Goal: Use online tool/utility: Utilize a website feature to perform a specific function

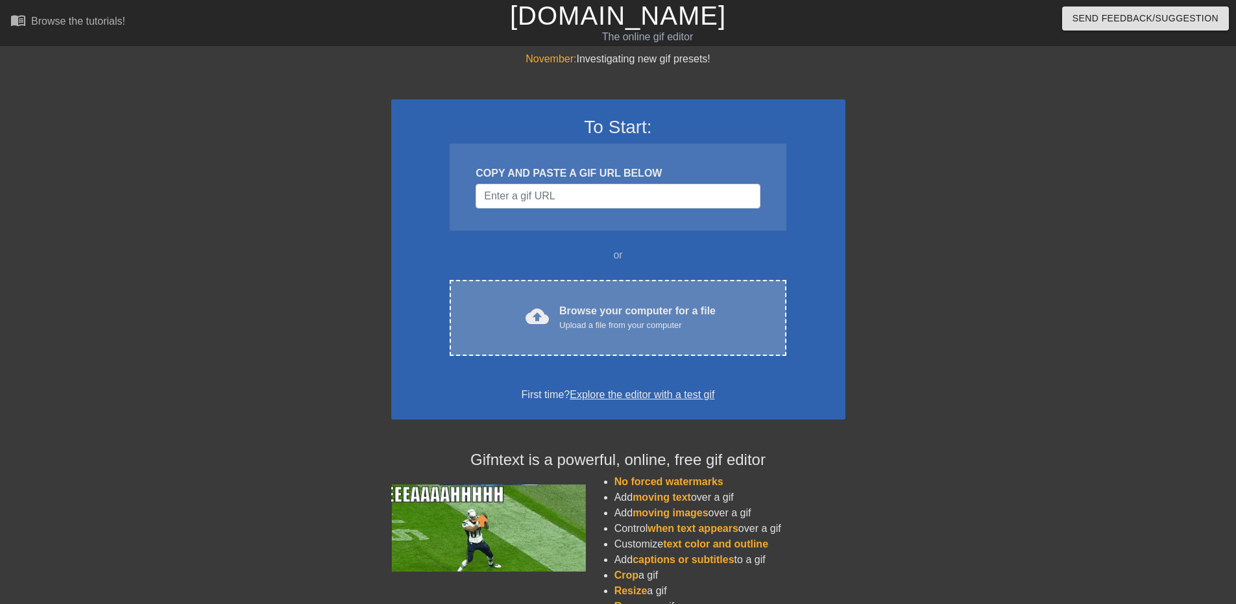
click at [591, 309] on div "Browse your computer for a file Upload a file from your computer" at bounding box center [637, 317] width 156 height 29
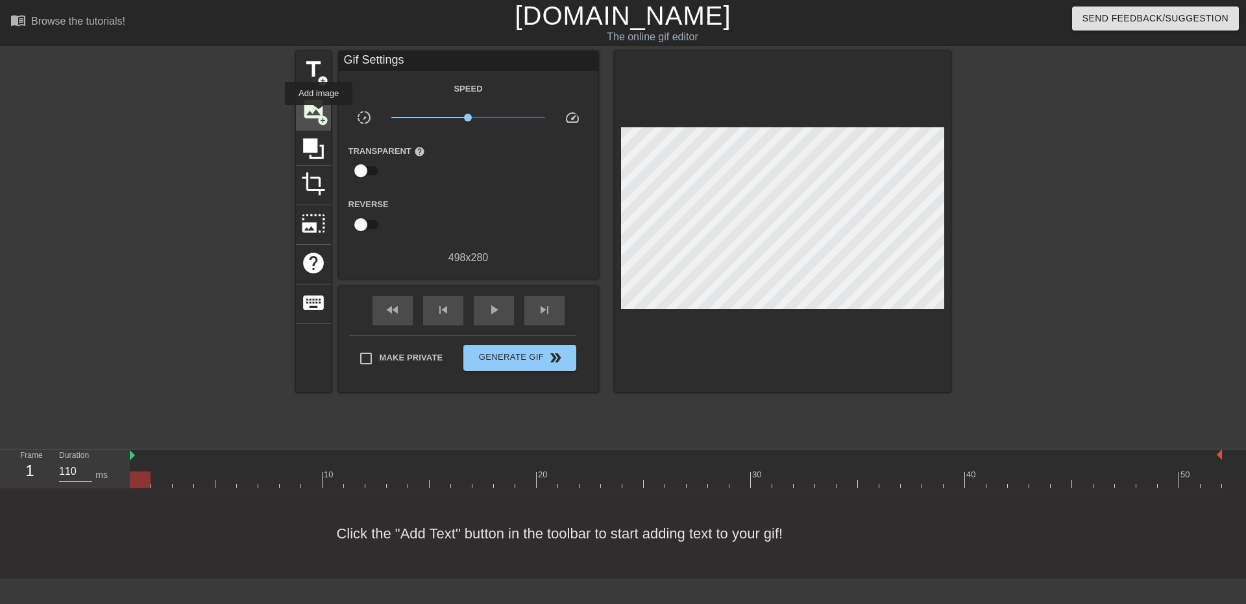
click at [319, 115] on span "add_circle" at bounding box center [322, 120] width 11 height 11
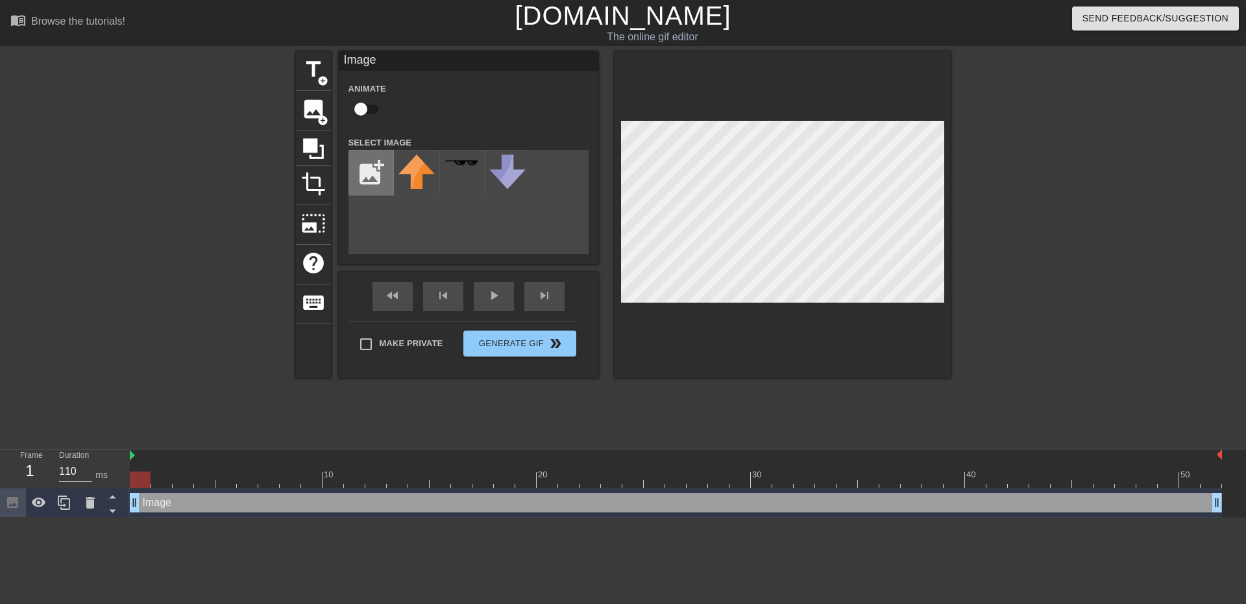
click at [373, 177] on input "file" at bounding box center [371, 173] width 44 height 44
type input "C:\fakepath\712133137226fe39950cd32edc70c53d.jpg"
click at [412, 171] on img at bounding box center [416, 168] width 36 height 29
click at [134, 456] on img at bounding box center [132, 455] width 5 height 10
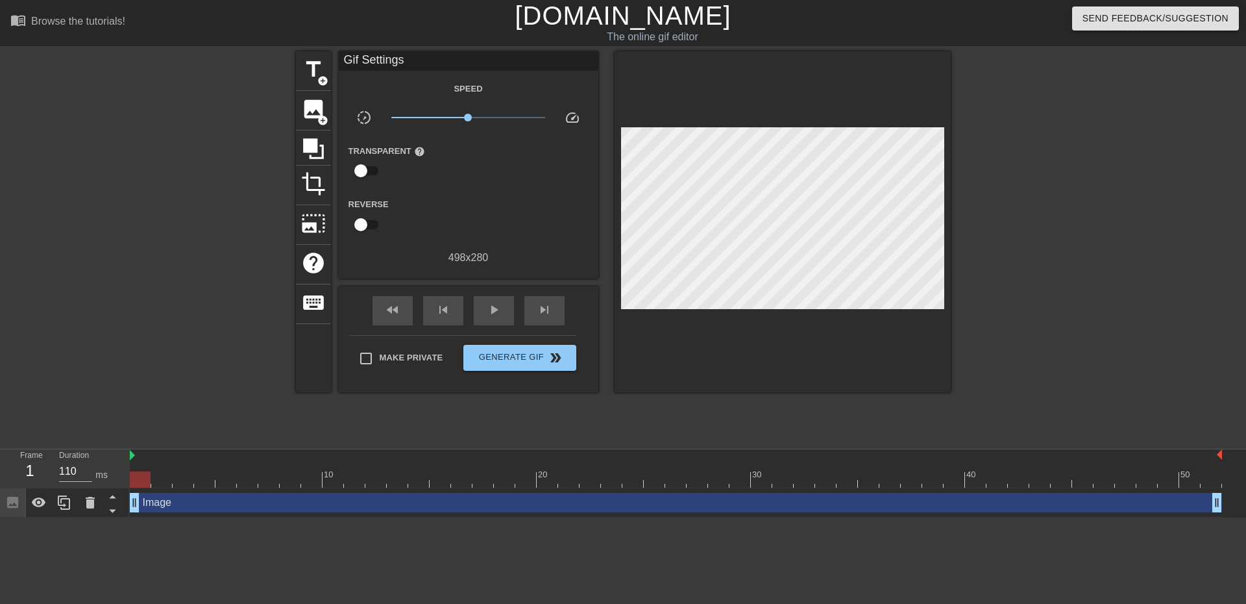
drag, startPoint x: 130, startPoint y: 453, endPoint x: 79, endPoint y: 456, distance: 51.3
click at [79, 456] on div "Frame 1 Duration 110 ms 10 20 30 40 50 Image drag_handle drag_handle" at bounding box center [623, 483] width 1246 height 68
click at [40, 500] on icon at bounding box center [39, 502] width 14 height 10
click at [40, 500] on icon at bounding box center [39, 502] width 14 height 12
click at [129, 456] on div "Frame 1 Duration 110 ms" at bounding box center [65, 468] width 130 height 39
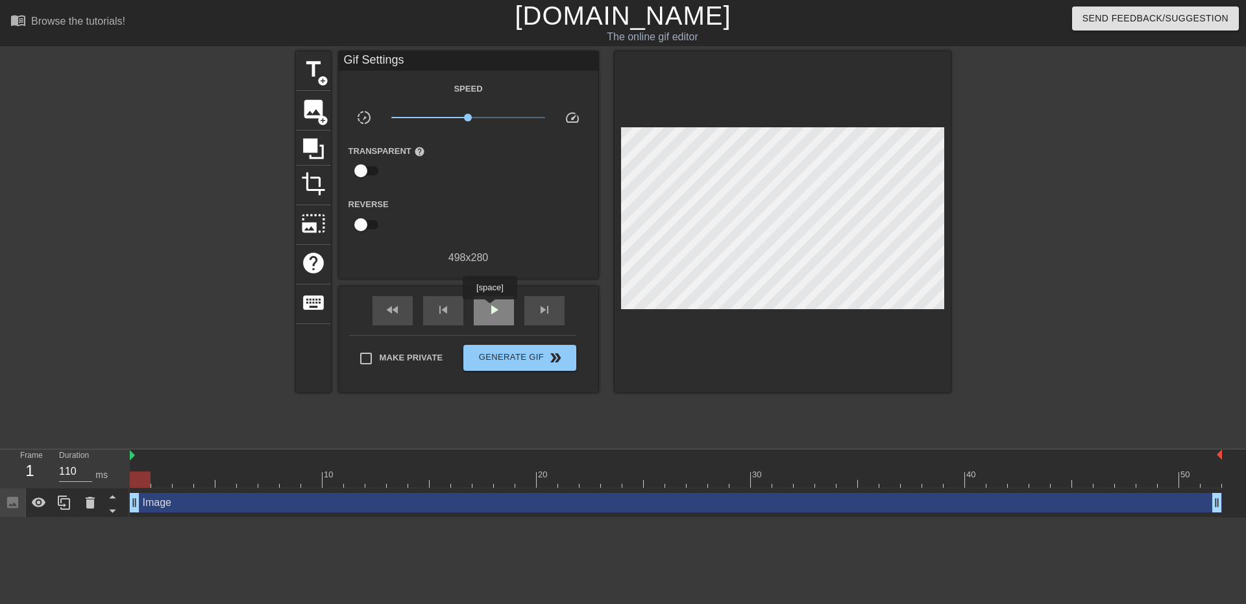
click at [489, 308] on span "play_arrow" at bounding box center [494, 310] width 16 height 16
click at [489, 308] on span "pause" at bounding box center [494, 310] width 16 height 16
drag, startPoint x: 461, startPoint y: 475, endPoint x: 347, endPoint y: 481, distance: 113.7
click at [347, 481] on div at bounding box center [354, 479] width 21 height 16
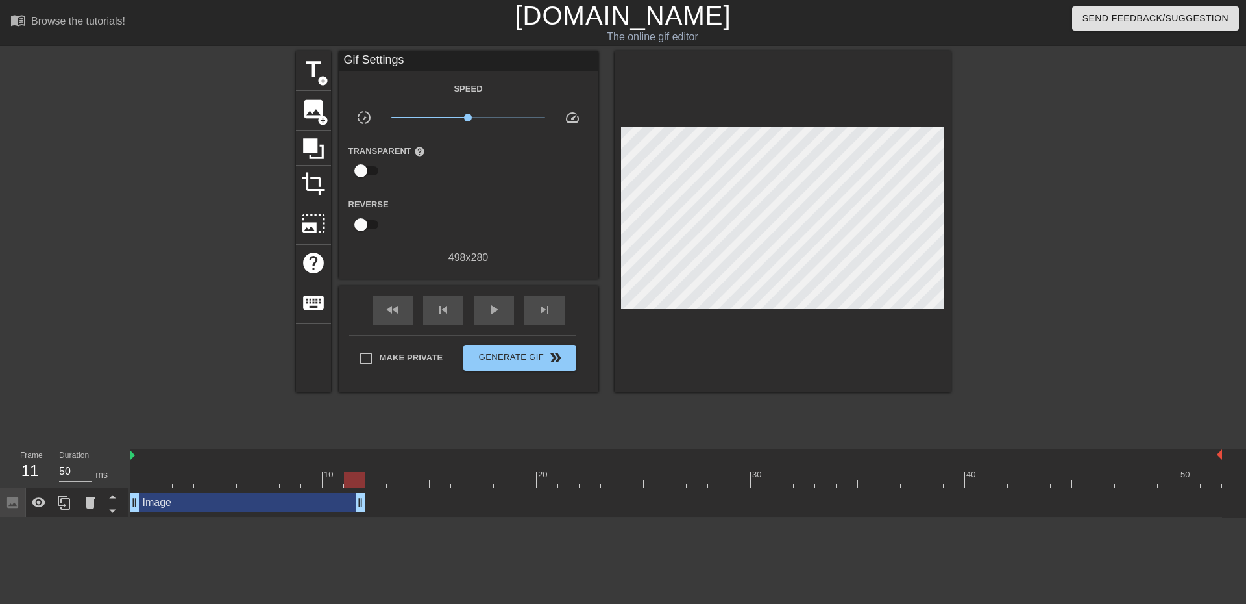
drag, startPoint x: 1216, startPoint y: 504, endPoint x: 366, endPoint y: 519, distance: 850.3
click at [366, 517] on html "menu_book Browse the tutorials! [DOMAIN_NAME] The online gif editor Send Feedba…" at bounding box center [623, 258] width 1246 height 517
click at [35, 505] on icon at bounding box center [39, 502] width 14 height 10
click at [358, 482] on div at bounding box center [354, 479] width 21 height 16
click at [42, 505] on icon at bounding box center [39, 503] width 16 height 16
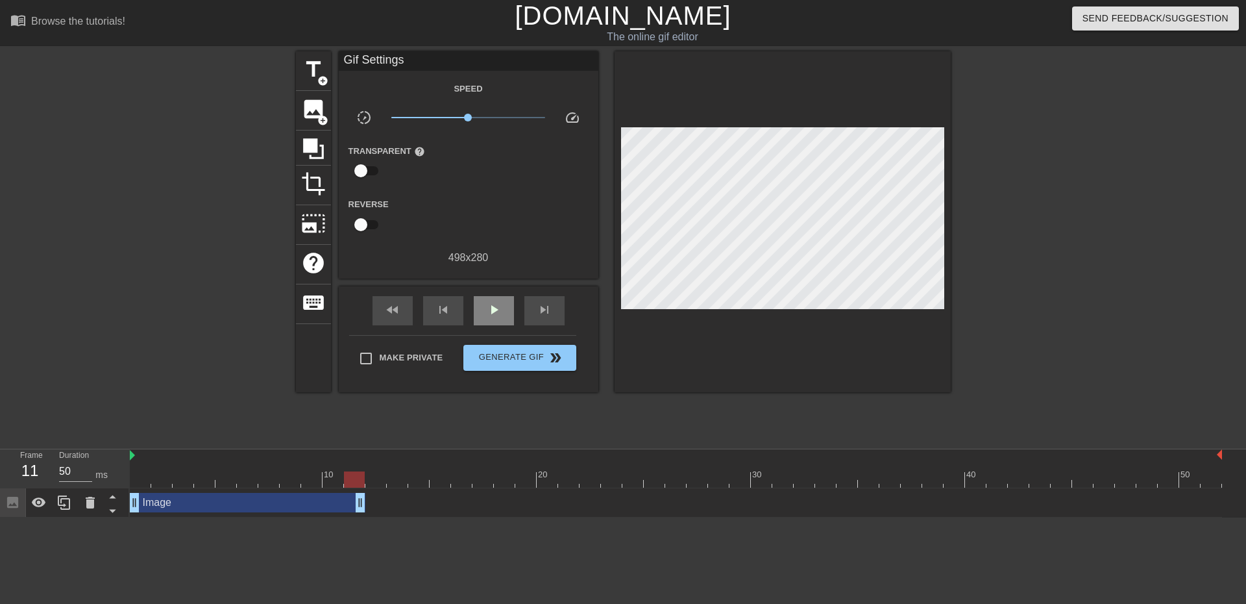
click at [491, 293] on div "fast_rewind skip_previous play_arrow skip_next" at bounding box center [469, 310] width 212 height 49
click at [498, 318] on div "play_arrow" at bounding box center [494, 310] width 40 height 29
type input "50"
click at [498, 318] on div "pause" at bounding box center [494, 310] width 40 height 29
drag, startPoint x: 455, startPoint y: 475, endPoint x: 192, endPoint y: 474, distance: 262.8
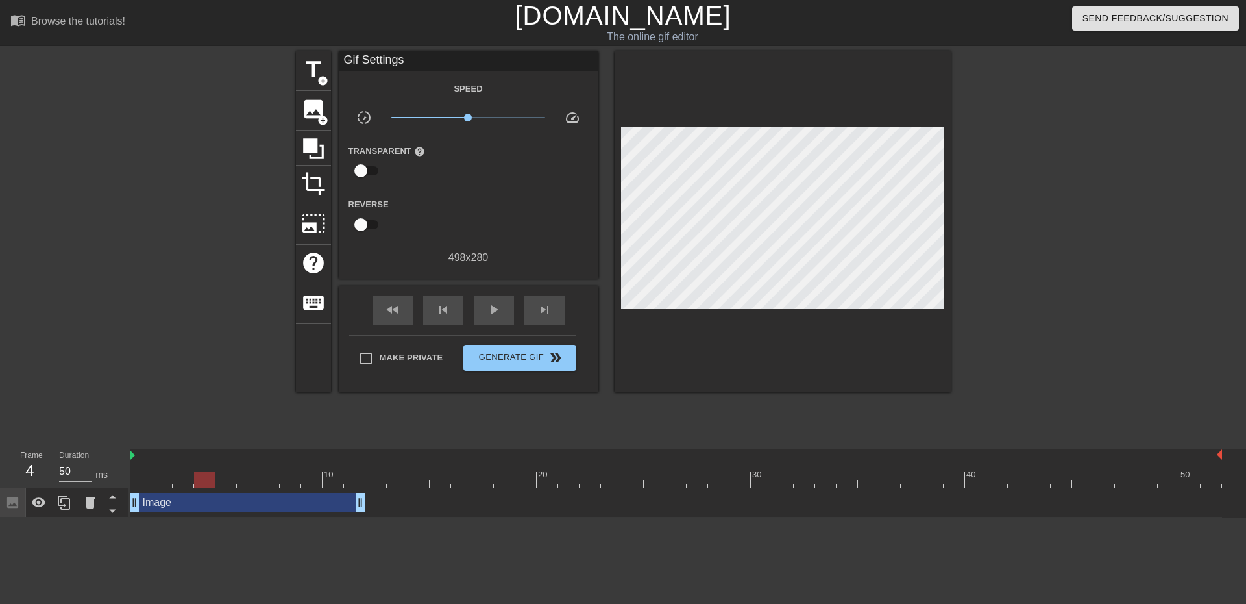
click at [194, 474] on div at bounding box center [204, 479] width 21 height 16
click at [493, 304] on span "play_arrow" at bounding box center [494, 310] width 16 height 16
click at [493, 304] on span "pause" at bounding box center [494, 310] width 16 height 16
click at [352, 481] on div at bounding box center [354, 479] width 21 height 16
click at [362, 164] on input "checkbox" at bounding box center [361, 170] width 74 height 25
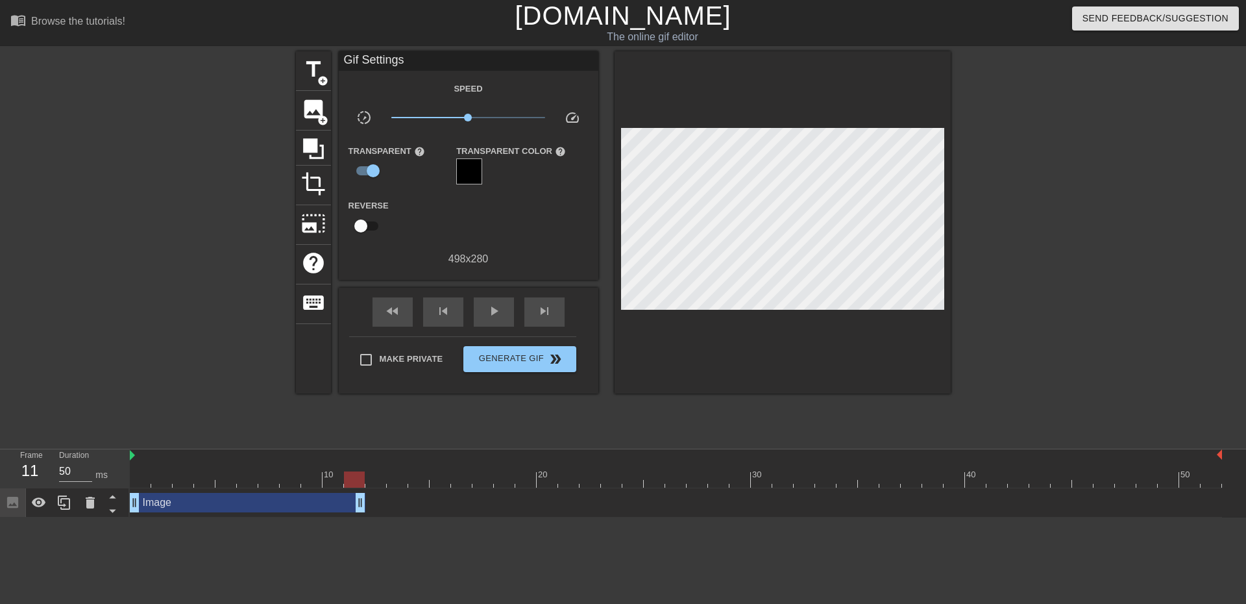
click at [454, 166] on div "Transparent Color help" at bounding box center [512, 164] width 130 height 42
click at [467, 168] on div at bounding box center [469, 171] width 26 height 26
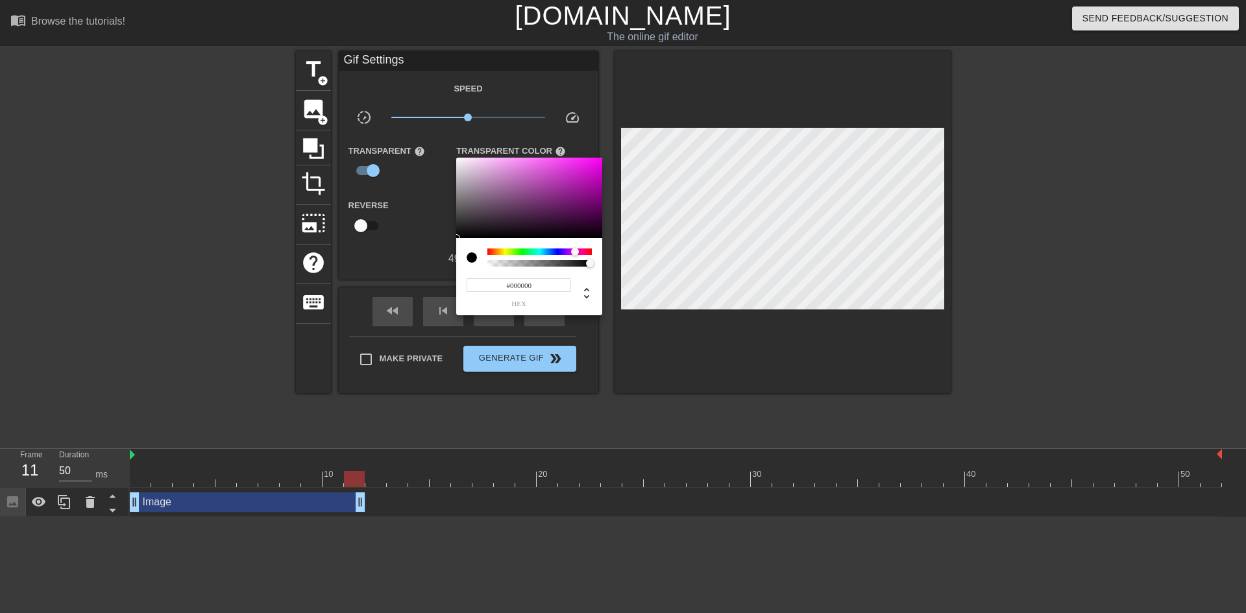
drag, startPoint x: 493, startPoint y: 254, endPoint x: 461, endPoint y: 254, distance: 31.8
click at [461, 254] on div "#000000 hex" at bounding box center [529, 276] width 146 height 77
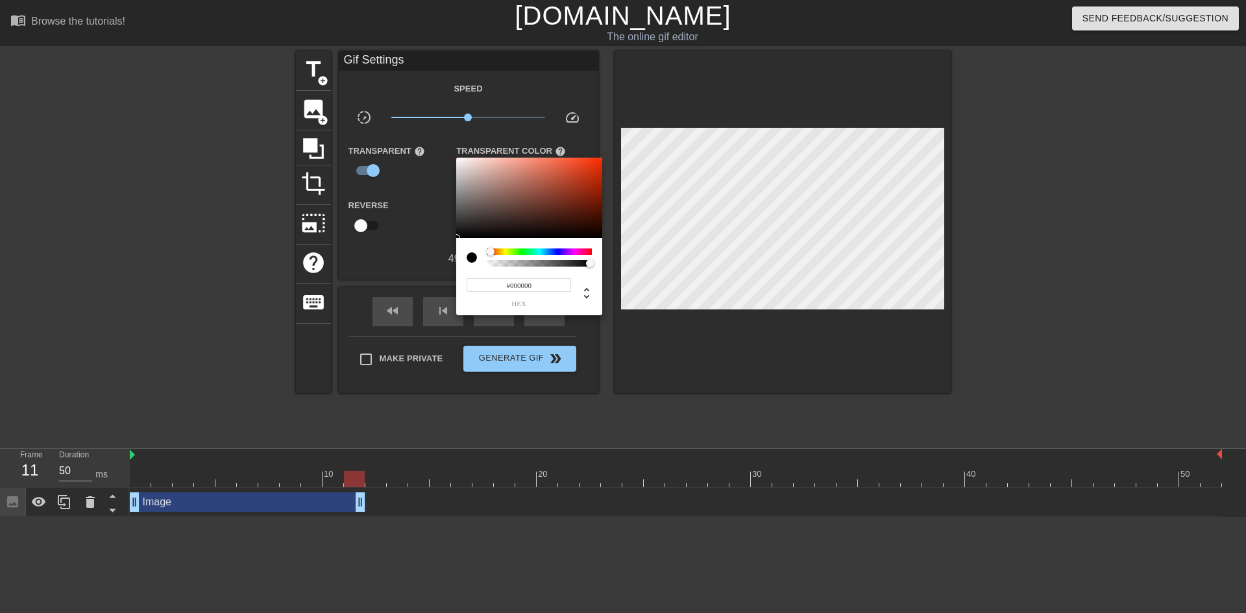
click at [674, 344] on div at bounding box center [623, 306] width 1246 height 613
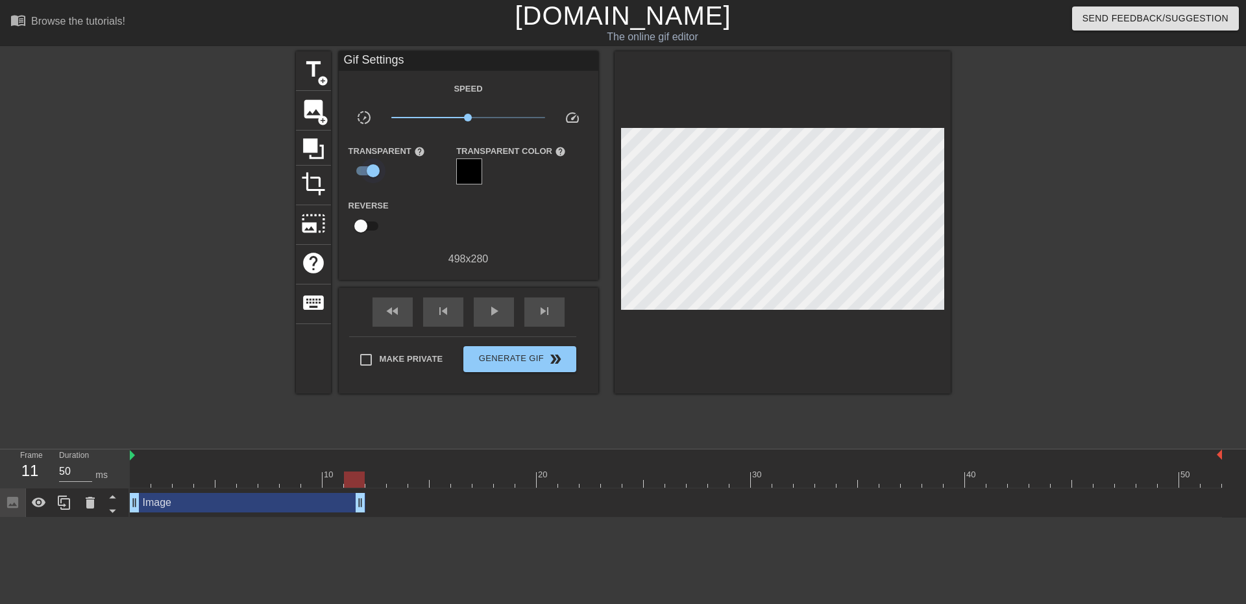
click at [373, 164] on input "checkbox" at bounding box center [373, 170] width 74 height 25
checkbox input "false"
click at [58, 23] on div "Browse the tutorials!" at bounding box center [78, 21] width 94 height 11
click at [315, 138] on icon at bounding box center [313, 148] width 21 height 21
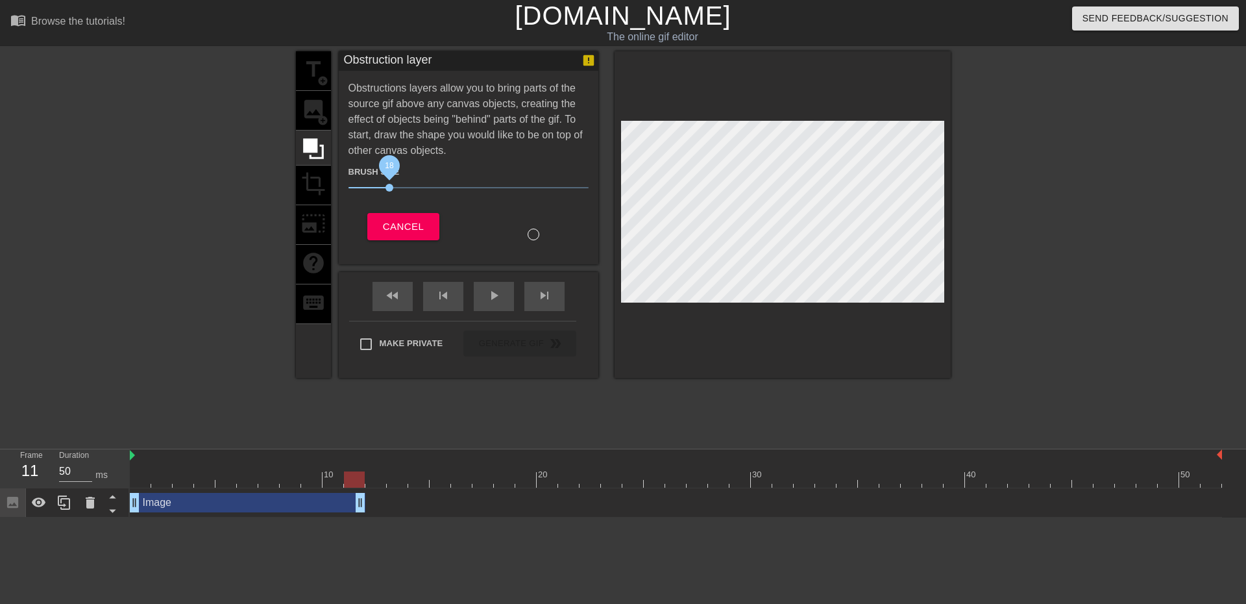
drag, startPoint x: 416, startPoint y: 184, endPoint x: 389, endPoint y: 186, distance: 26.7
click at [389, 186] on span "18" at bounding box center [389, 188] width 8 height 8
click at [408, 215] on button "Cancel" at bounding box center [403, 226] width 72 height 27
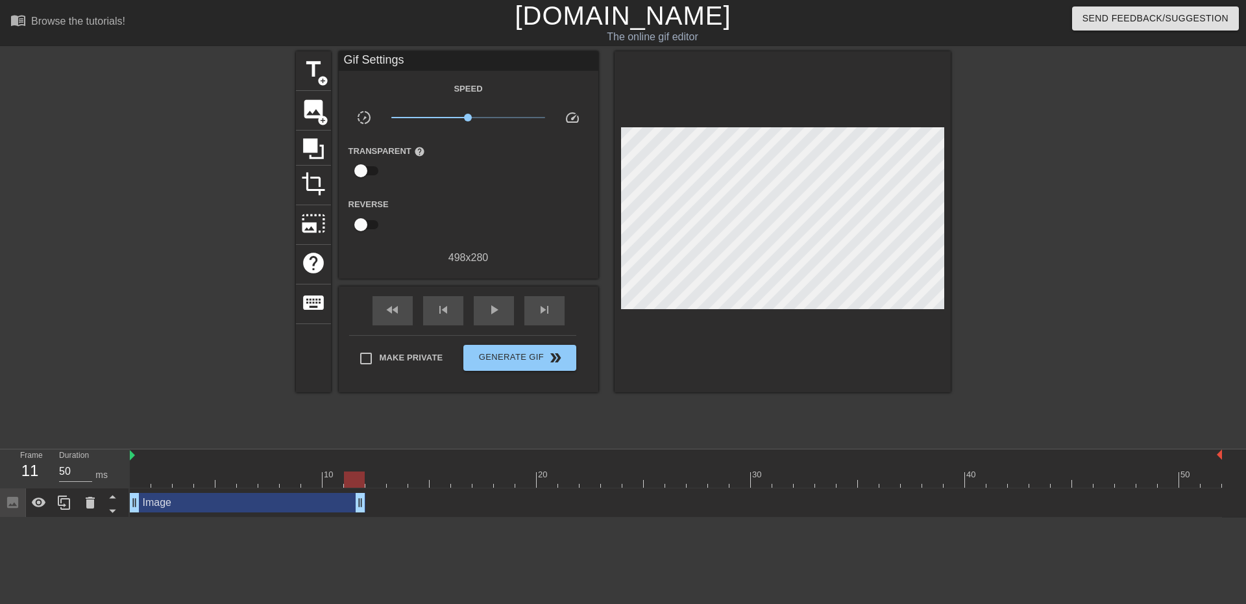
click at [362, 226] on input "checkbox" at bounding box center [361, 224] width 74 height 25
click at [362, 226] on input "checkbox" at bounding box center [373, 224] width 74 height 25
checkbox input "false"
click at [498, 308] on span "play_arrow" at bounding box center [494, 310] width 16 height 16
click at [498, 308] on span "pause" at bounding box center [494, 310] width 16 height 16
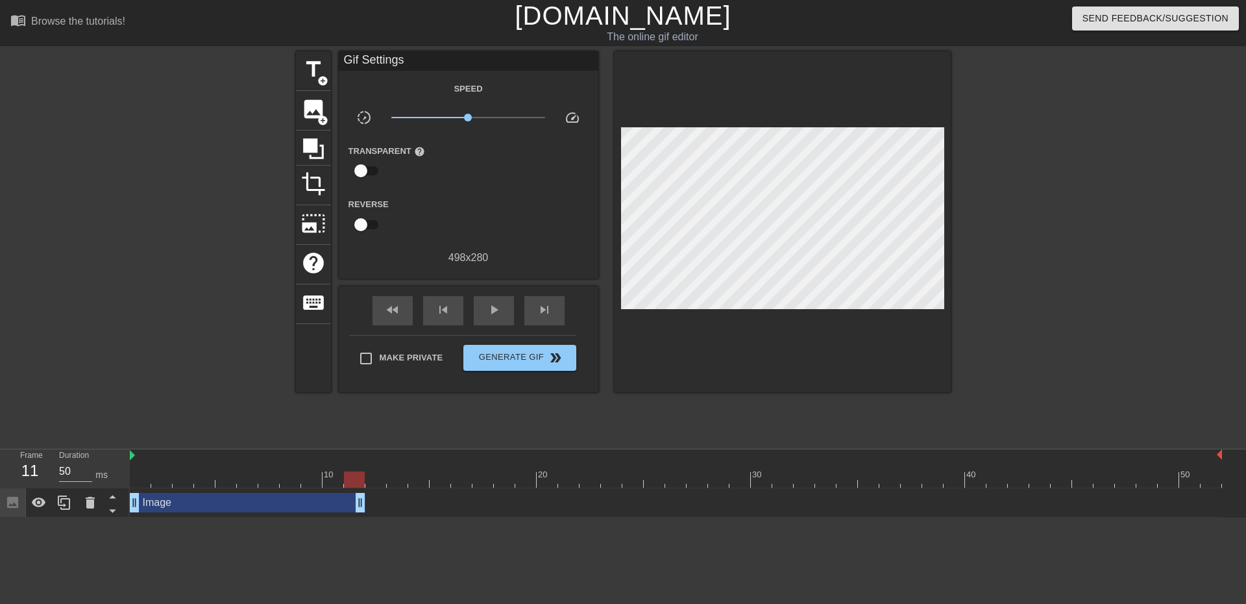
drag, startPoint x: 485, startPoint y: 480, endPoint x: 345, endPoint y: 480, distance: 139.5
click at [345, 480] on div at bounding box center [354, 479] width 21 height 16
drag, startPoint x: 360, startPoint y: 505, endPoint x: 342, endPoint y: 505, distance: 17.5
drag, startPoint x: 334, startPoint y: 476, endPoint x: 106, endPoint y: 479, distance: 227.2
click at [106, 479] on div "Frame 3 Duration 110 ms 10 20 30 40 50 Image drag_handle drag_handle" at bounding box center [623, 483] width 1246 height 68
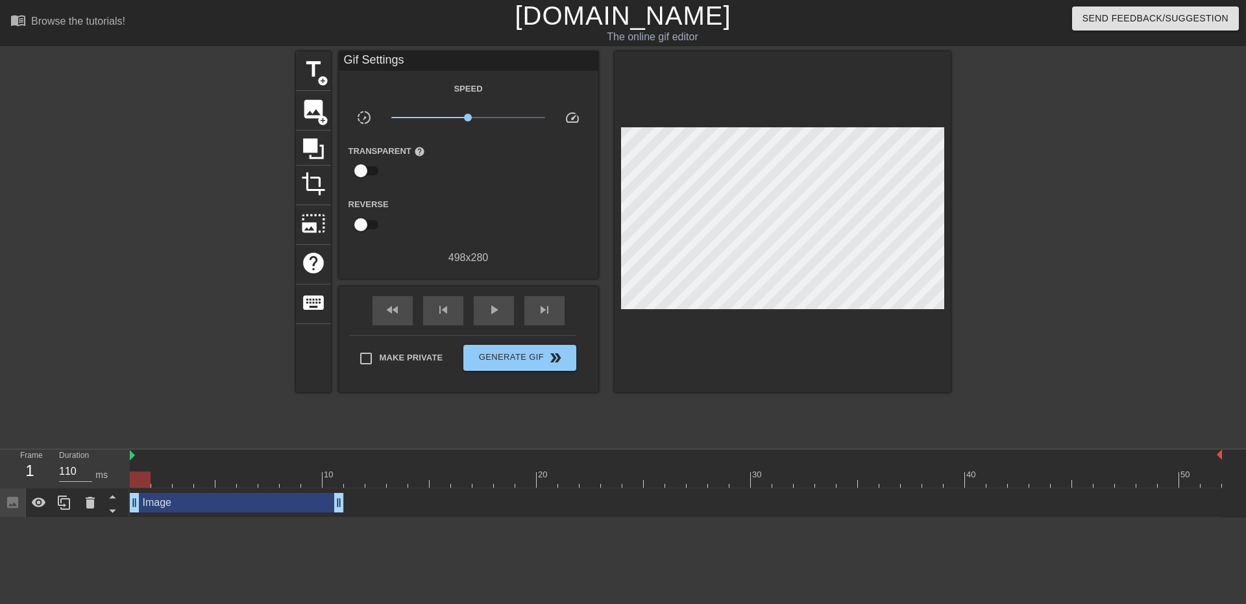
click at [491, 292] on div "fast_rewind skip_previous play_arrow skip_next" at bounding box center [469, 310] width 212 height 49
click at [490, 300] on div "play_arrow" at bounding box center [494, 310] width 40 height 29
type input "50"
click at [490, 300] on div "pause" at bounding box center [494, 310] width 40 height 29
click at [490, 300] on div "play_arrow" at bounding box center [494, 310] width 40 height 29
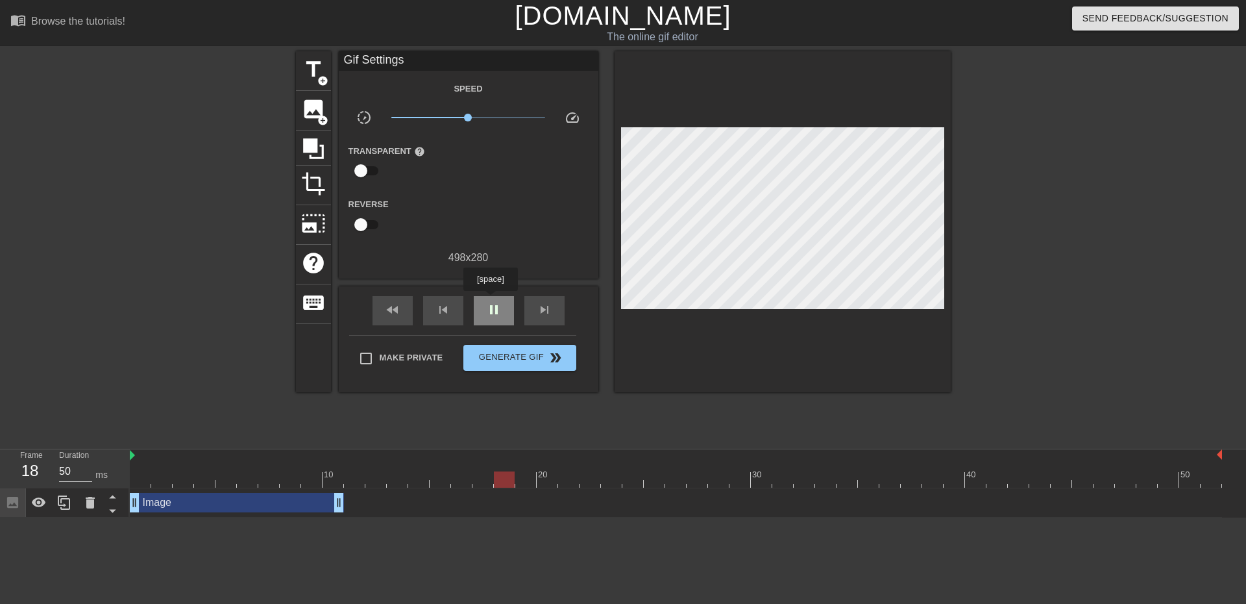
click at [490, 300] on div "pause" at bounding box center [494, 310] width 40 height 29
click at [490, 300] on div "play_arrow" at bounding box center [494, 310] width 40 height 29
click at [490, 300] on div "pause" at bounding box center [494, 310] width 40 height 29
drag, startPoint x: 707, startPoint y: 484, endPoint x: 593, endPoint y: 485, distance: 113.6
click at [593, 485] on div at bounding box center [590, 479] width 21 height 16
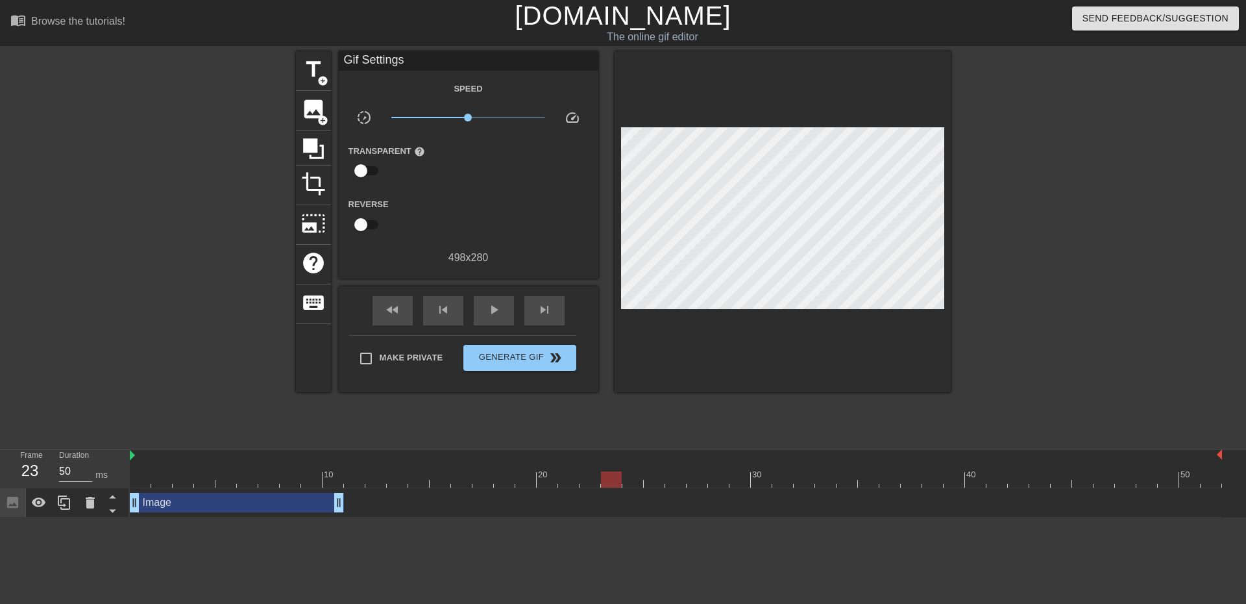
drag, startPoint x: 593, startPoint y: 480, endPoint x: 602, endPoint y: 480, distance: 9.1
click at [602, 480] on div at bounding box center [611, 479] width 21 height 16
click at [315, 117] on span "image" at bounding box center [313, 109] width 25 height 25
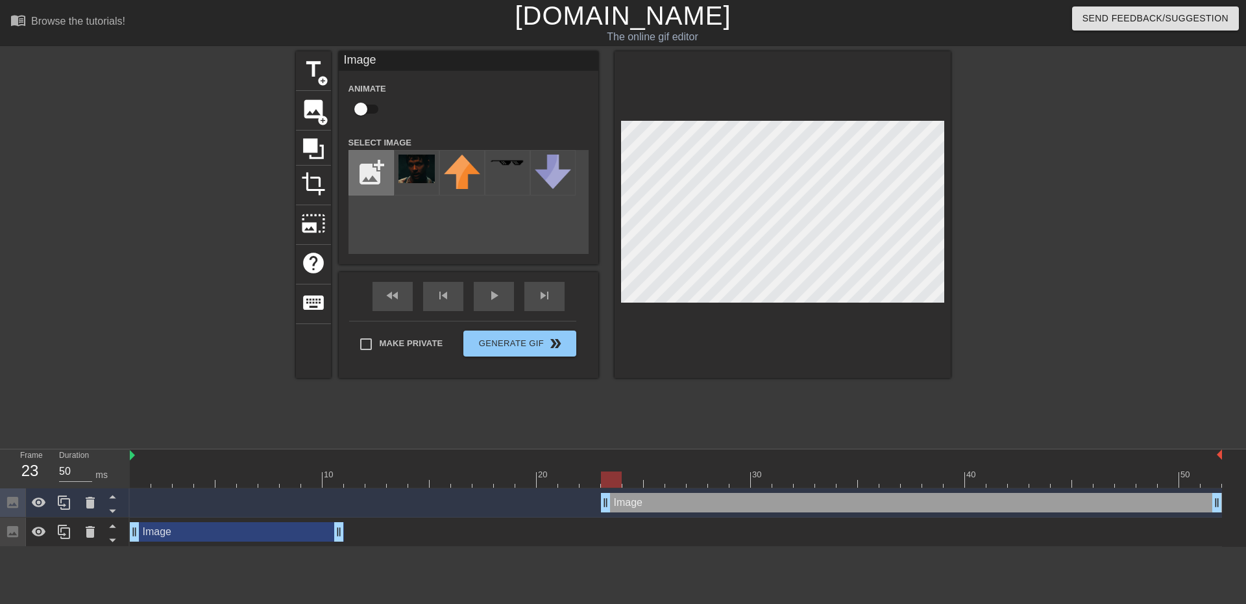
click at [372, 165] on input "file" at bounding box center [371, 173] width 44 height 44
type input "C:\fakepath\712133137226fe39950cd32edc70c53d.jpg"
click at [456, 175] on img at bounding box center [462, 168] width 36 height 29
click at [500, 301] on span "play_arrow" at bounding box center [494, 296] width 16 height 16
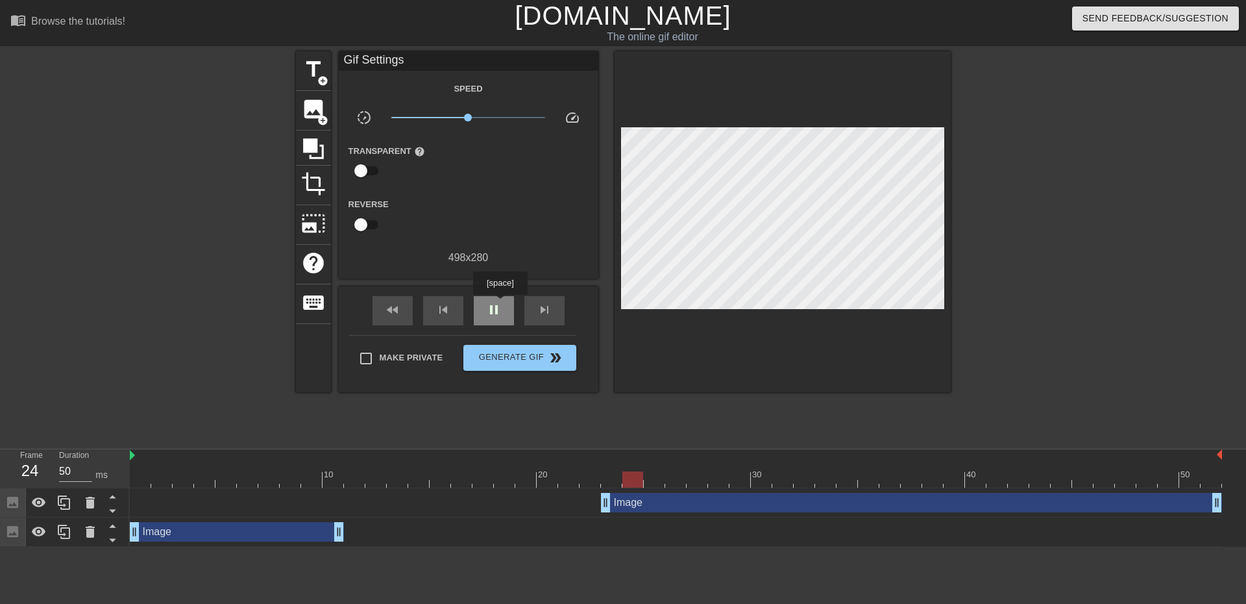
click at [500, 304] on span "pause" at bounding box center [494, 310] width 16 height 16
click at [230, 533] on div "Image drag_handle drag_handle" at bounding box center [237, 531] width 214 height 19
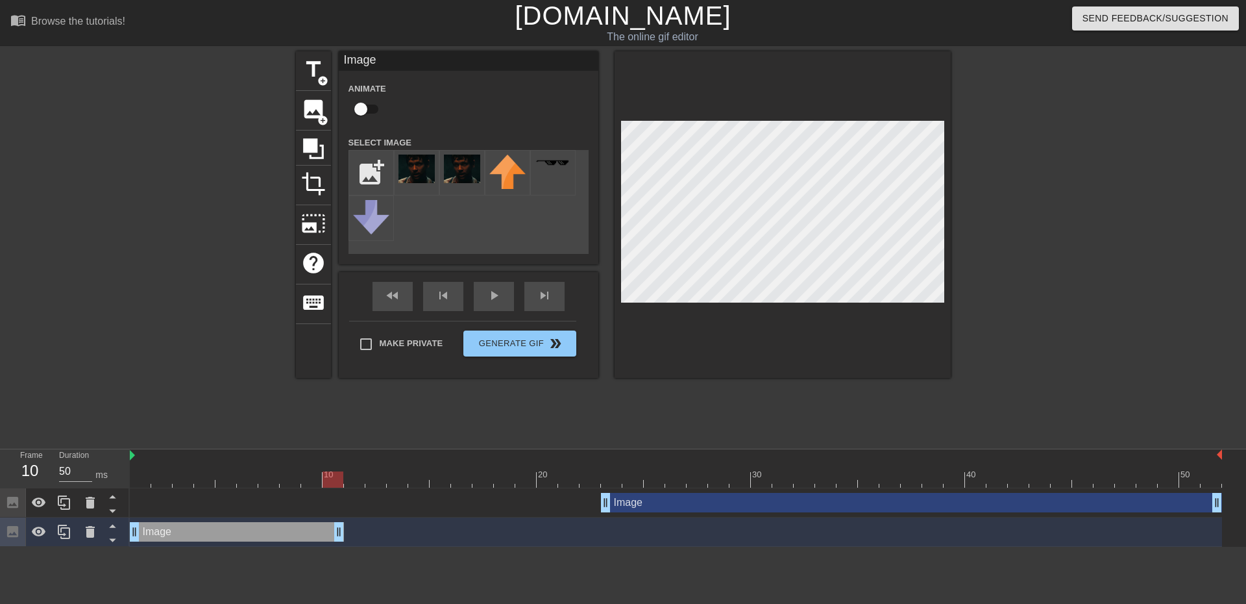
drag, startPoint x: 568, startPoint y: 477, endPoint x: 328, endPoint y: 485, distance: 239.6
click at [328, 485] on div at bounding box center [333, 479] width 21 height 16
click at [502, 290] on div "fast_rewind skip_previous play_arrow skip_next" at bounding box center [469, 296] width 212 height 49
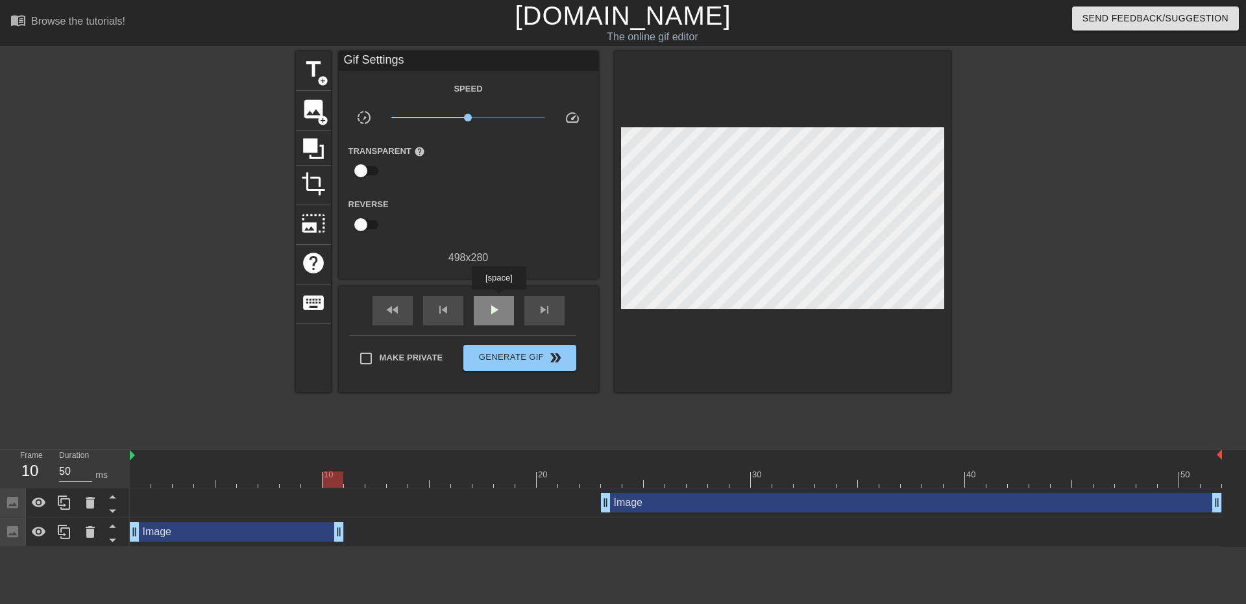
click at [498, 299] on div "play_arrow" at bounding box center [494, 310] width 40 height 29
click at [498, 299] on div "pause" at bounding box center [494, 310] width 40 height 29
click at [498, 299] on div "play_arrow" at bounding box center [494, 310] width 40 height 29
click at [498, 299] on div "pause" at bounding box center [494, 310] width 40 height 29
drag, startPoint x: 697, startPoint y: 474, endPoint x: 628, endPoint y: 478, distance: 68.9
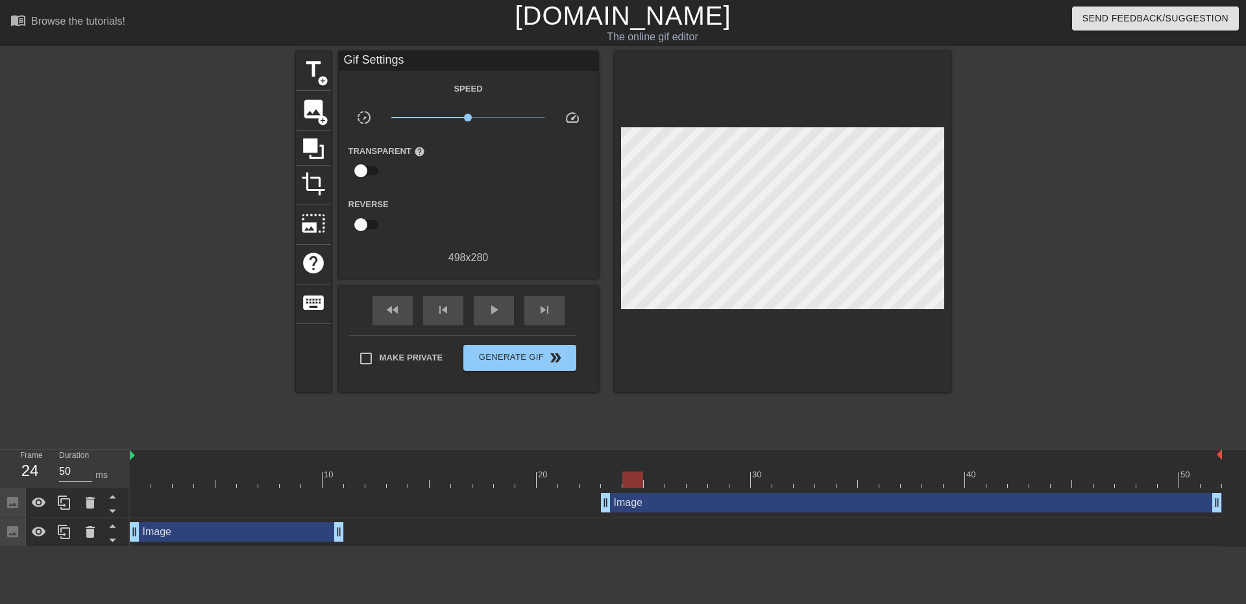
click at [628, 478] on div at bounding box center [632, 479] width 21 height 16
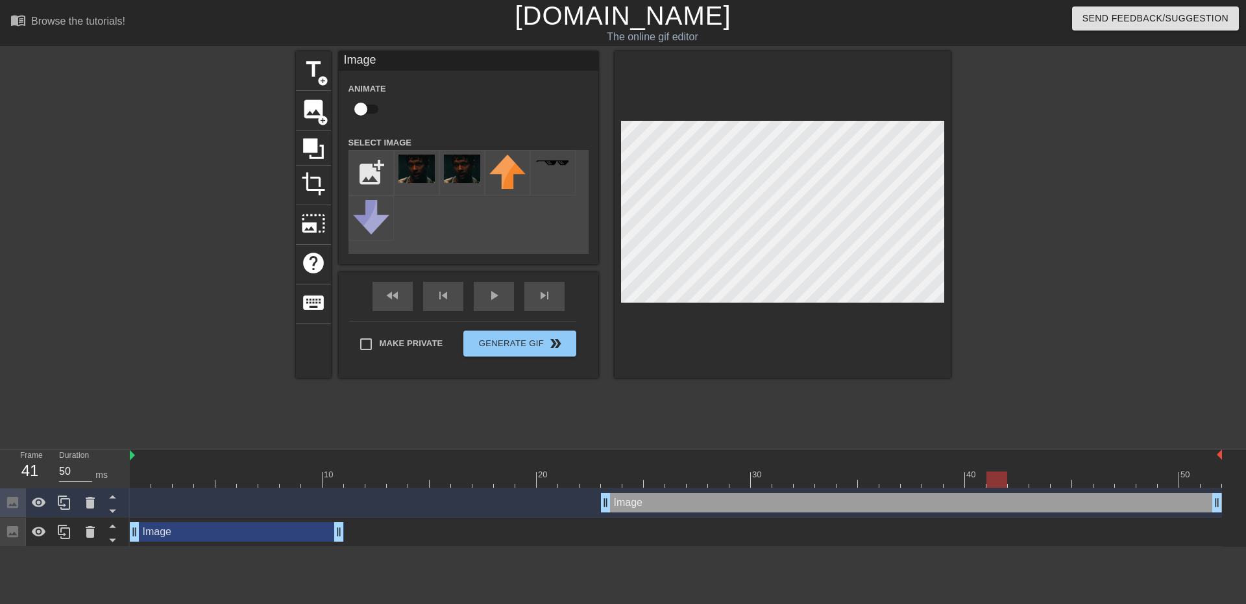
drag, startPoint x: 633, startPoint y: 472, endPoint x: 990, endPoint y: 455, distance: 357.4
click at [990, 455] on div "10 20 30 40 50" at bounding box center [676, 468] width 1092 height 38
drag, startPoint x: 1219, startPoint y: 501, endPoint x: 988, endPoint y: 507, distance: 231.1
click at [988, 507] on div "Image drag_handle drag_handle" at bounding box center [676, 502] width 1092 height 19
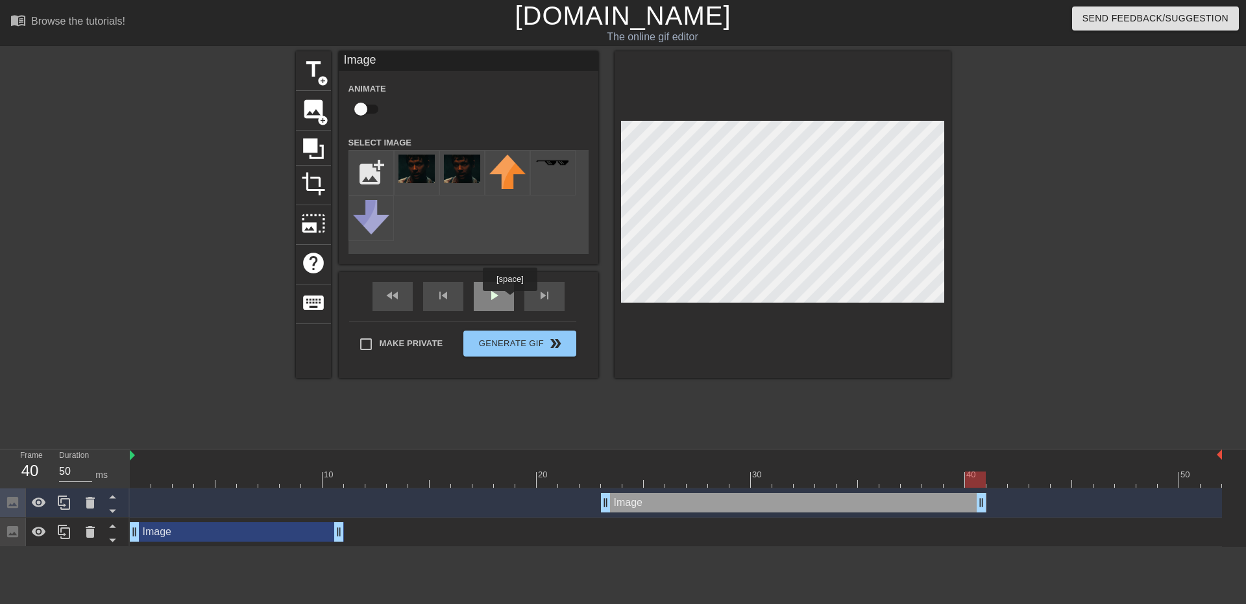
click at [509, 300] on div "play_arrow" at bounding box center [494, 296] width 40 height 29
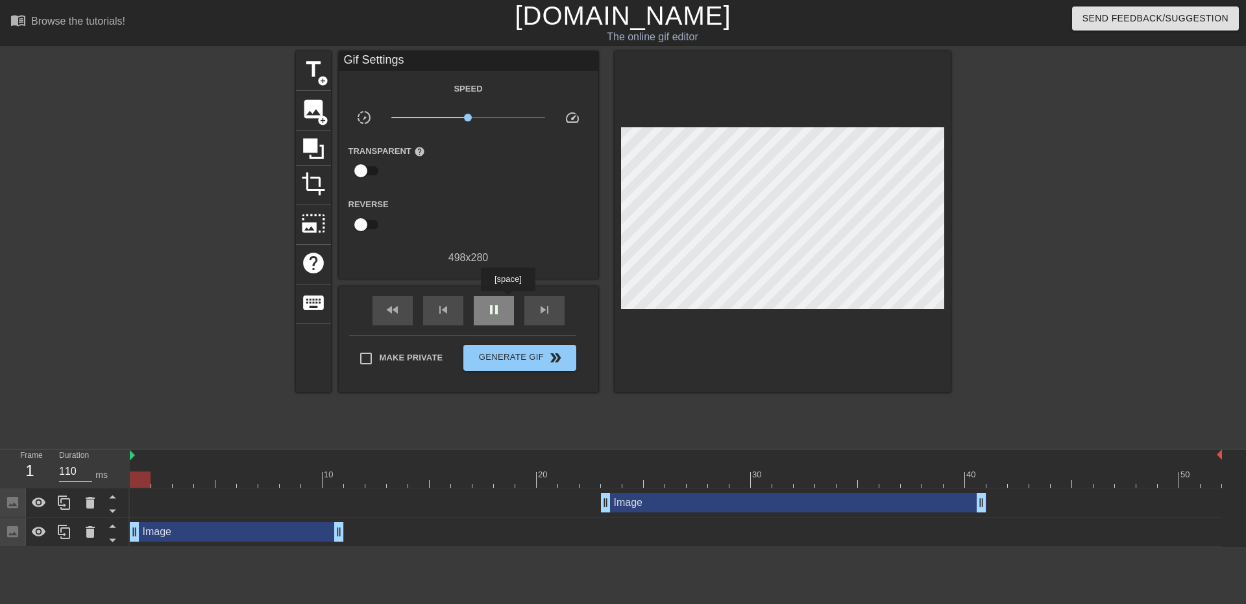
type input "50"
click at [518, 359] on span "Generate Gif double_arrow" at bounding box center [520, 358] width 102 height 16
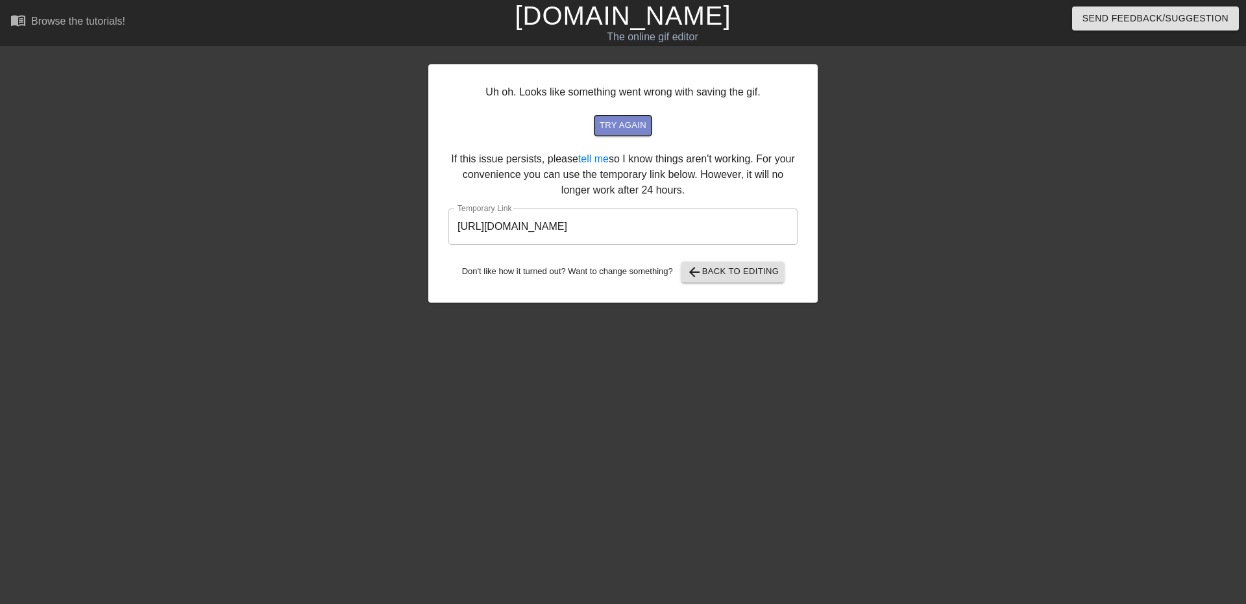
click at [611, 127] on span "try again" at bounding box center [623, 125] width 47 height 15
click at [722, 225] on input "[URL][DOMAIN_NAME]" at bounding box center [622, 226] width 349 height 36
click at [723, 225] on input "[URL][DOMAIN_NAME]" at bounding box center [622, 226] width 349 height 36
drag, startPoint x: 724, startPoint y: 225, endPoint x: 457, endPoint y: 227, distance: 267.4
click at [457, 227] on input "[URL][DOMAIN_NAME]" at bounding box center [622, 226] width 349 height 36
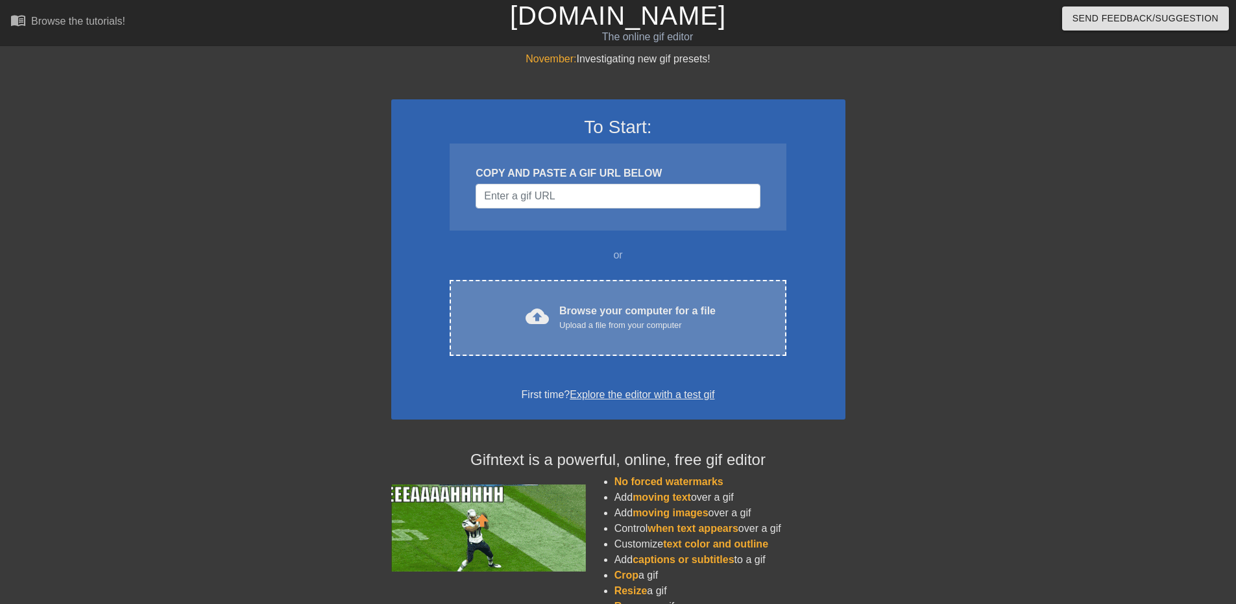
click at [596, 332] on div "cloud_upload Browse your computer for a file Upload a file from your computer" at bounding box center [618, 317] width 282 height 29
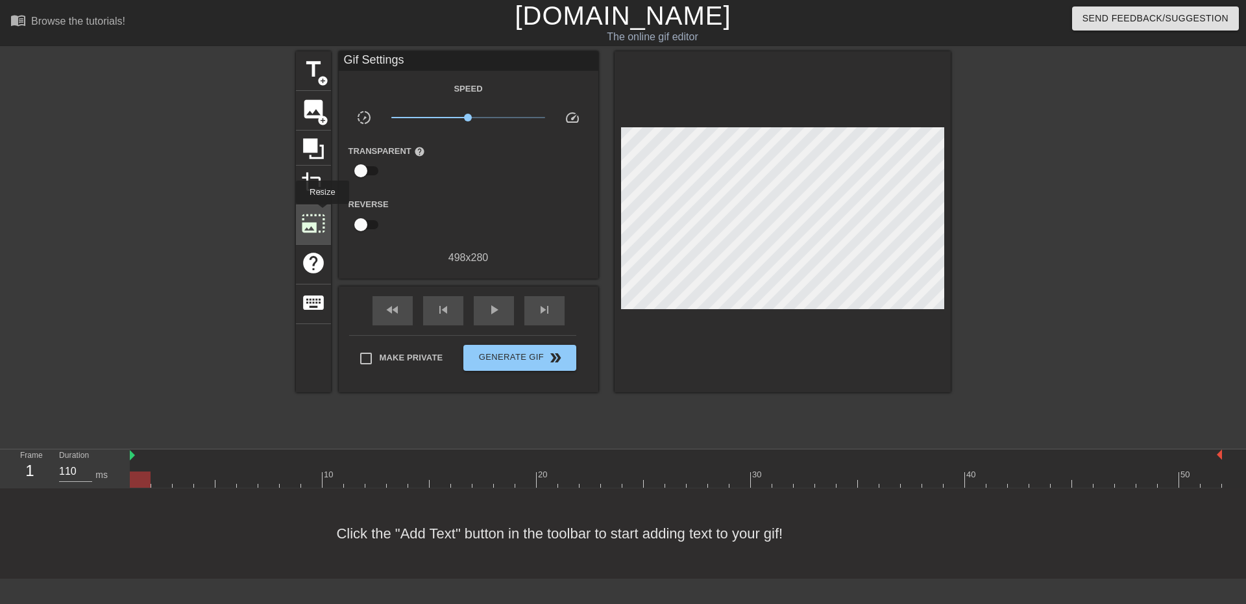
click at [321, 213] on span "photo_size_select_large" at bounding box center [313, 223] width 25 height 25
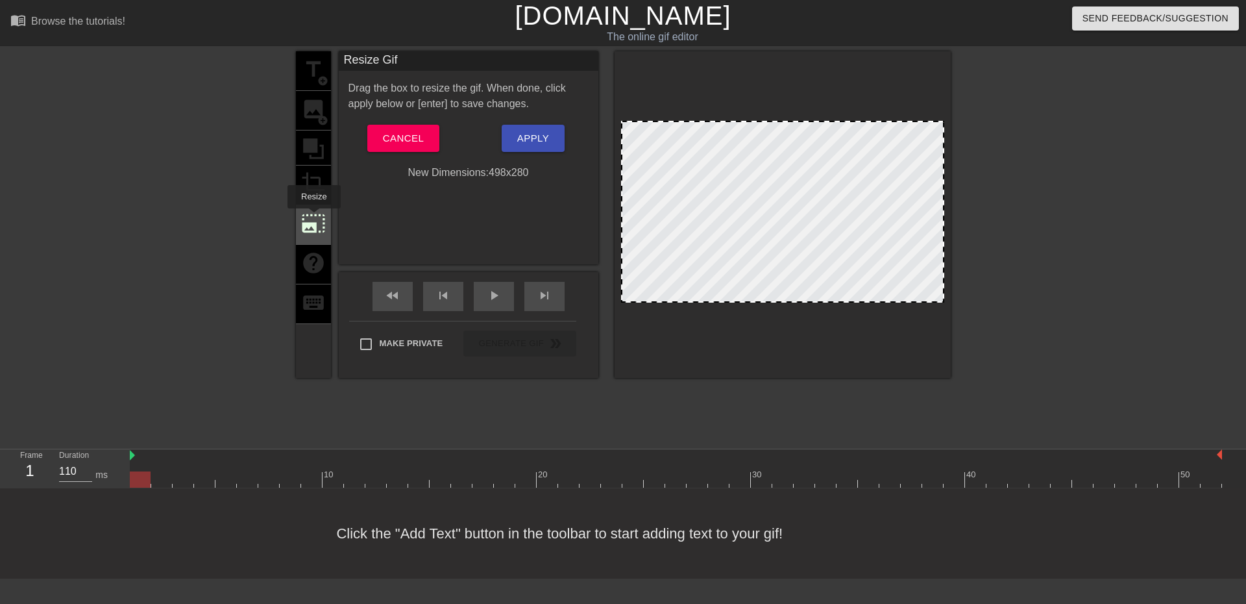
click at [313, 217] on span "photo_size_select_large" at bounding box center [313, 223] width 25 height 25
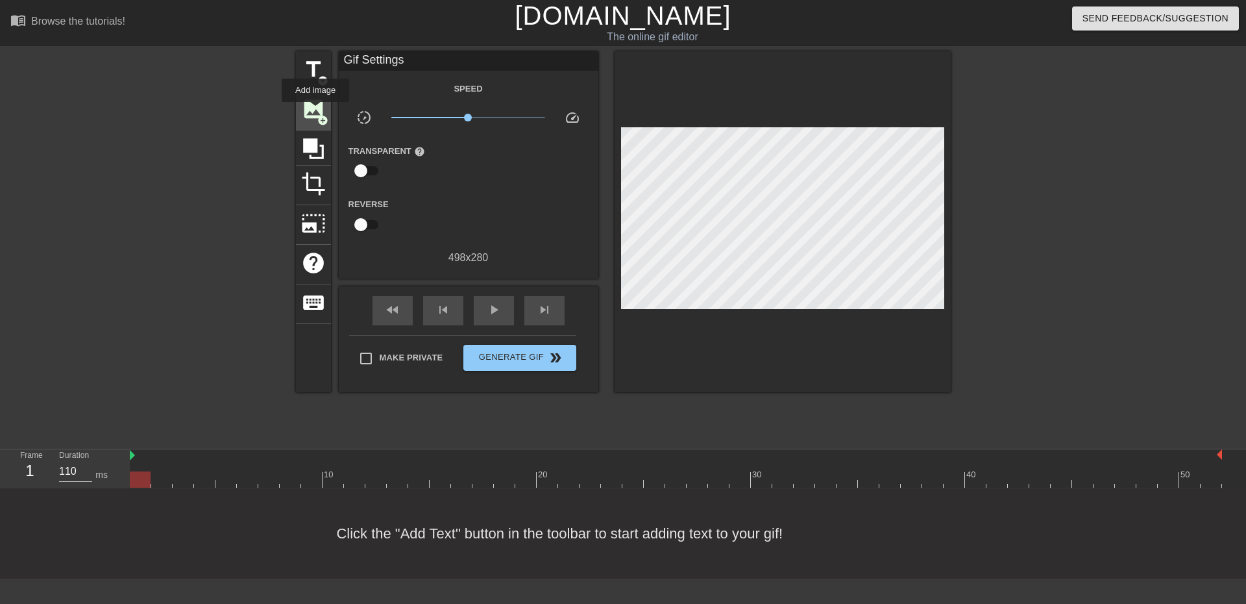
click at [315, 110] on span "image" at bounding box center [313, 109] width 25 height 25
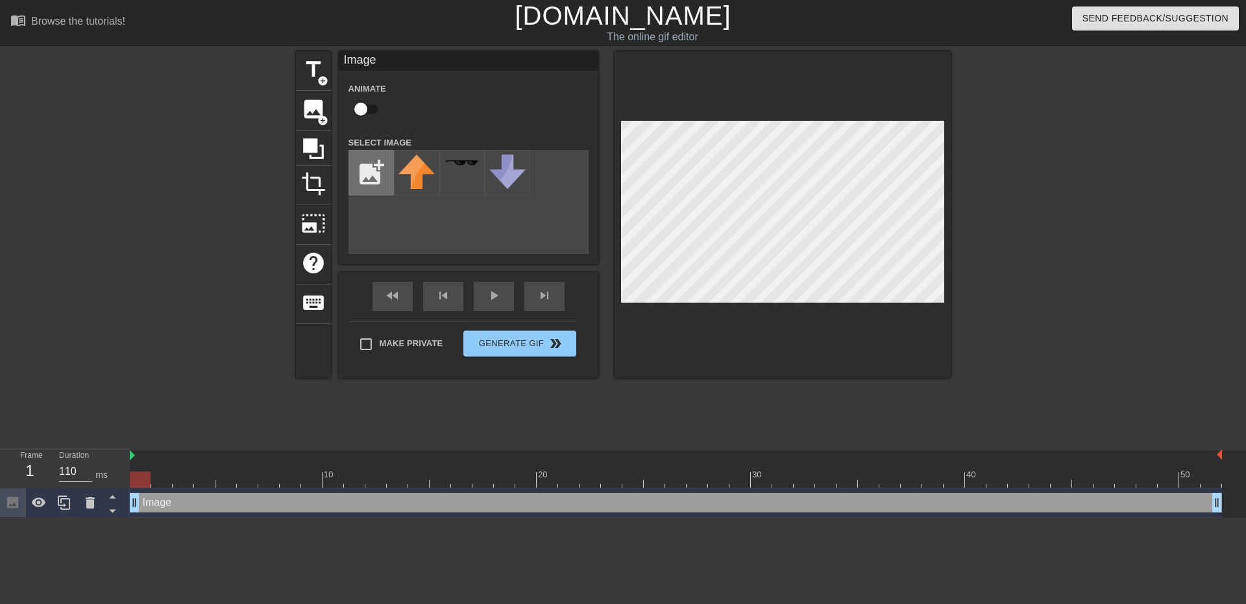
click at [371, 162] on input "file" at bounding box center [371, 173] width 44 height 44
type input "C:\fakepath\Screenshot_2025-08-09_234325-removebg-preview.png"
click at [422, 179] on img at bounding box center [416, 175] width 36 height 42
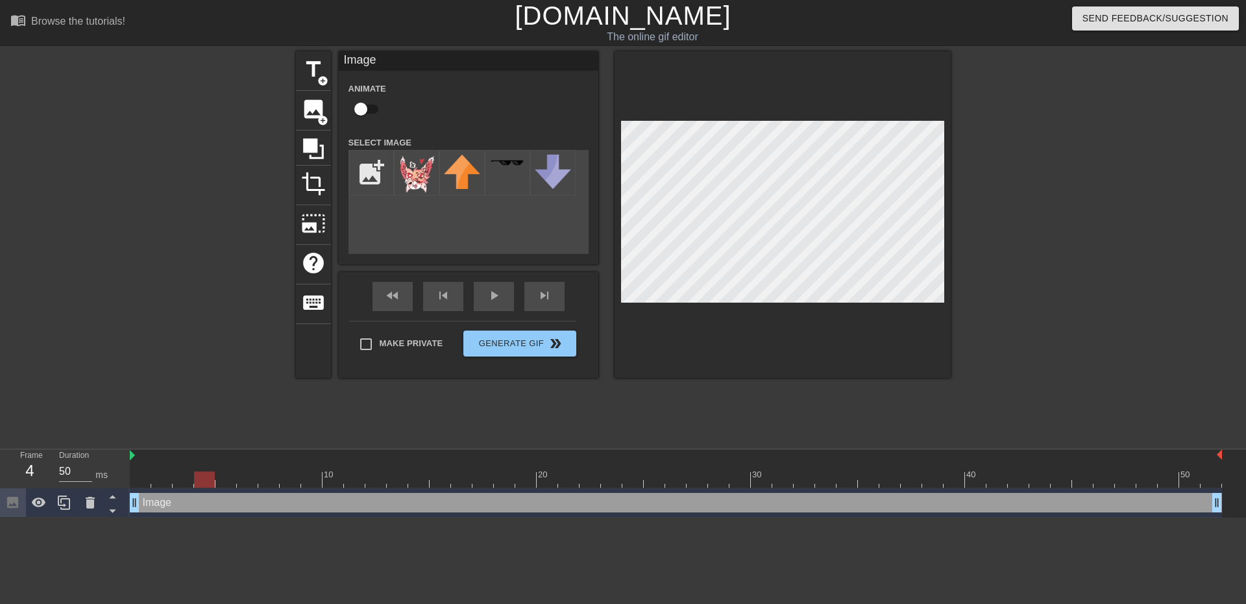
type input "50"
drag, startPoint x: 139, startPoint y: 480, endPoint x: 162, endPoint y: 489, distance: 25.1
click at [162, 489] on div "10 20 30 40 50 Image drag_handle drag_handle" at bounding box center [688, 483] width 1116 height 68
drag, startPoint x: 427, startPoint y: 158, endPoint x: 409, endPoint y: 158, distance: 18.2
click at [409, 158] on img at bounding box center [416, 175] width 36 height 42
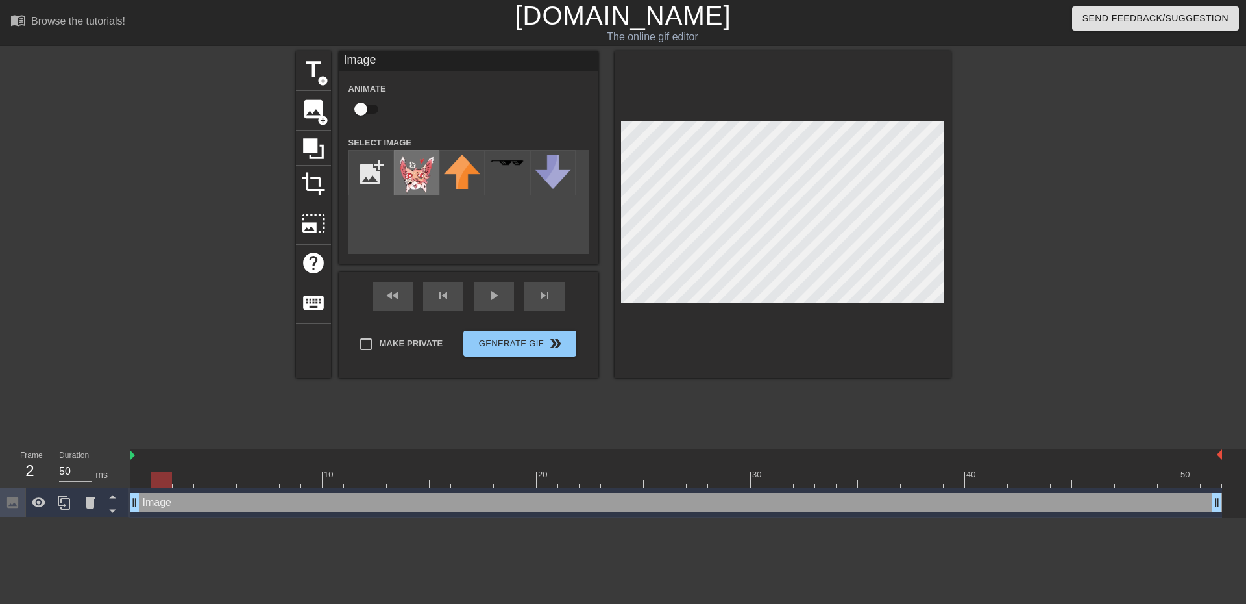
click at [409, 158] on img at bounding box center [416, 175] width 36 height 42
click at [420, 176] on div "title add_circle image add_circle crop photo_size_select_large help keyboard Im…" at bounding box center [623, 214] width 655 height 326
click at [319, 231] on span "photo_size_select_large" at bounding box center [313, 223] width 25 height 25
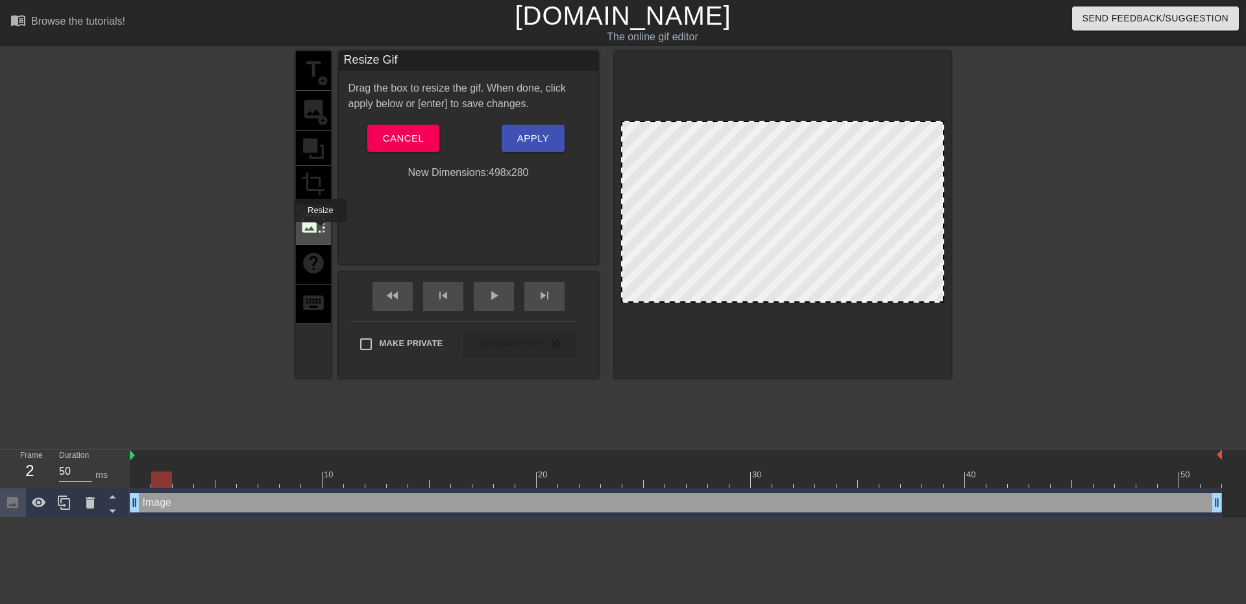
click at [319, 231] on span "photo_size_select_large" at bounding box center [313, 223] width 25 height 25
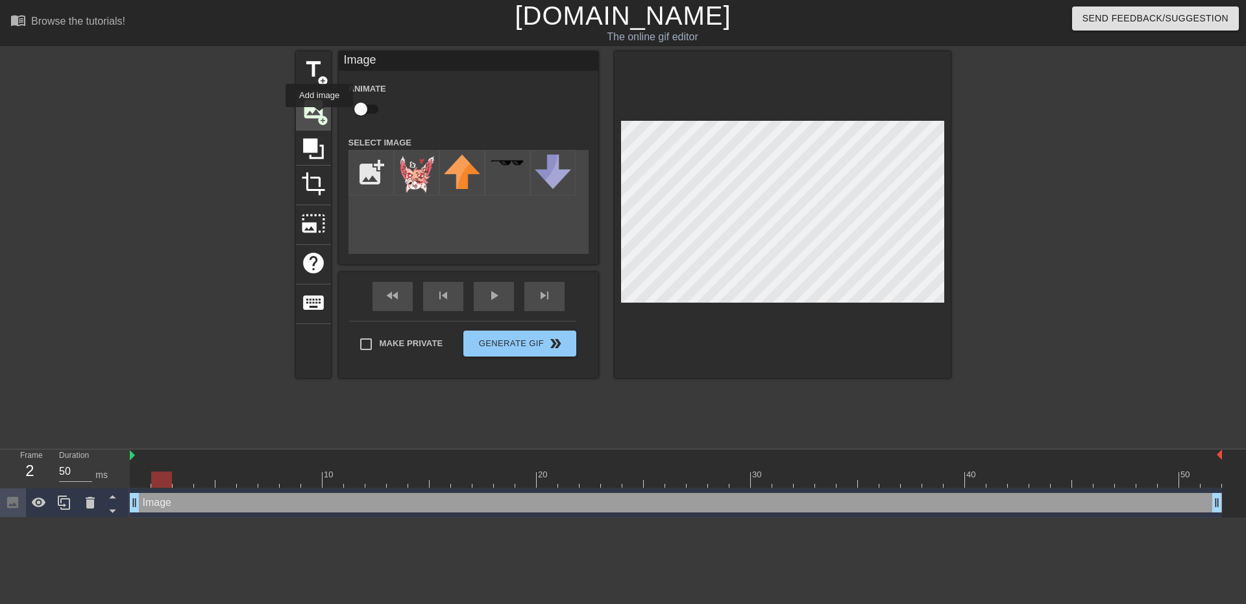
click at [319, 115] on span "add_circle" at bounding box center [322, 120] width 11 height 11
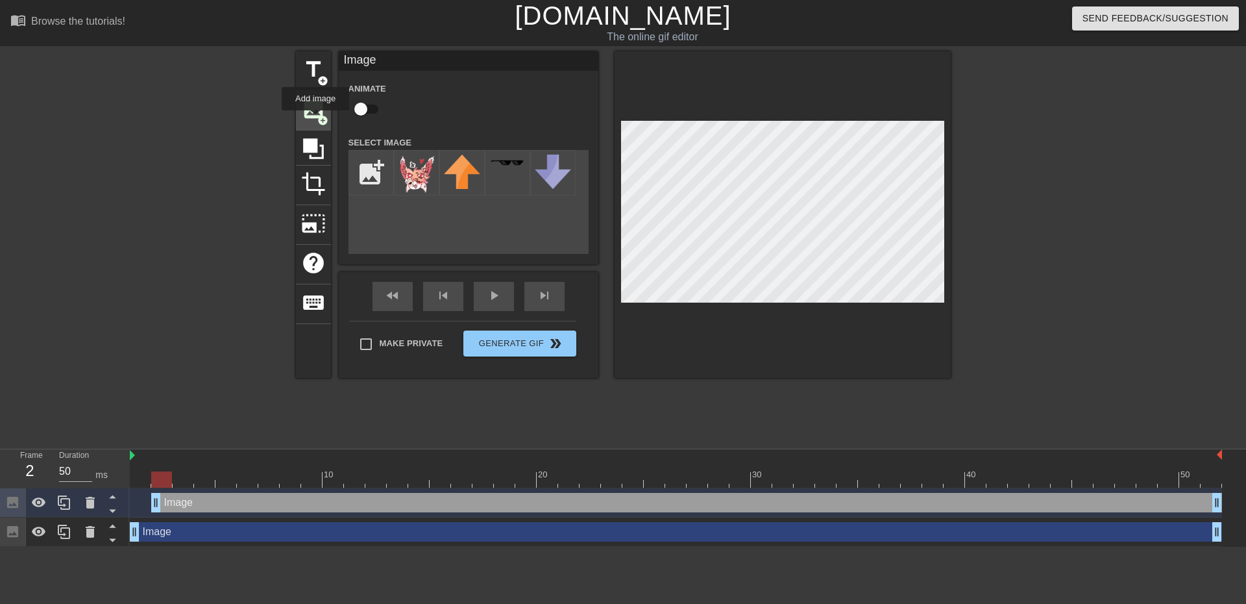
click at [315, 119] on span "image" at bounding box center [313, 109] width 25 height 25
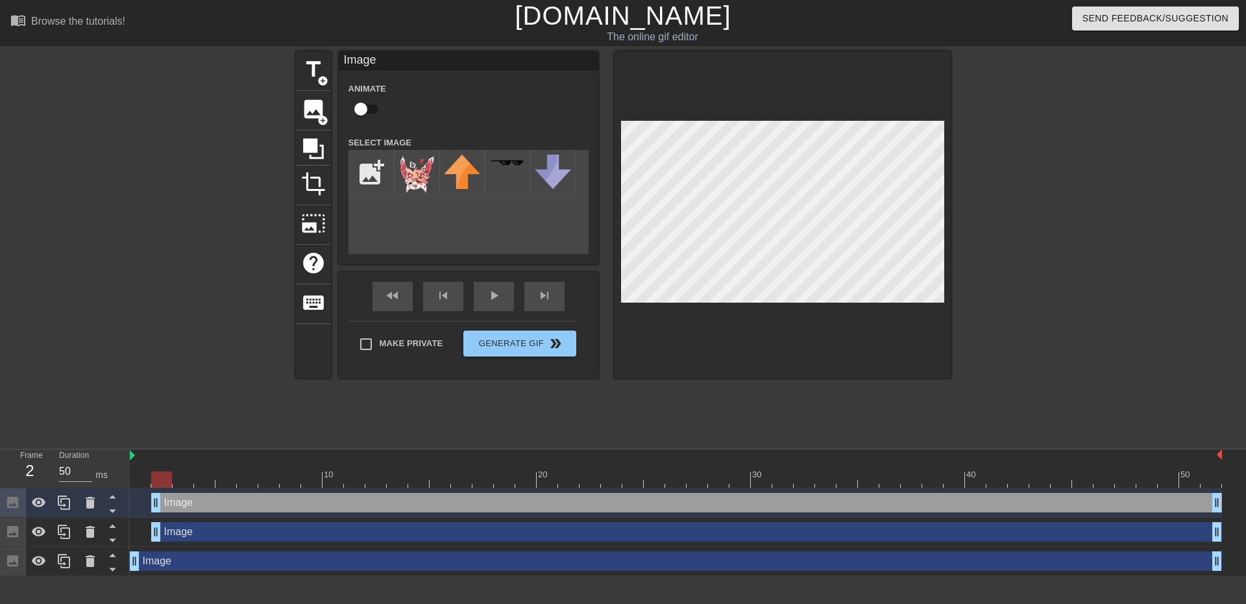
click at [312, 524] on div "Image drag_handle drag_handle" at bounding box center [686, 531] width 1071 height 19
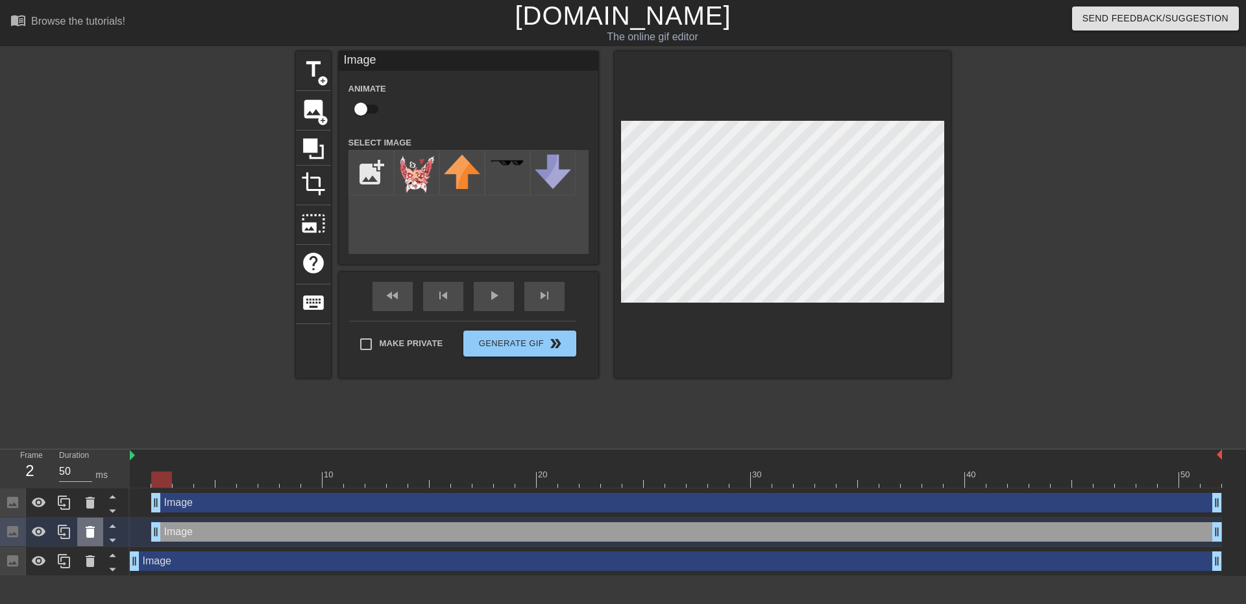
click at [80, 530] on div at bounding box center [90, 531] width 26 height 29
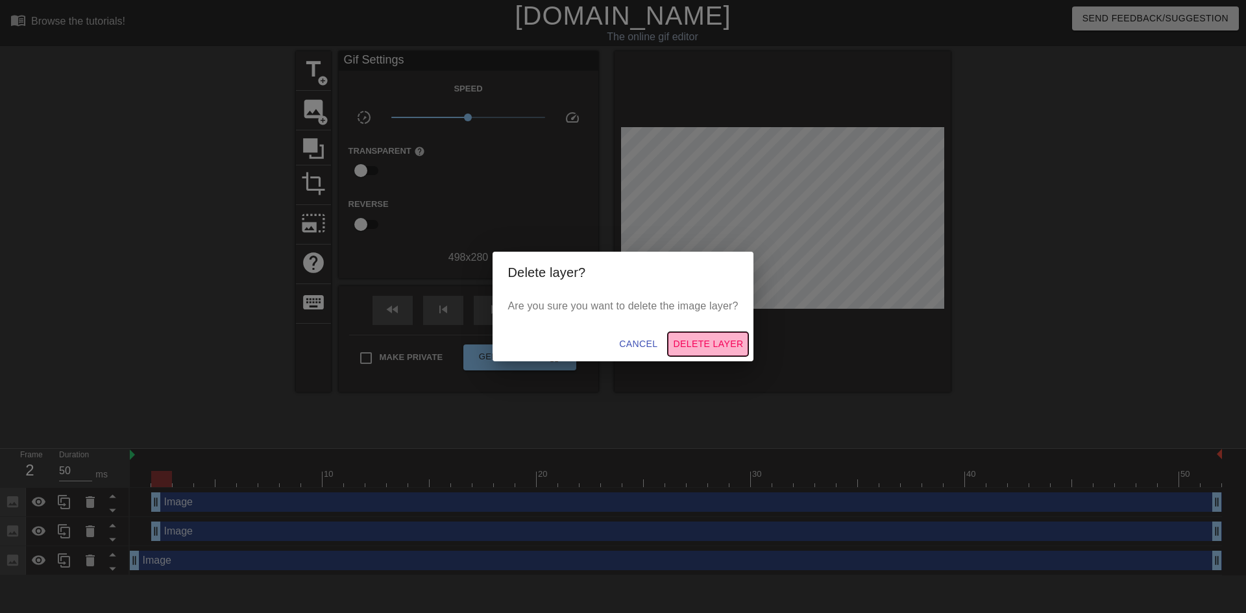
click at [694, 340] on span "Delete Layer" at bounding box center [708, 344] width 70 height 16
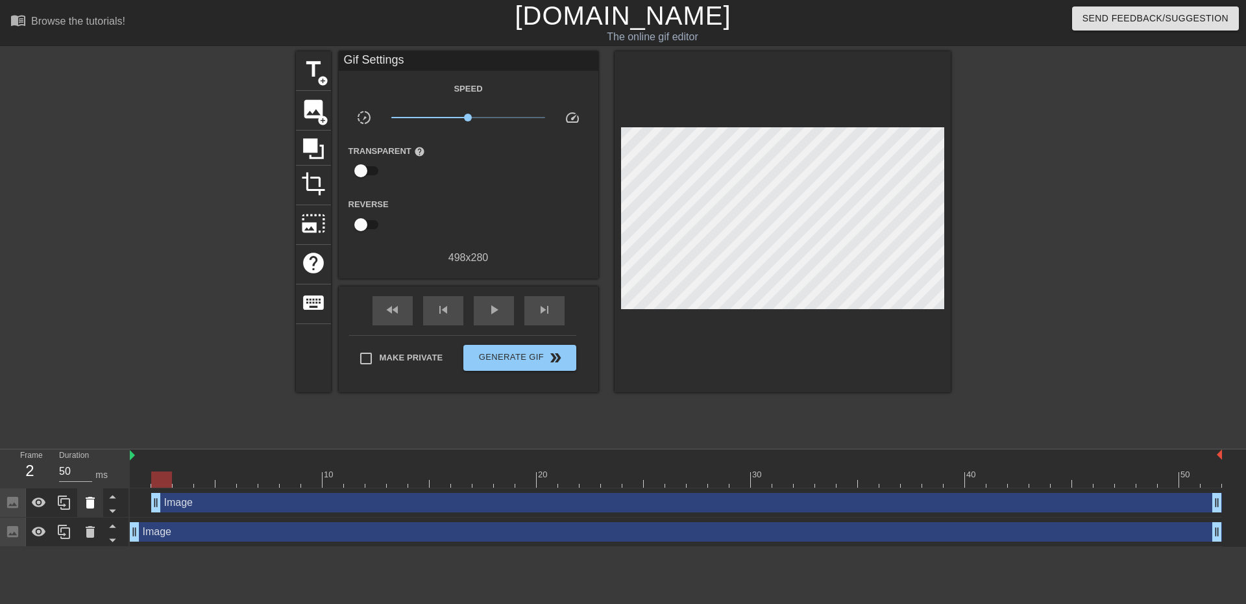
click at [86, 497] on icon at bounding box center [90, 503] width 16 height 16
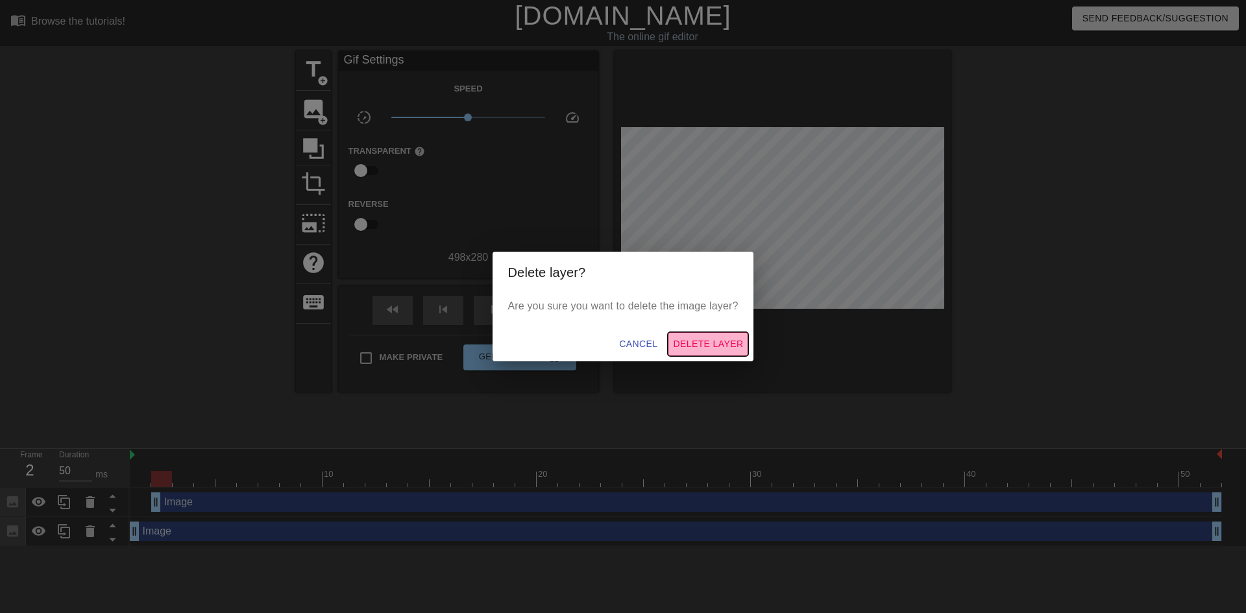
click at [698, 337] on span "Delete Layer" at bounding box center [708, 344] width 70 height 16
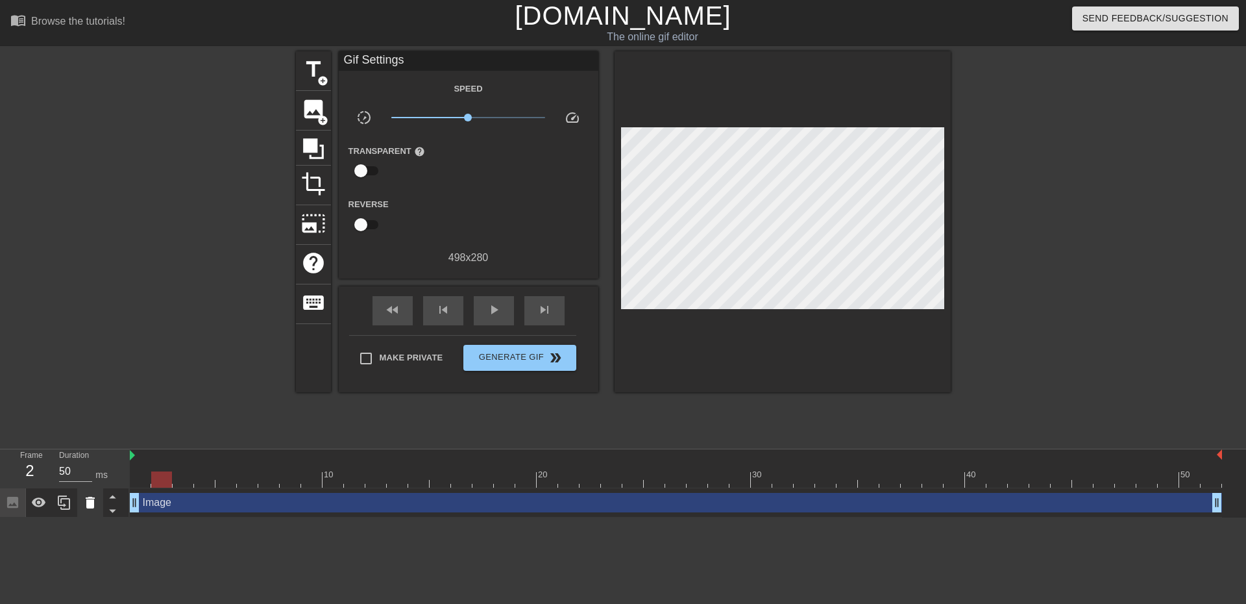
click at [90, 499] on icon at bounding box center [90, 502] width 9 height 12
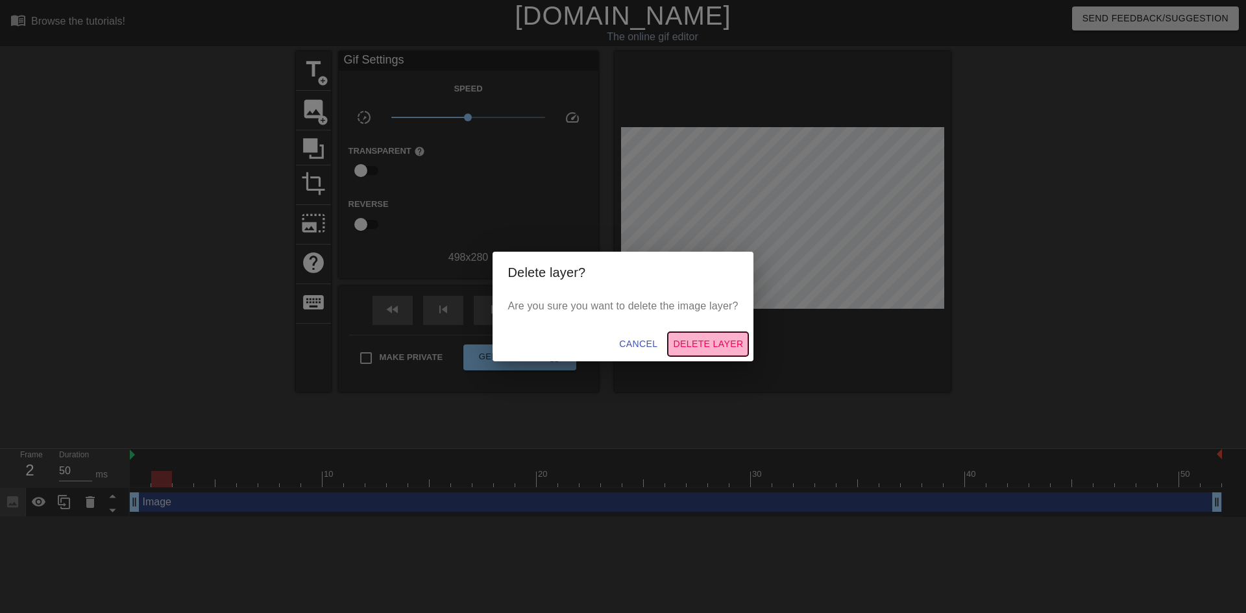
click at [719, 344] on span "Delete Layer" at bounding box center [708, 344] width 70 height 16
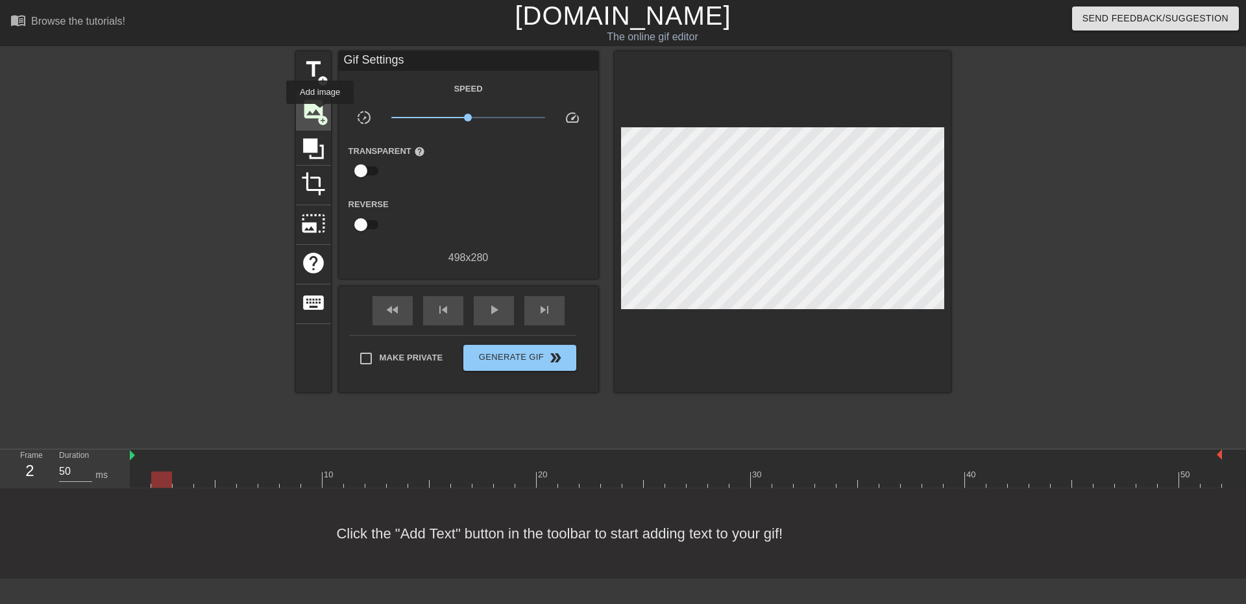
click at [320, 113] on span "image" at bounding box center [313, 109] width 25 height 25
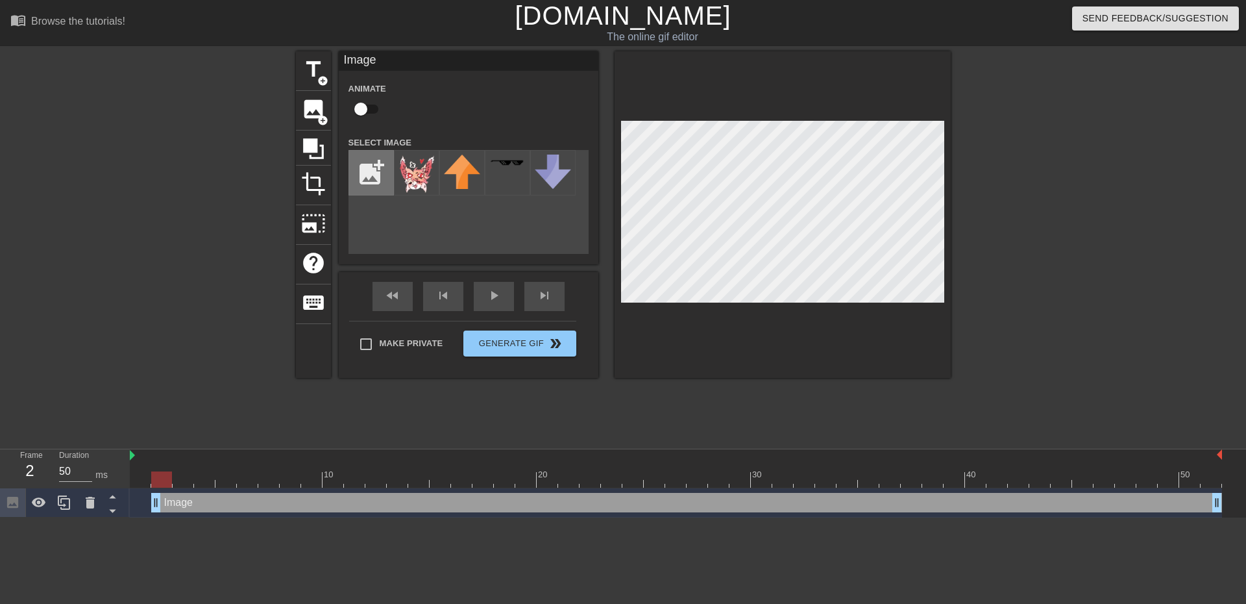
click at [377, 165] on input "file" at bounding box center [371, 173] width 44 height 44
type input "C:\fakepath\Untitled52_20250810222617.png"
click at [420, 177] on img at bounding box center [416, 175] width 36 height 42
drag, startPoint x: 162, startPoint y: 480, endPoint x: 182, endPoint y: 493, distance: 23.9
click at [182, 493] on div "10 20 30 40 50 Image drag_handle drag_handle" at bounding box center [688, 483] width 1116 height 68
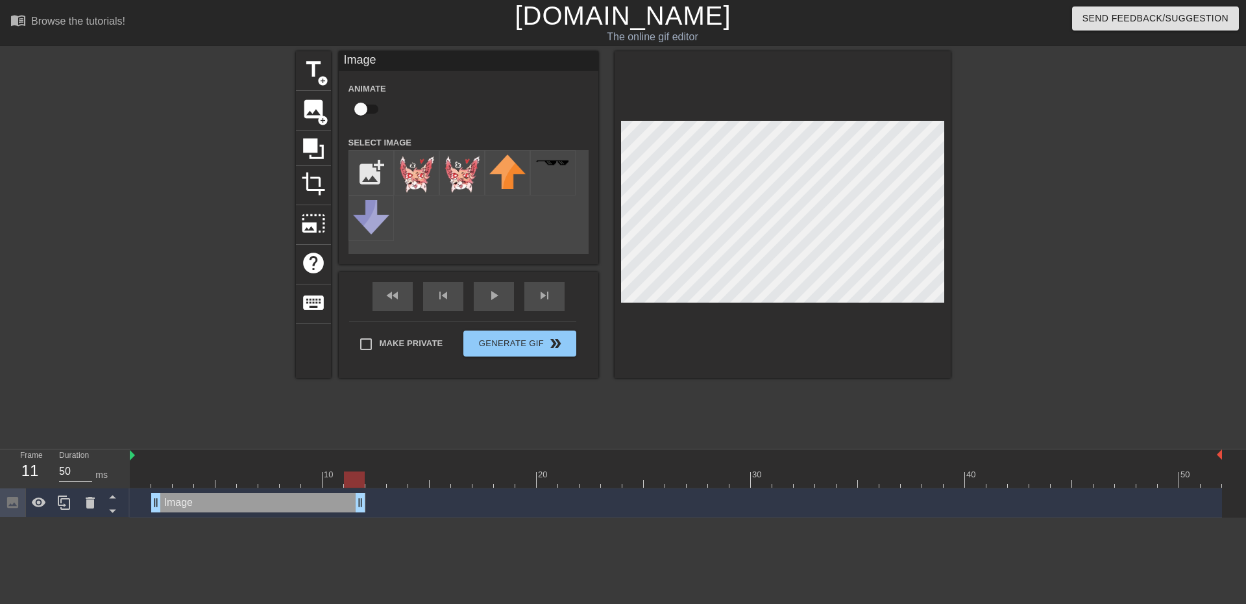
drag, startPoint x: 1218, startPoint y: 500, endPoint x: 353, endPoint y: 489, distance: 865.2
click at [353, 489] on div "Image drag_handle drag_handle" at bounding box center [676, 502] width 1092 height 29
drag, startPoint x: 361, startPoint y: 497, endPoint x: 349, endPoint y: 499, distance: 11.8
click at [349, 499] on div "Image drag_handle drag_handle" at bounding box center [676, 502] width 1092 height 19
drag, startPoint x: 331, startPoint y: 477, endPoint x: 174, endPoint y: 484, distance: 157.2
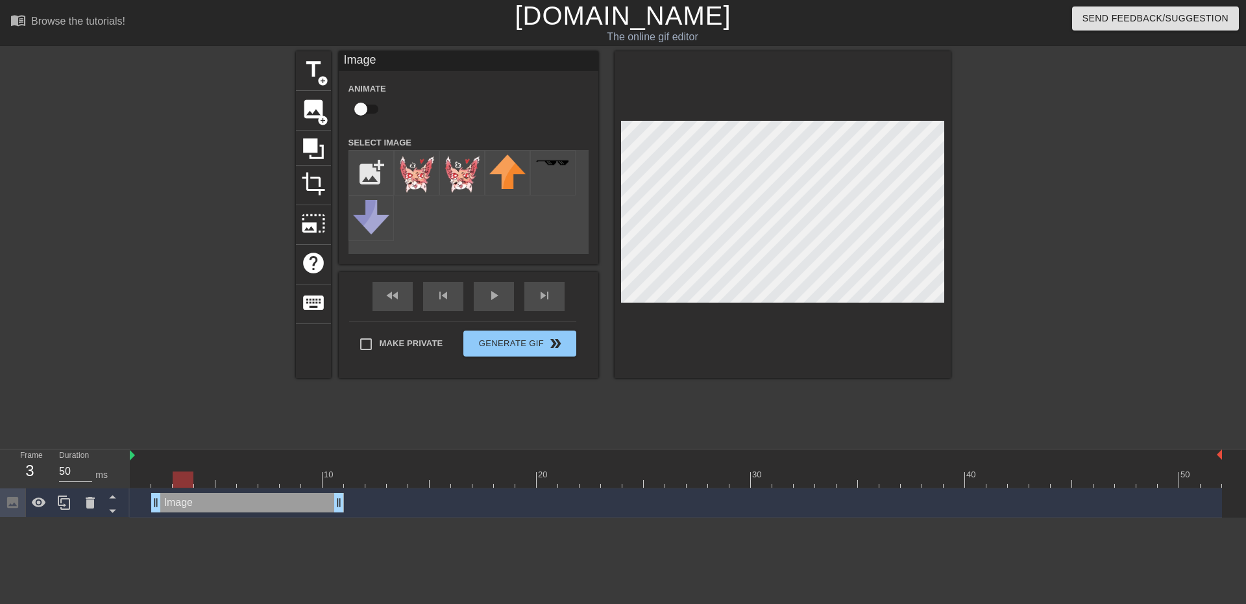
click at [174, 484] on div at bounding box center [183, 479] width 21 height 16
type input "50"
drag, startPoint x: 186, startPoint y: 482, endPoint x: 656, endPoint y: 474, distance: 470.6
click at [656, 474] on div at bounding box center [654, 479] width 21 height 16
click at [452, 173] on img at bounding box center [462, 175] width 36 height 42
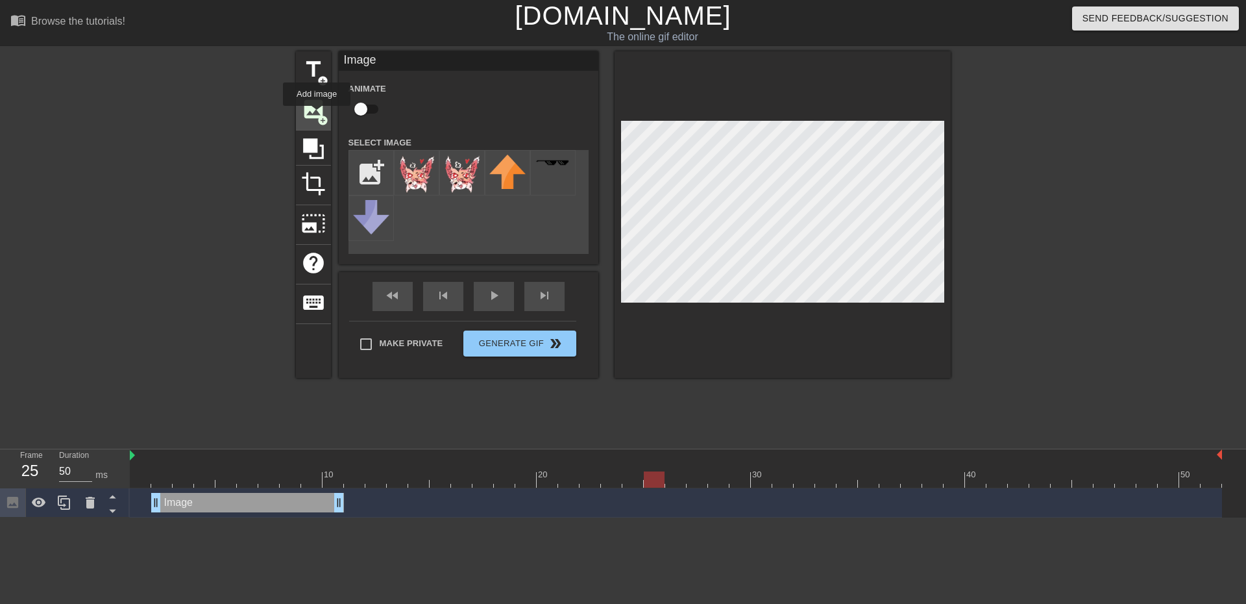
click at [317, 115] on span "add_circle" at bounding box center [322, 120] width 11 height 11
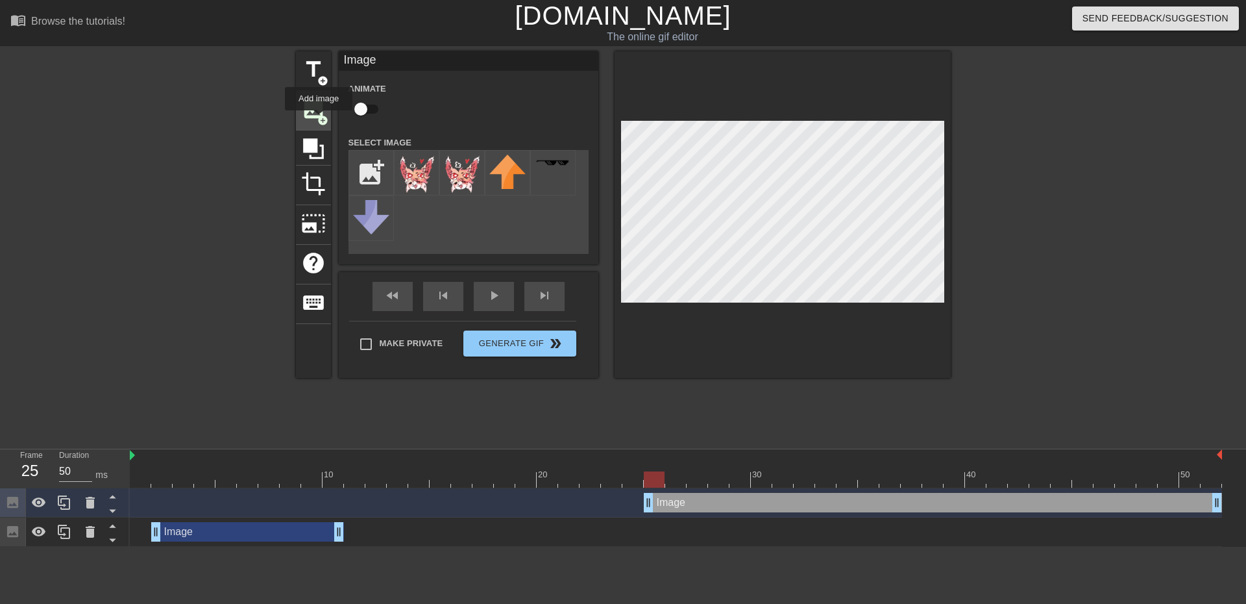
click at [319, 119] on span "add_circle" at bounding box center [322, 120] width 11 height 11
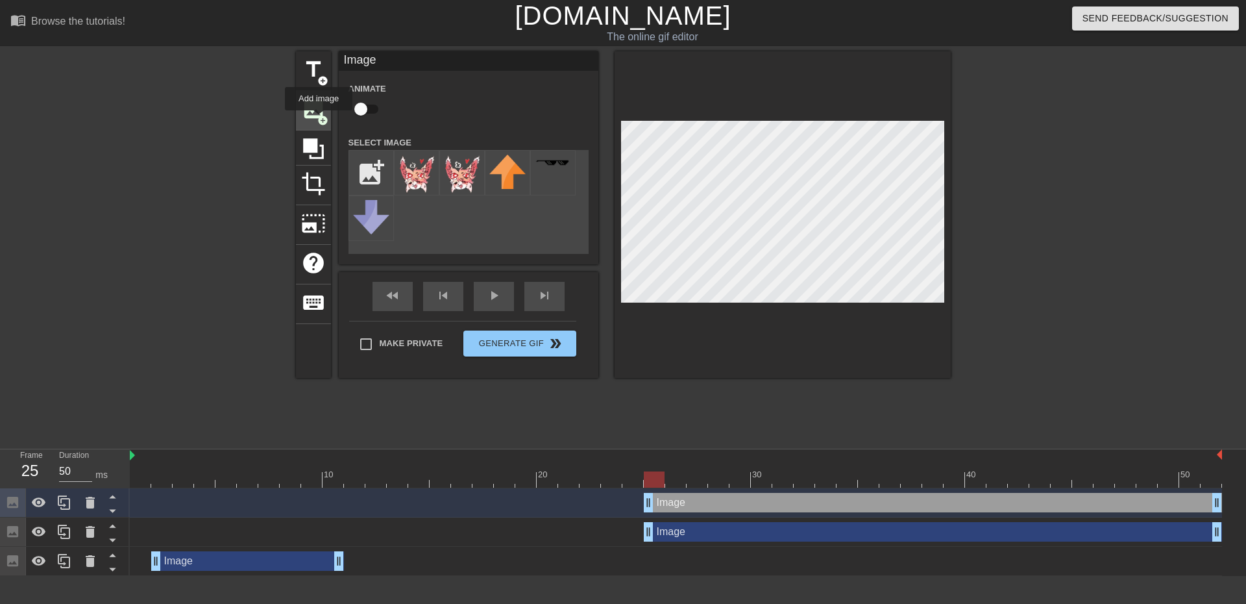
click at [319, 119] on span "add_circle" at bounding box center [322, 120] width 11 height 11
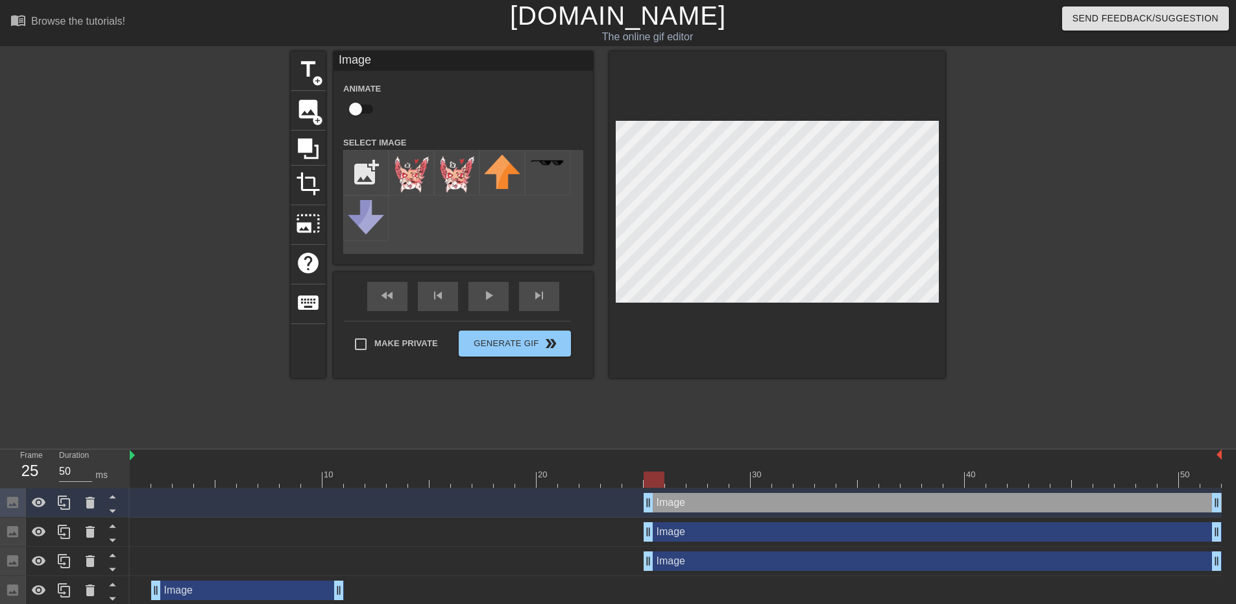
click at [684, 509] on div "Image drag_handle drag_handle" at bounding box center [933, 502] width 578 height 19
click at [88, 500] on icon at bounding box center [90, 502] width 9 height 12
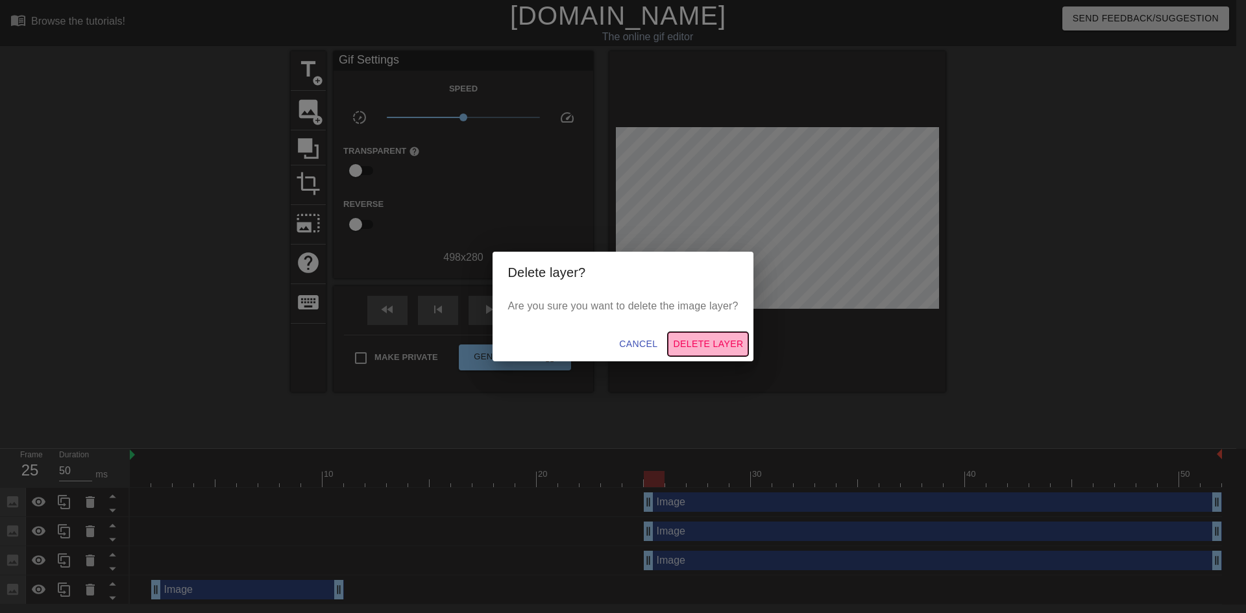
click at [713, 351] on span "Delete Layer" at bounding box center [708, 344] width 70 height 16
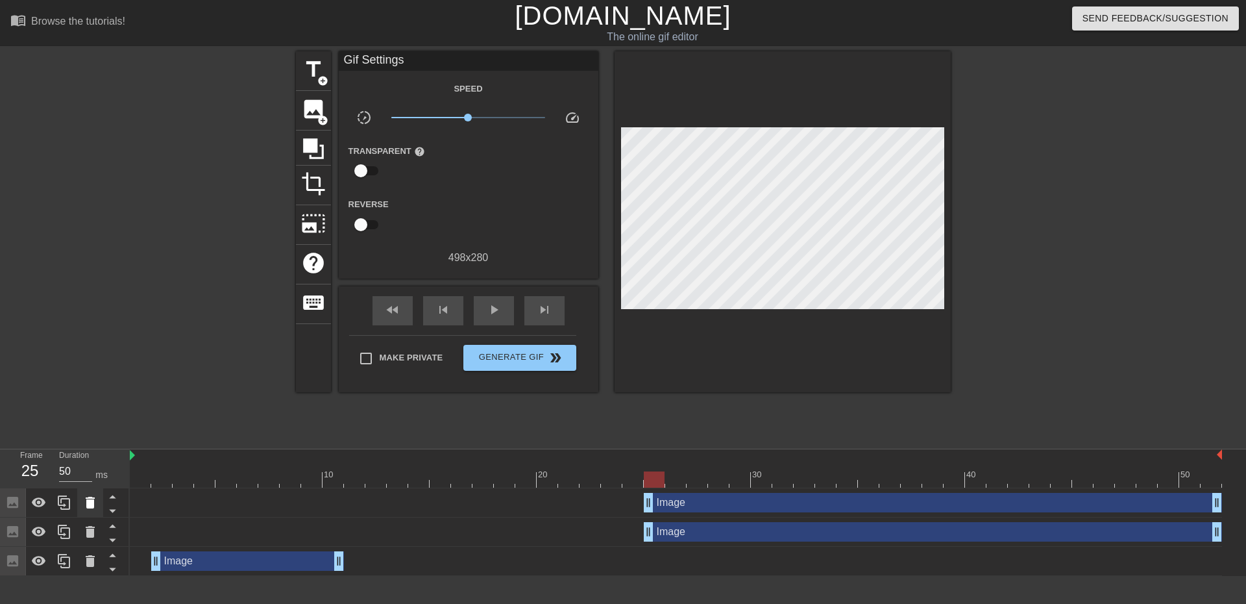
click at [95, 502] on icon at bounding box center [90, 503] width 16 height 16
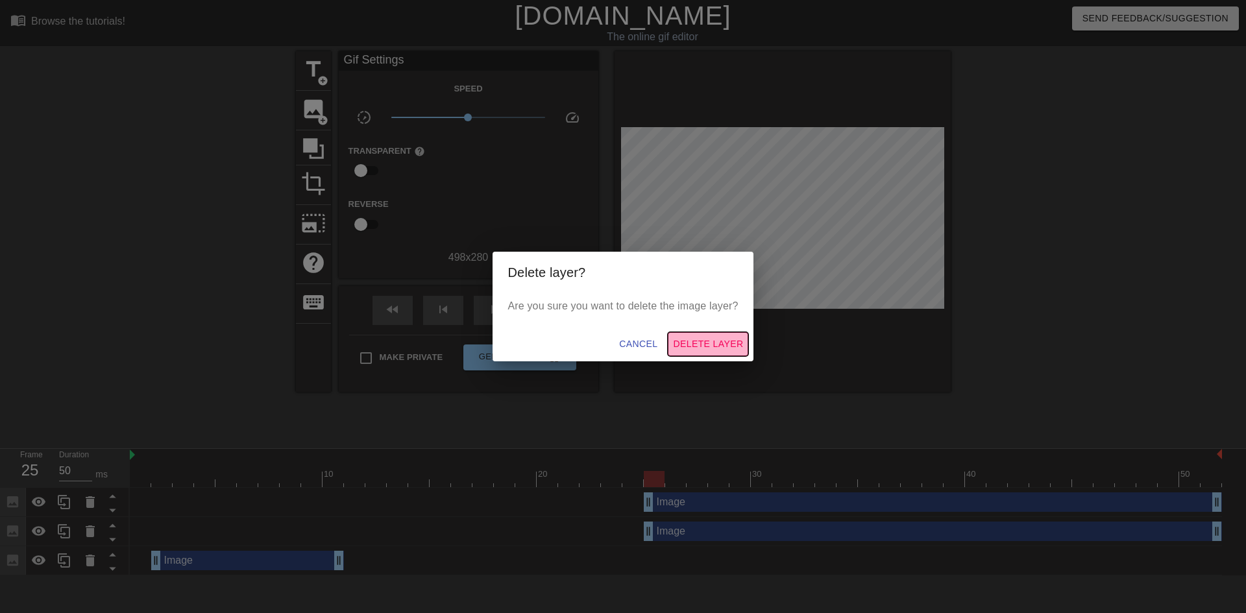
click at [699, 336] on button "Delete Layer" at bounding box center [708, 344] width 80 height 24
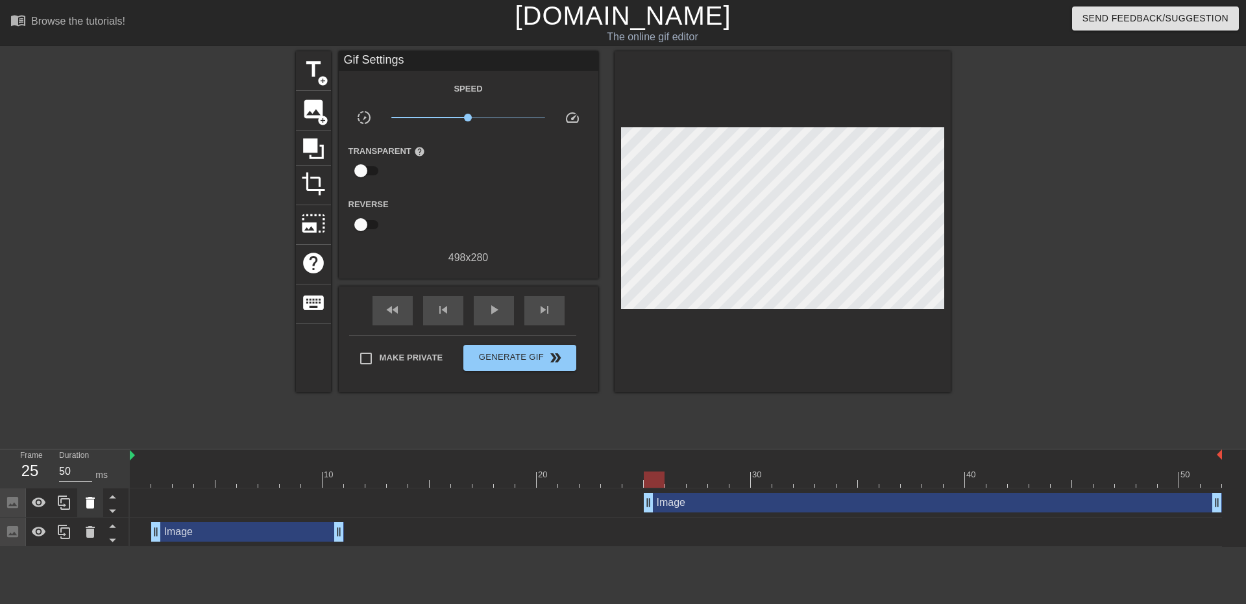
click at [86, 501] on icon at bounding box center [90, 502] width 9 height 12
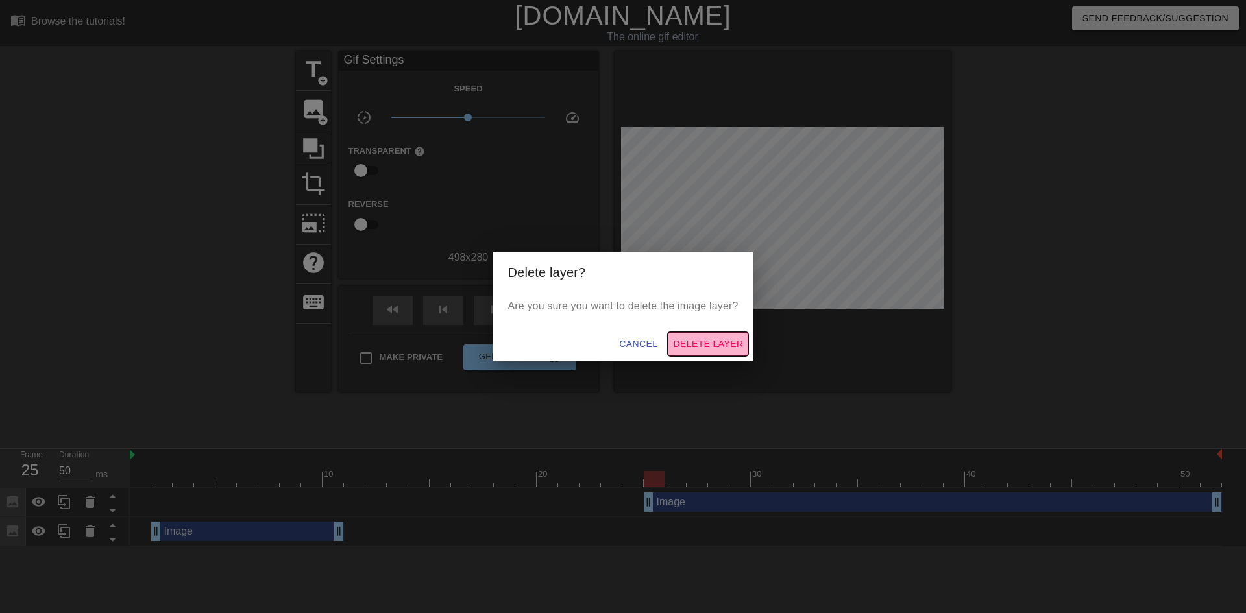
click at [720, 337] on span "Delete Layer" at bounding box center [708, 344] width 70 height 16
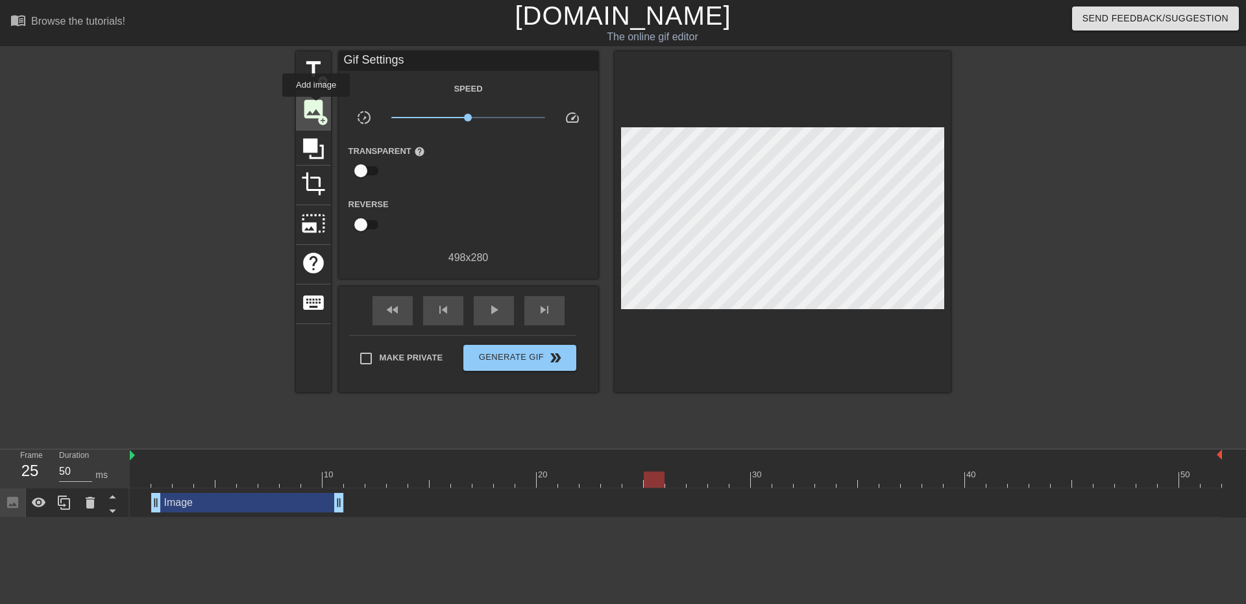
click at [316, 106] on span "image" at bounding box center [313, 109] width 25 height 25
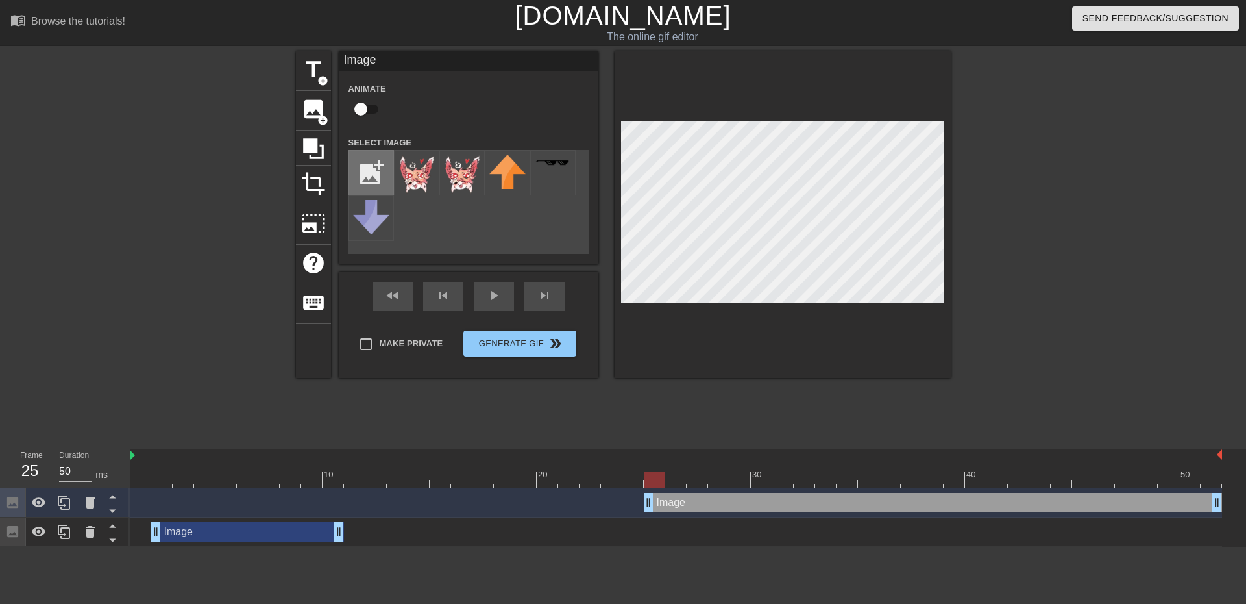
click at [373, 164] on input "file" at bounding box center [371, 173] width 44 height 44
type input "C:\fakepath\Untitled52_20250810222617.png"
click at [412, 173] on img at bounding box center [416, 175] width 36 height 42
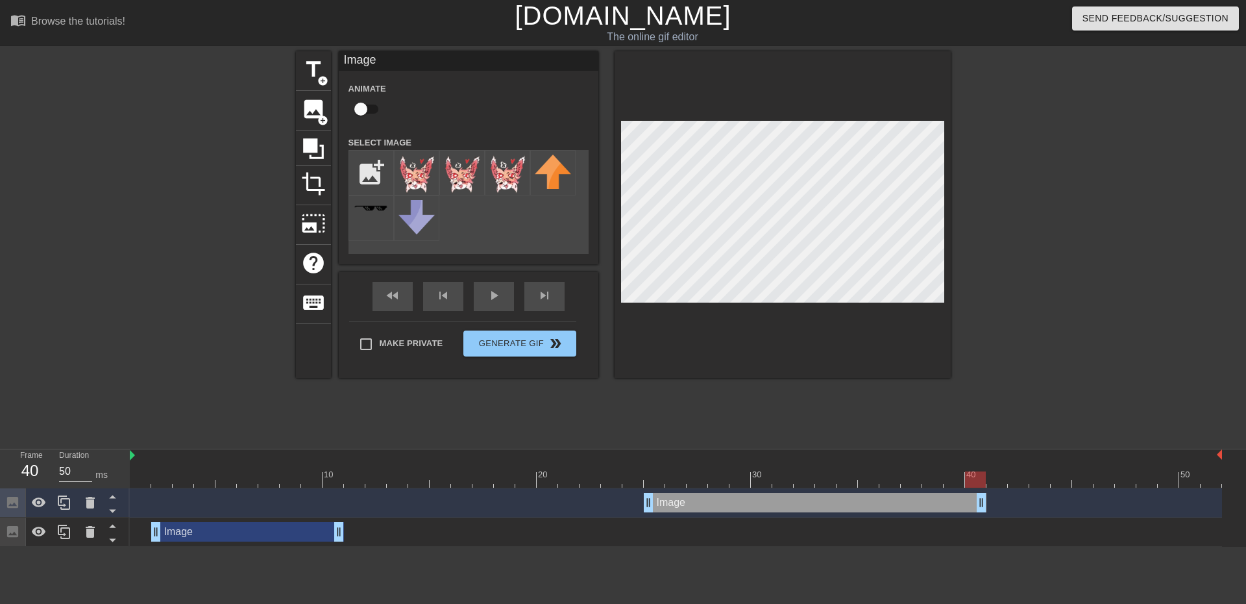
drag, startPoint x: 1218, startPoint y: 500, endPoint x: 990, endPoint y: 511, distance: 228.7
click at [990, 511] on div "Image drag_handle drag_handle" at bounding box center [676, 502] width 1092 height 19
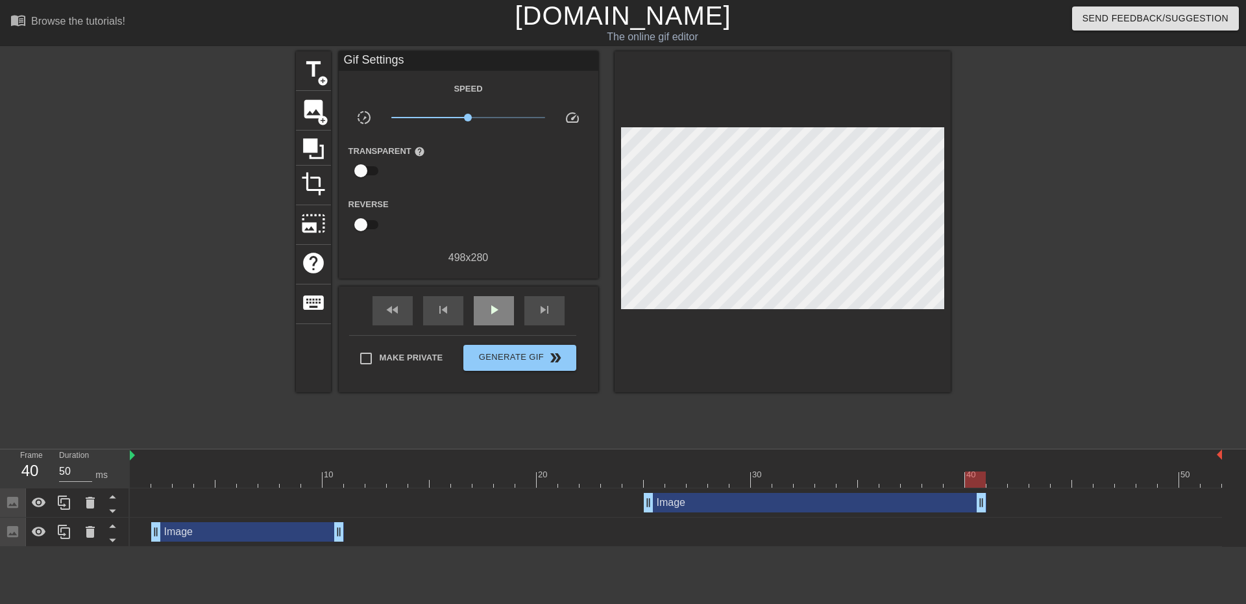
click at [485, 292] on div "fast_rewind skip_previous play_arrow skip_next" at bounding box center [469, 310] width 212 height 49
click at [486, 306] on span "play_arrow" at bounding box center [494, 310] width 16 height 16
click at [486, 307] on span "pause" at bounding box center [494, 310] width 16 height 16
drag, startPoint x: 789, startPoint y: 483, endPoint x: 241, endPoint y: 521, distance: 549.1
click at [232, 506] on div "10 20 30 40 50 Image drag_handle drag_handle Image drag_handle drag_handle" at bounding box center [688, 497] width 1116 height 97
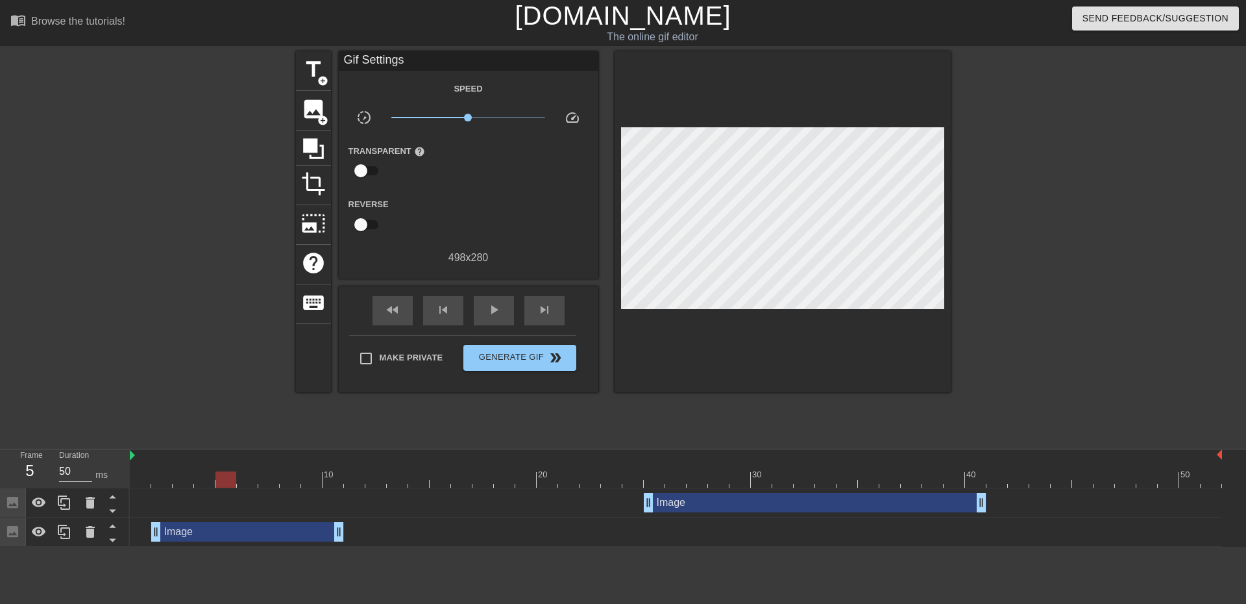
click at [266, 539] on div "Image drag_handle drag_handle" at bounding box center [247, 531] width 193 height 19
click at [480, 284] on div "Gif Settings Speed slow_motion_video x1.00 speed Transparent help Reverse 498 x…" at bounding box center [469, 221] width 260 height 341
click at [489, 302] on span "play_arrow" at bounding box center [494, 310] width 16 height 16
click at [489, 302] on span "pause" at bounding box center [494, 310] width 16 height 16
drag, startPoint x: 650, startPoint y: 503, endPoint x: 641, endPoint y: 504, distance: 9.1
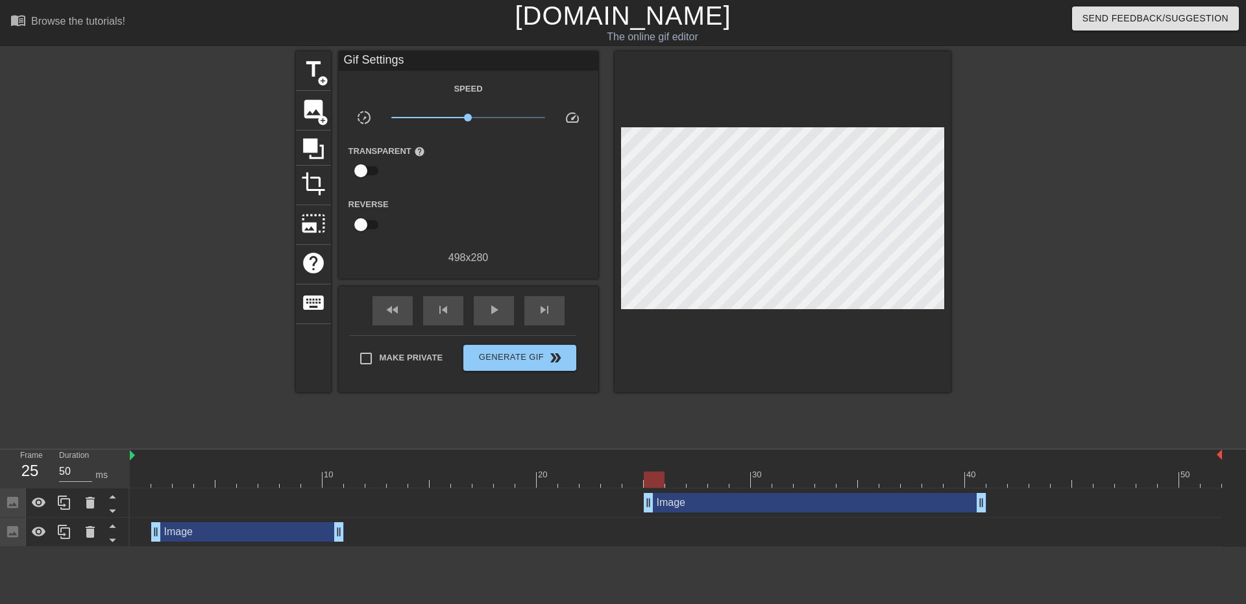
click at [641, 504] on div "Image drag_handle drag_handle" at bounding box center [676, 502] width 1092 height 19
drag, startPoint x: 697, startPoint y: 502, endPoint x: 679, endPoint y: 503, distance: 18.2
click at [679, 503] on div "Image drag_handle drag_handle" at bounding box center [793, 502] width 343 height 19
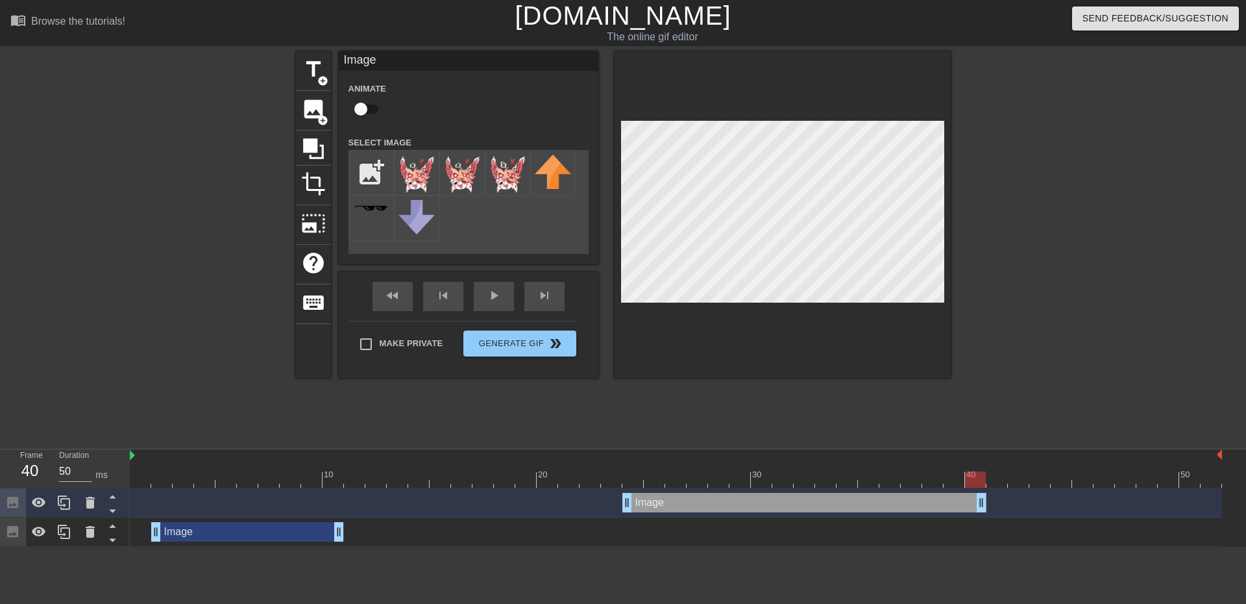
drag, startPoint x: 962, startPoint y: 502, endPoint x: 994, endPoint y: 504, distance: 31.9
click at [994, 504] on div "Image drag_handle drag_handle" at bounding box center [676, 502] width 1092 height 19
click at [482, 295] on div "play_arrow" at bounding box center [494, 296] width 40 height 29
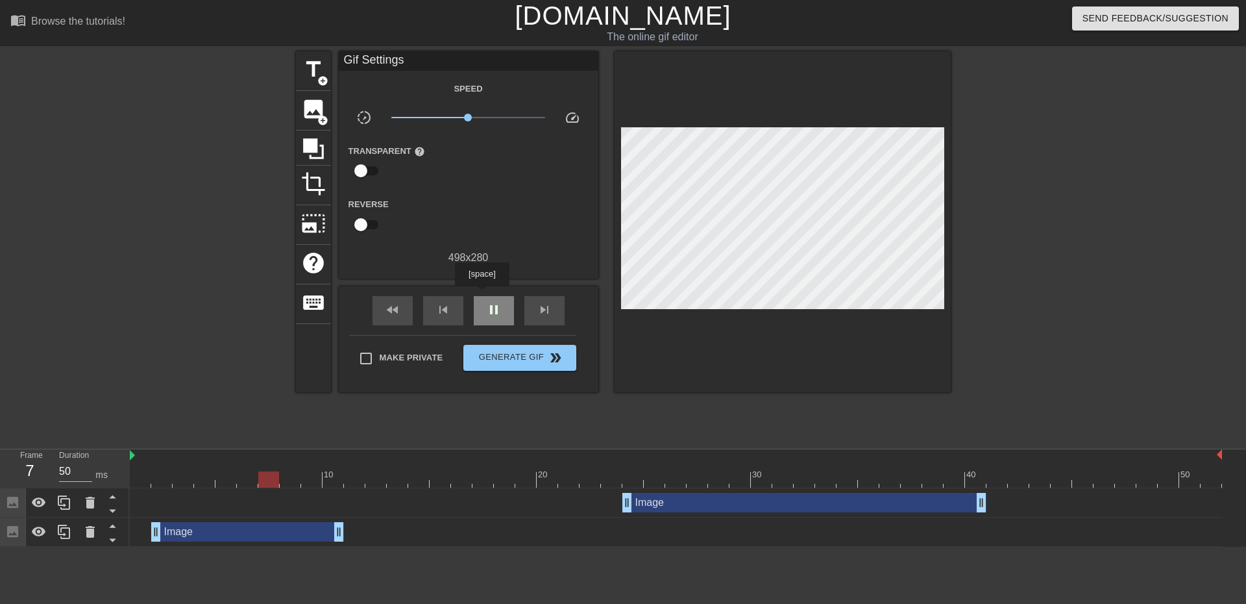
click at [482, 296] on div "pause" at bounding box center [494, 310] width 40 height 29
click at [281, 535] on div "Image drag_handle drag_handle" at bounding box center [247, 531] width 193 height 19
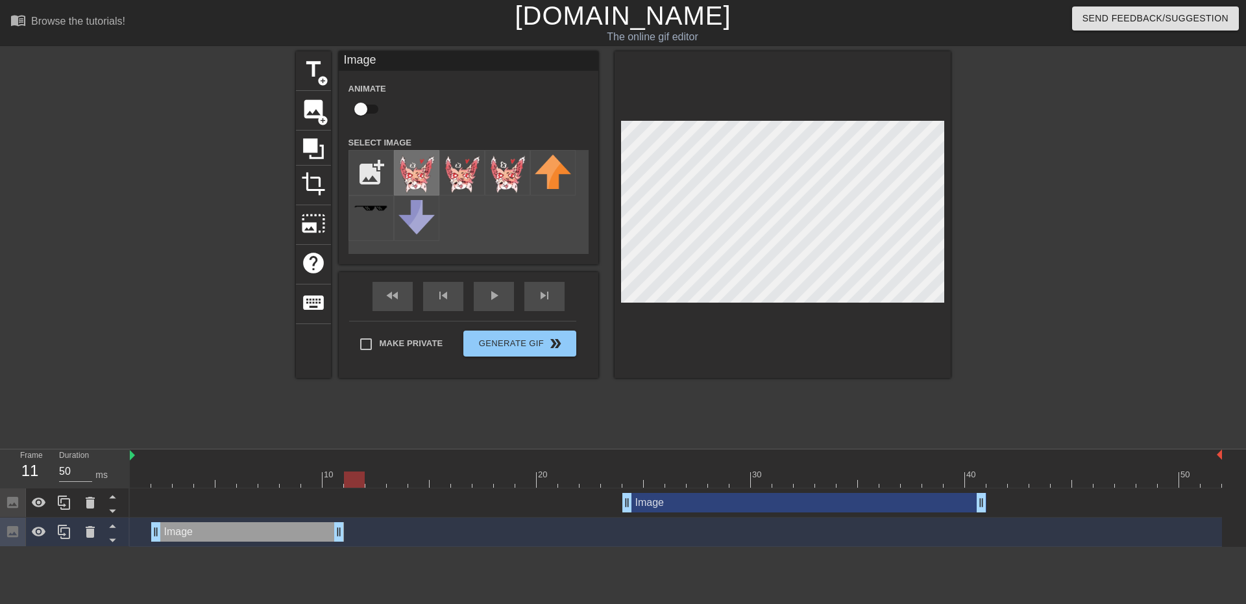
click at [417, 177] on img at bounding box center [416, 175] width 36 height 42
drag, startPoint x: 352, startPoint y: 483, endPoint x: 262, endPoint y: 484, distance: 90.2
click at [262, 484] on div at bounding box center [268, 479] width 21 height 16
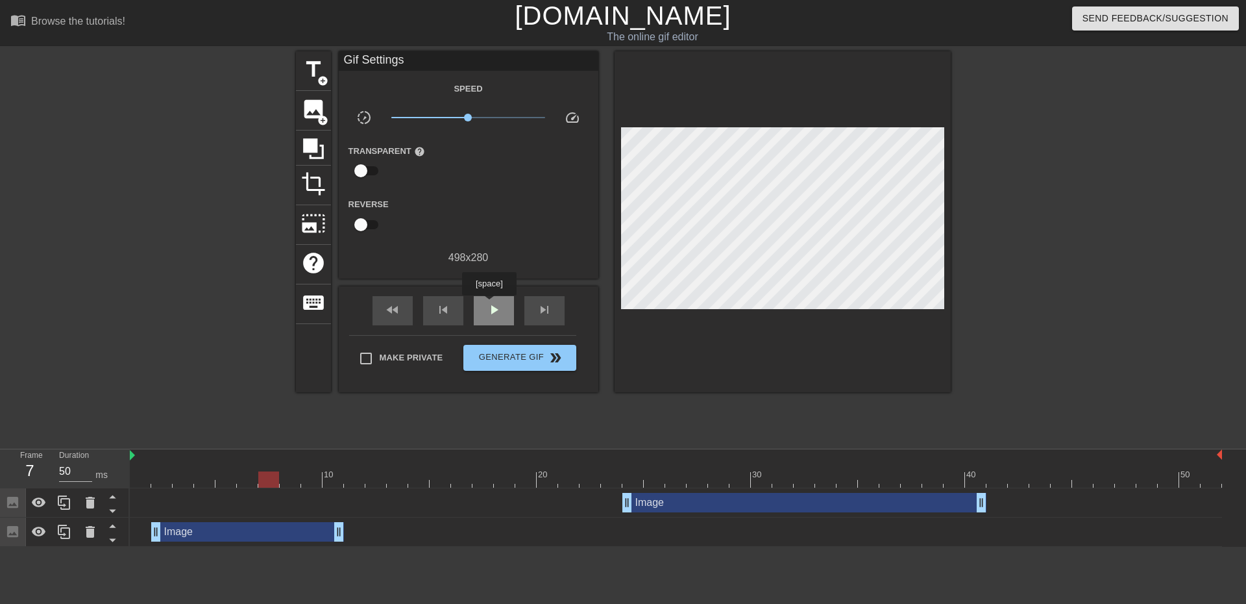
click at [489, 304] on div "play_arrow" at bounding box center [494, 310] width 40 height 29
click at [489, 304] on span "pause" at bounding box center [494, 310] width 16 height 16
click at [750, 506] on div "Image drag_handle drag_handle" at bounding box center [804, 502] width 364 height 19
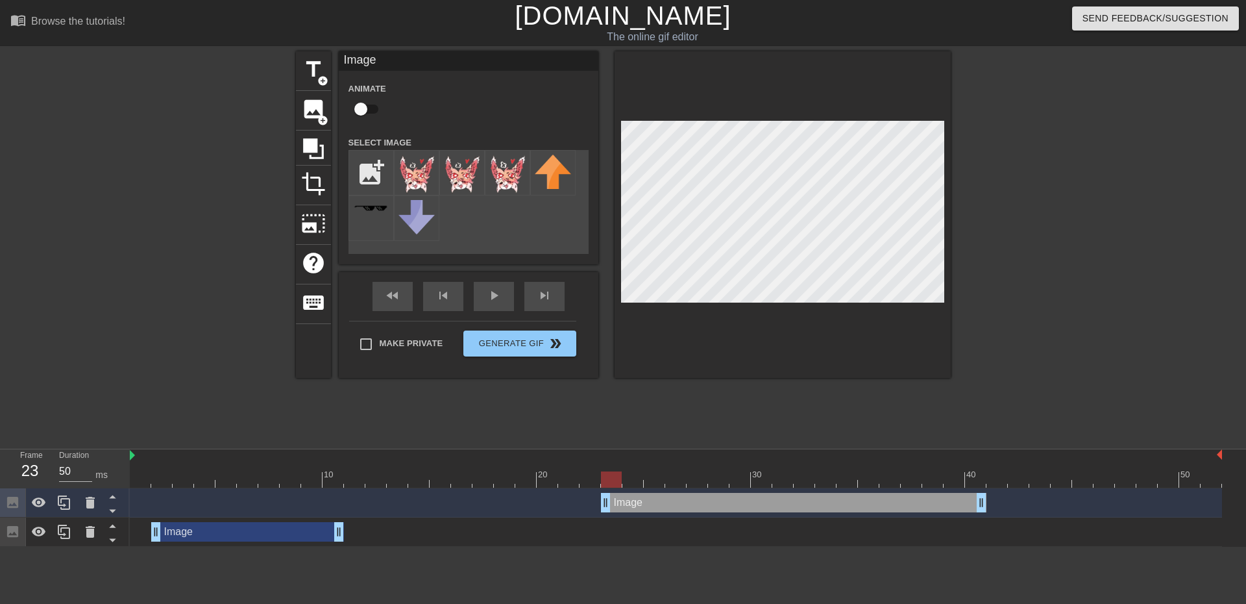
drag, startPoint x: 628, startPoint y: 504, endPoint x: 615, endPoint y: 504, distance: 12.3
drag, startPoint x: 594, startPoint y: 481, endPoint x: 581, endPoint y: 481, distance: 13.6
click at [581, 481] on div at bounding box center [590, 479] width 21 height 16
click at [487, 293] on div "fast_rewind skip_previous play_arrow skip_next" at bounding box center [469, 296] width 212 height 49
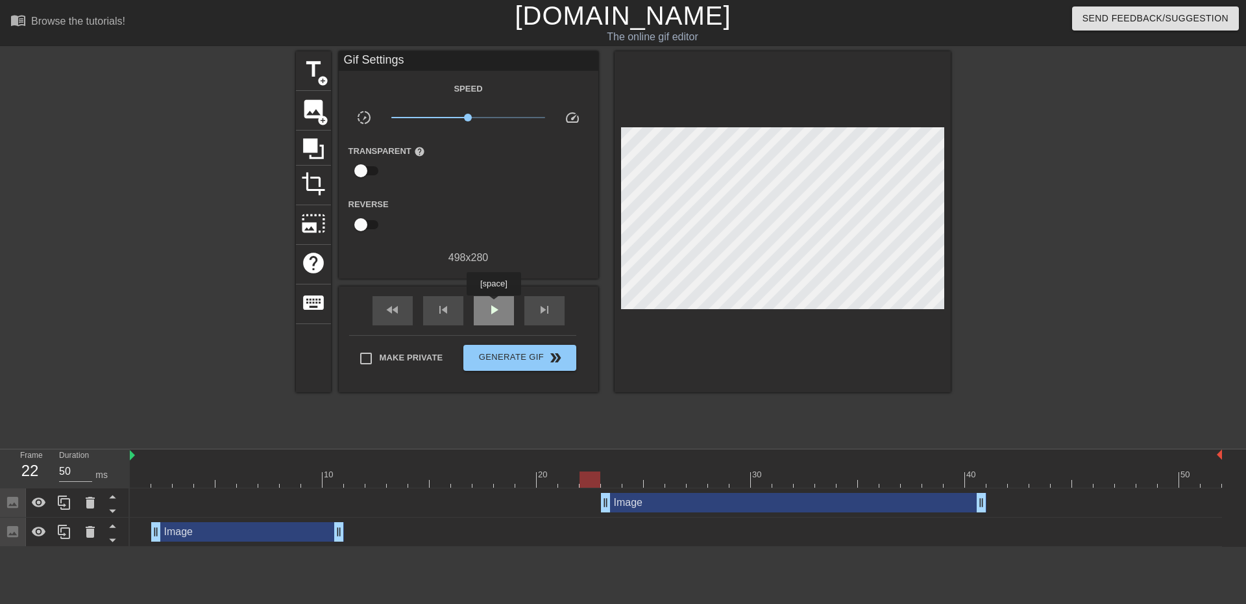
click at [493, 304] on span "play_arrow" at bounding box center [494, 310] width 16 height 16
click at [493, 304] on span "pause" at bounding box center [494, 310] width 16 height 16
click at [504, 313] on div "play_arrow" at bounding box center [494, 310] width 40 height 29
click at [504, 313] on div "pause" at bounding box center [494, 310] width 40 height 29
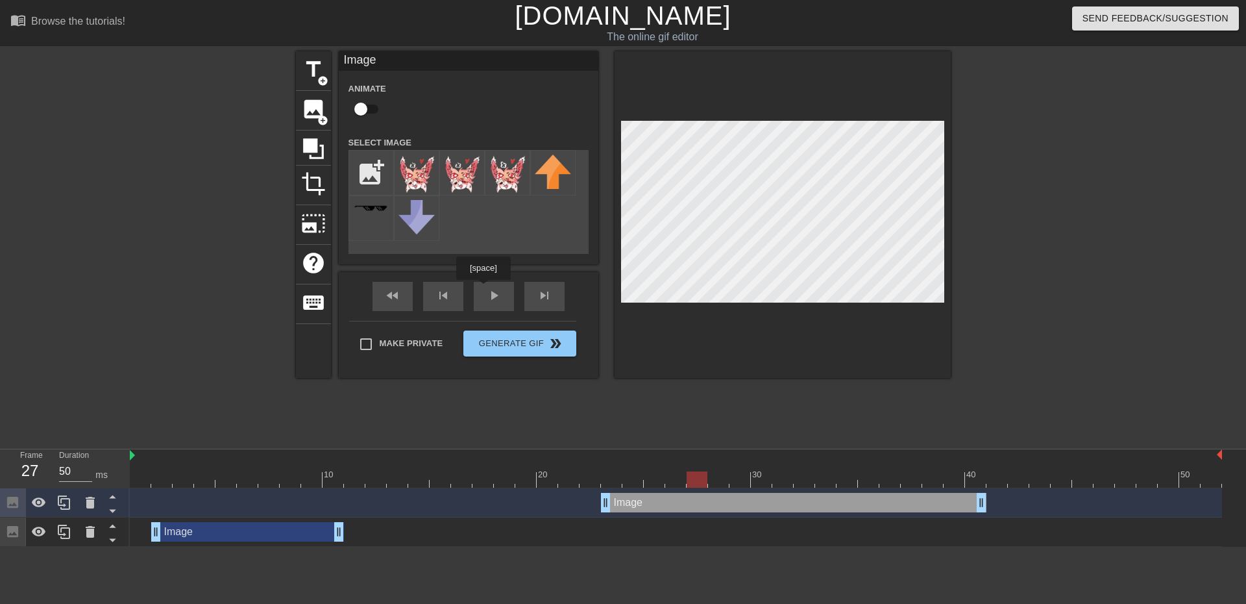
click at [483, 280] on div "Image Animate Select Image add_photo_alternate fast_rewind skip_previous play_a…" at bounding box center [469, 214] width 260 height 326
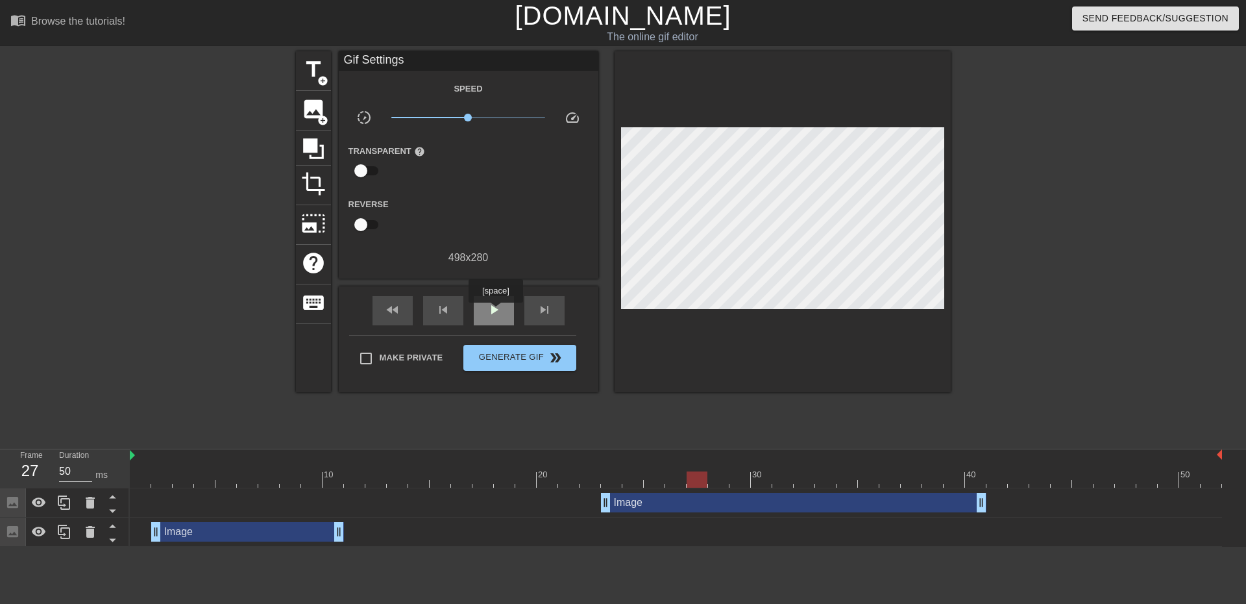
click at [495, 312] on span "play_arrow" at bounding box center [494, 310] width 16 height 16
click at [495, 312] on span "pause" at bounding box center [494, 310] width 16 height 16
click at [495, 312] on span "play_arrow" at bounding box center [494, 310] width 16 height 16
click at [495, 312] on span "pause" at bounding box center [494, 310] width 16 height 16
drag, startPoint x: 271, startPoint y: 475, endPoint x: 154, endPoint y: 481, distance: 116.3
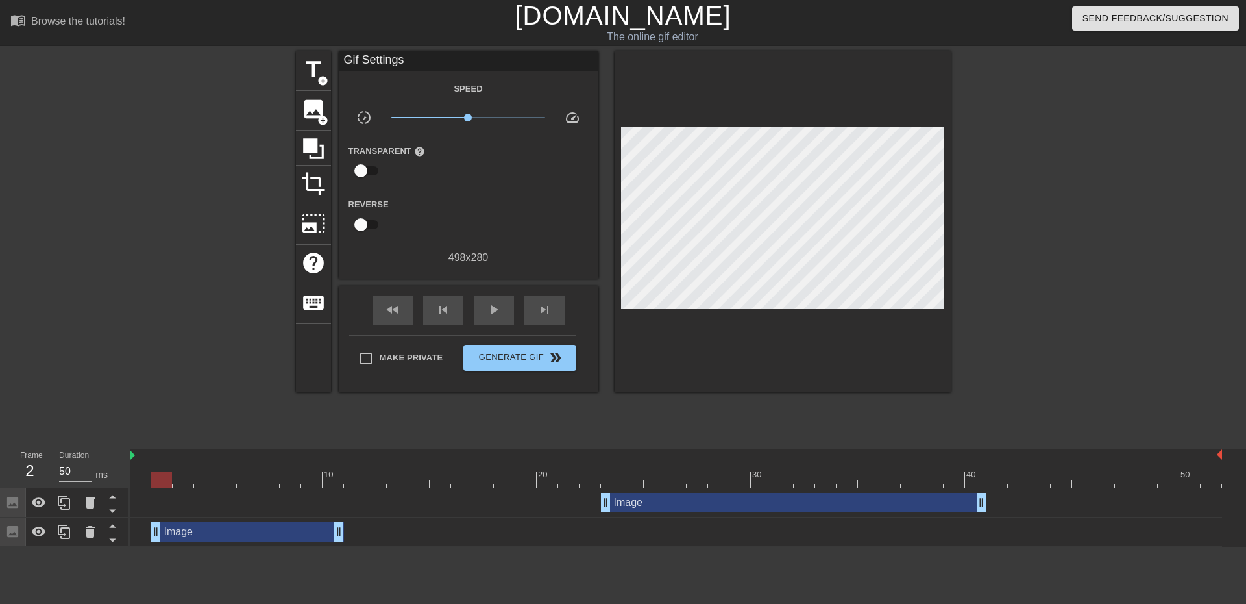
click at [154, 481] on div at bounding box center [161, 479] width 21 height 16
drag, startPoint x: 155, startPoint y: 527, endPoint x: 140, endPoint y: 528, distance: 14.9
click at [485, 313] on div "play_arrow" at bounding box center [494, 310] width 40 height 29
click at [485, 313] on div "pause" at bounding box center [494, 310] width 40 height 29
click at [321, 116] on span "add_circle" at bounding box center [322, 120] width 11 height 11
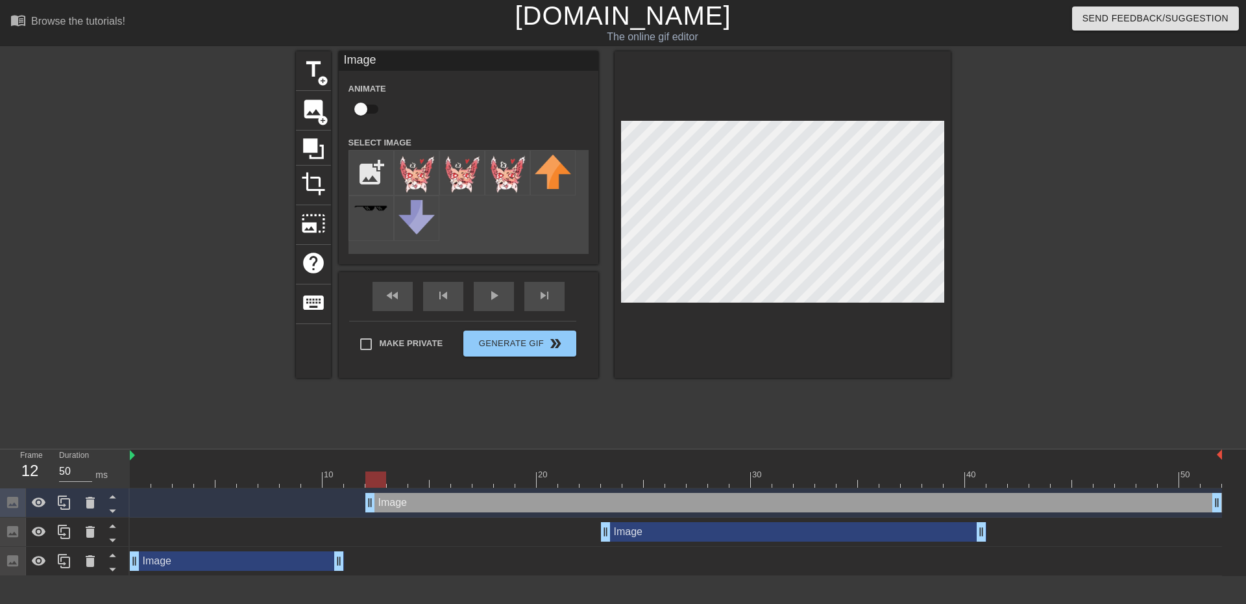
click at [631, 534] on div "Image drag_handle drag_handle" at bounding box center [793, 531] width 385 height 19
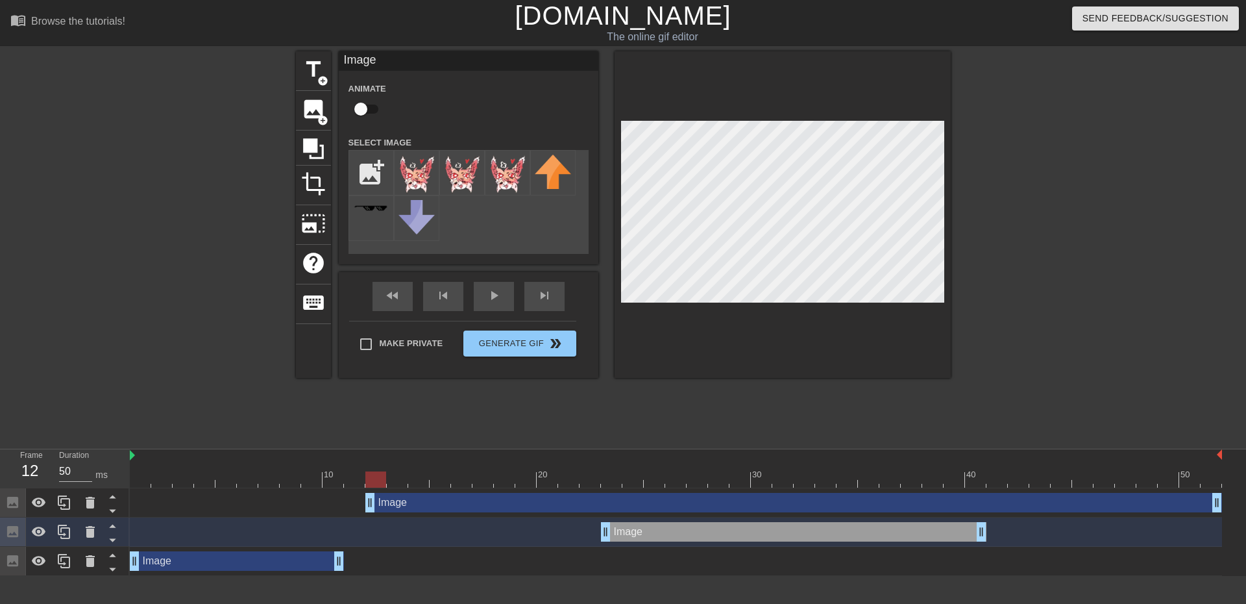
click at [518, 508] on div "Image drag_handle drag_handle" at bounding box center [793, 502] width 857 height 19
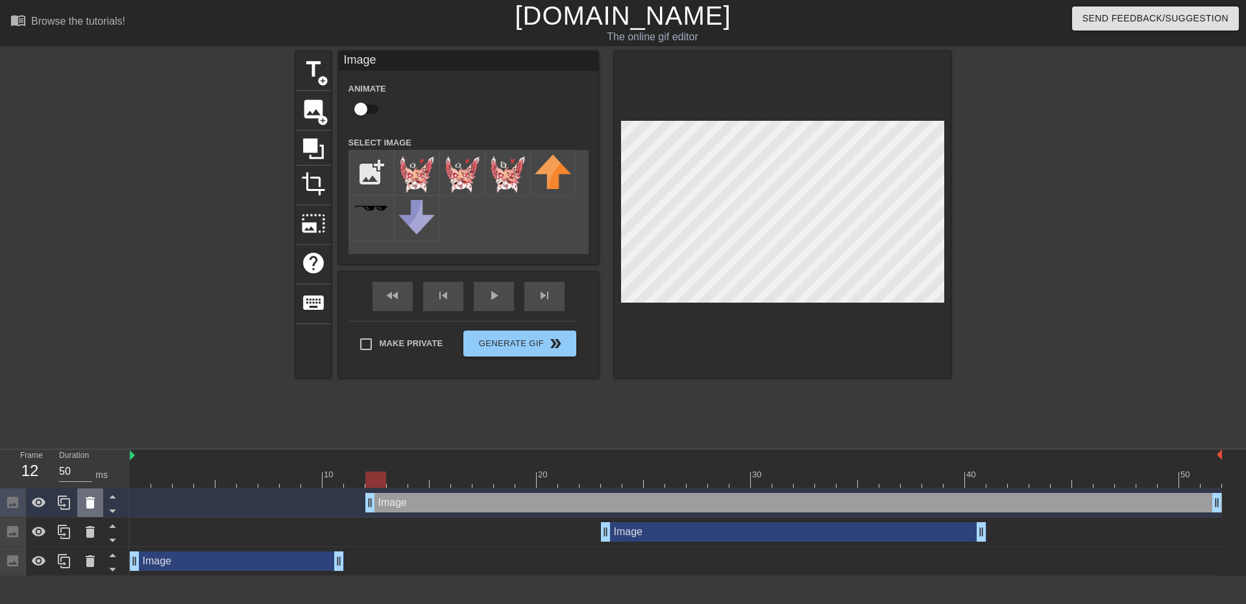
click at [91, 497] on icon at bounding box center [90, 503] width 16 height 16
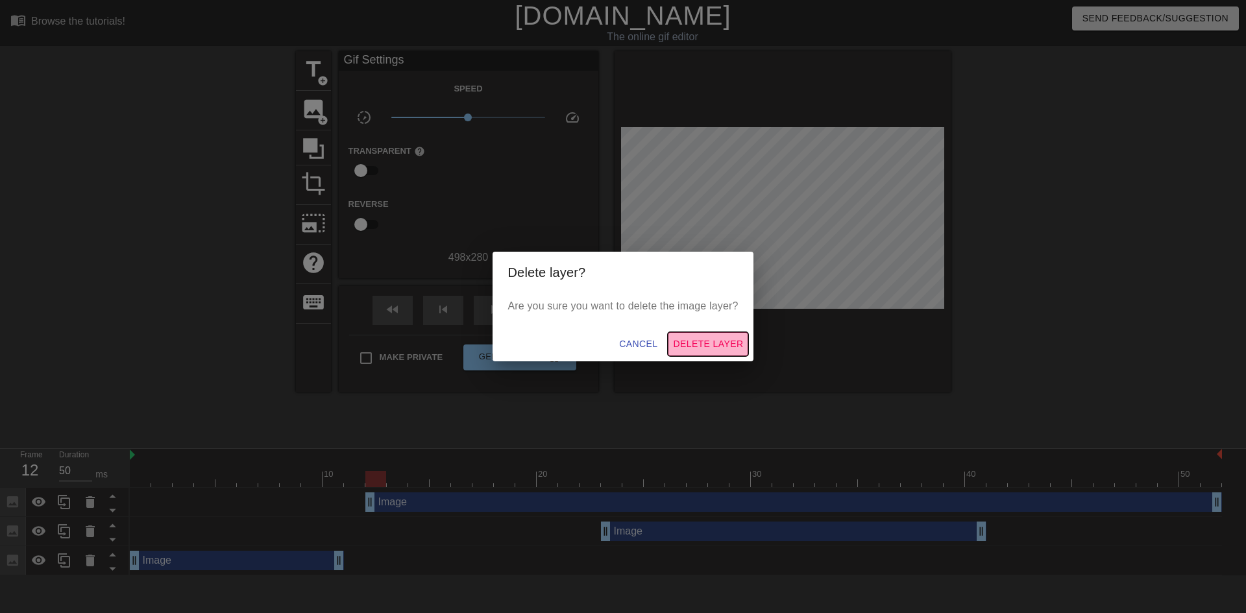
click at [702, 354] on button "Delete Layer" at bounding box center [708, 344] width 80 height 24
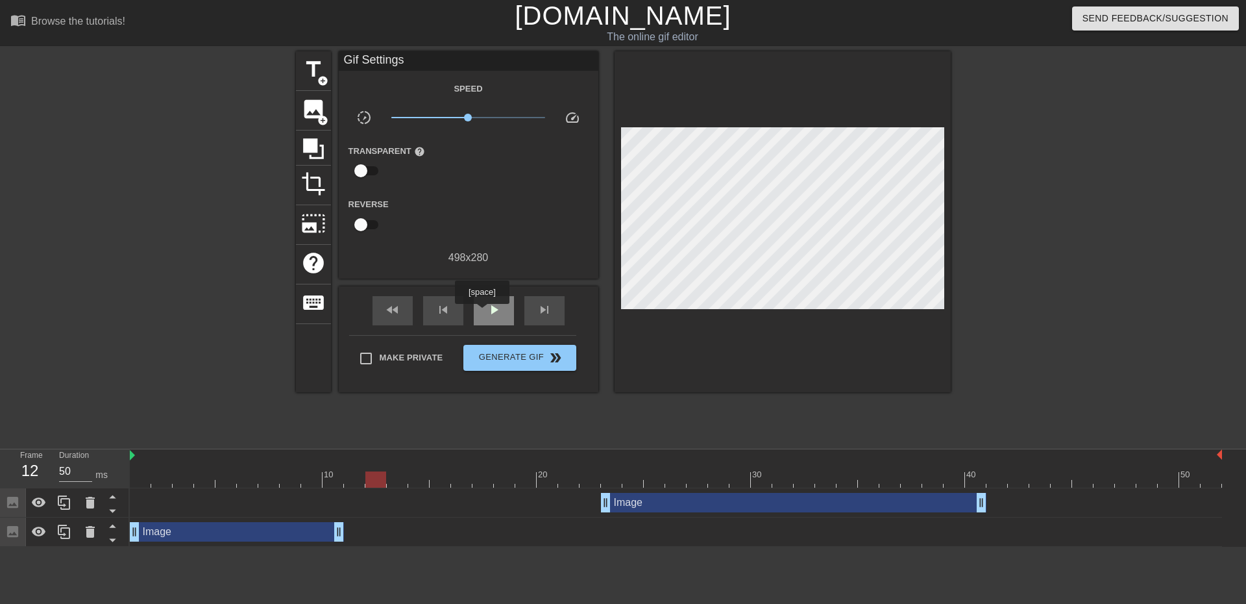
click at [482, 313] on div "play_arrow" at bounding box center [494, 310] width 40 height 29
type input "50"
click at [482, 313] on div "pause" at bounding box center [494, 310] width 40 height 29
click at [317, 221] on span "photo_size_select_large" at bounding box center [313, 223] width 25 height 25
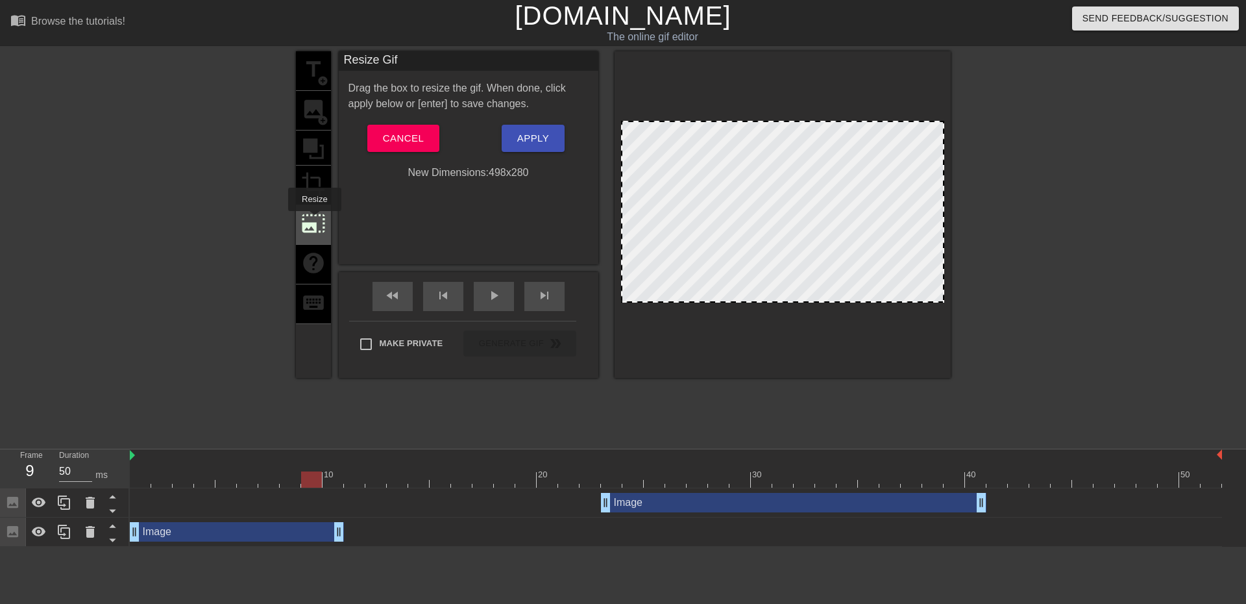
click at [313, 220] on span "photo_size_select_large" at bounding box center [313, 223] width 25 height 25
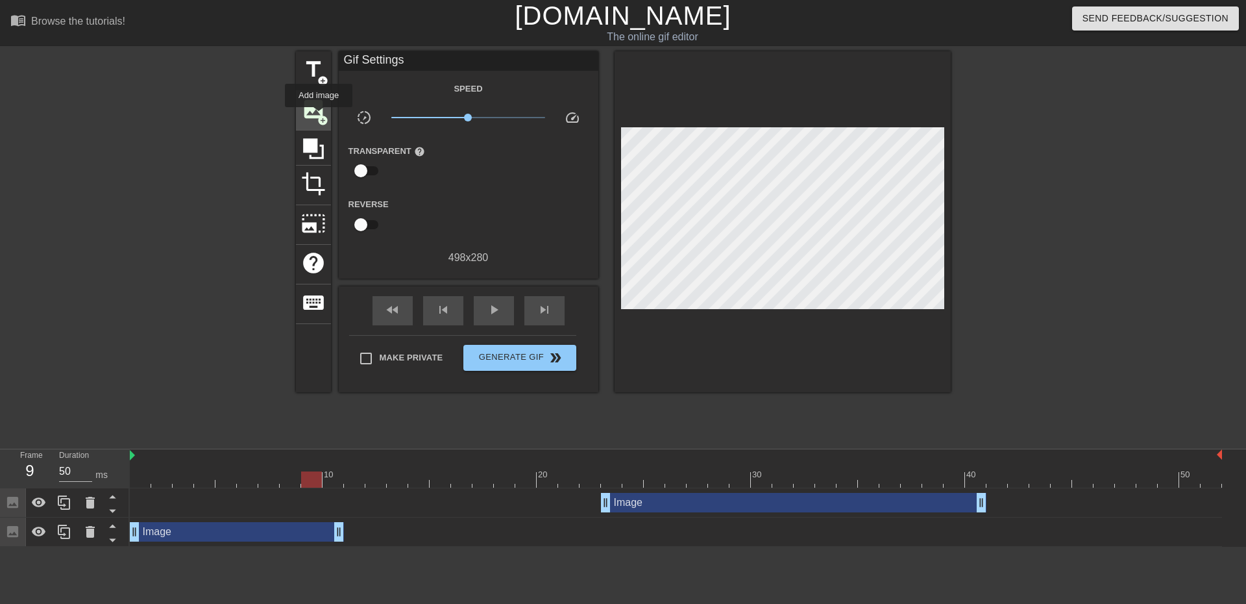
click at [319, 116] on span "add_circle" at bounding box center [322, 120] width 11 height 11
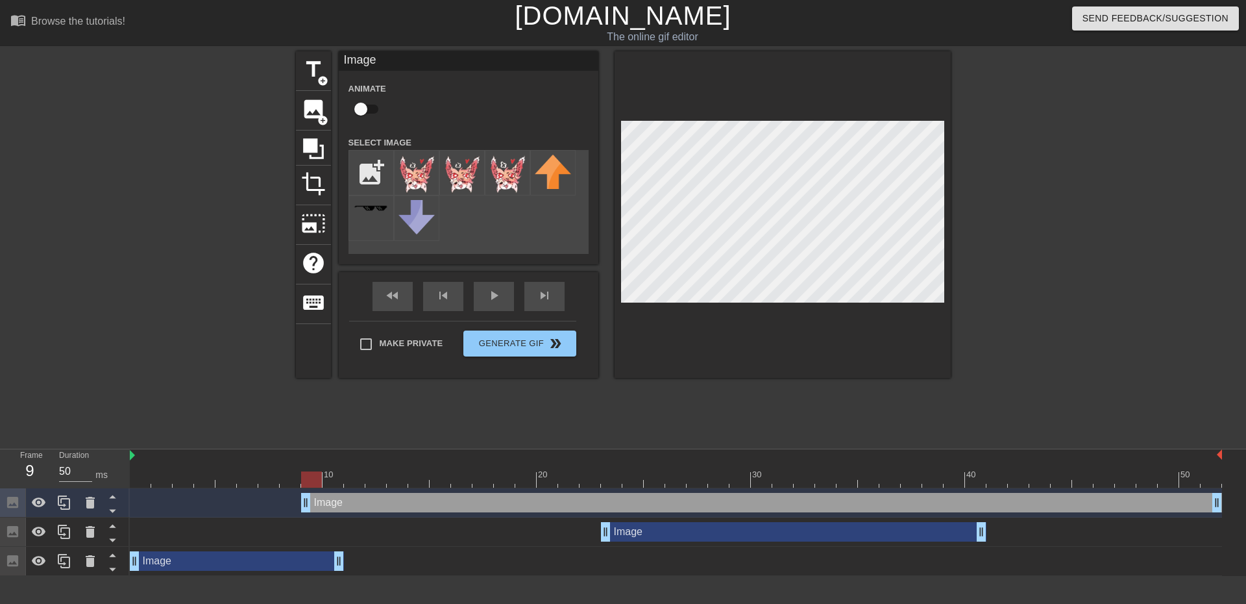
click at [718, 539] on div "Image drag_handle drag_handle" at bounding box center [793, 531] width 385 height 19
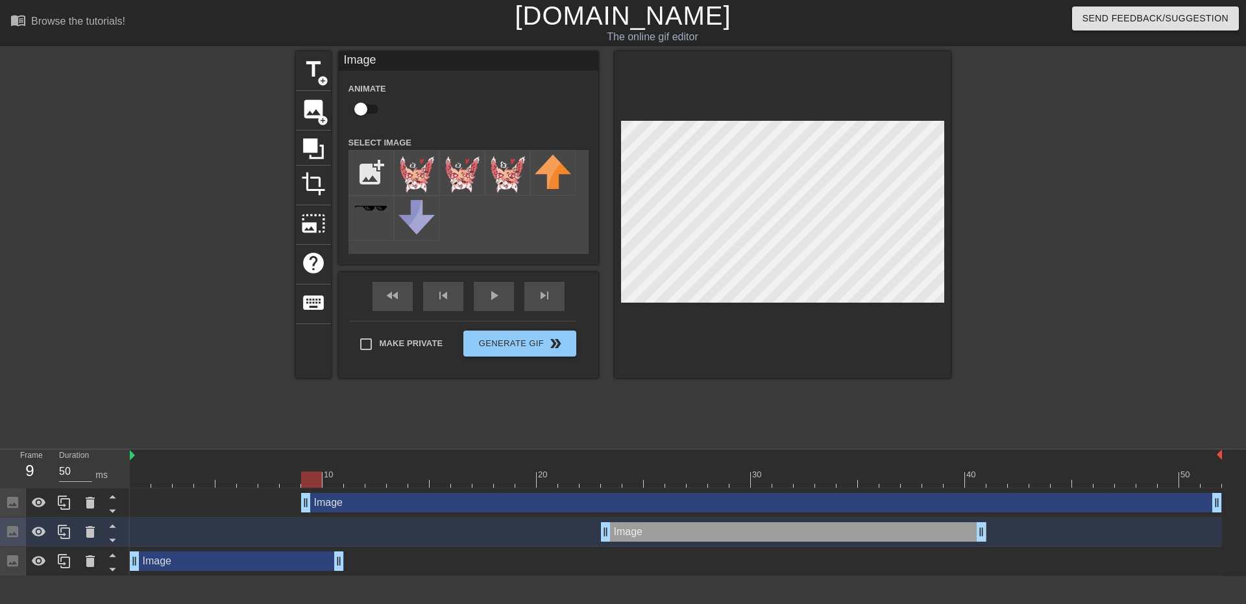
click at [718, 505] on div "Image drag_handle drag_handle" at bounding box center [761, 502] width 921 height 19
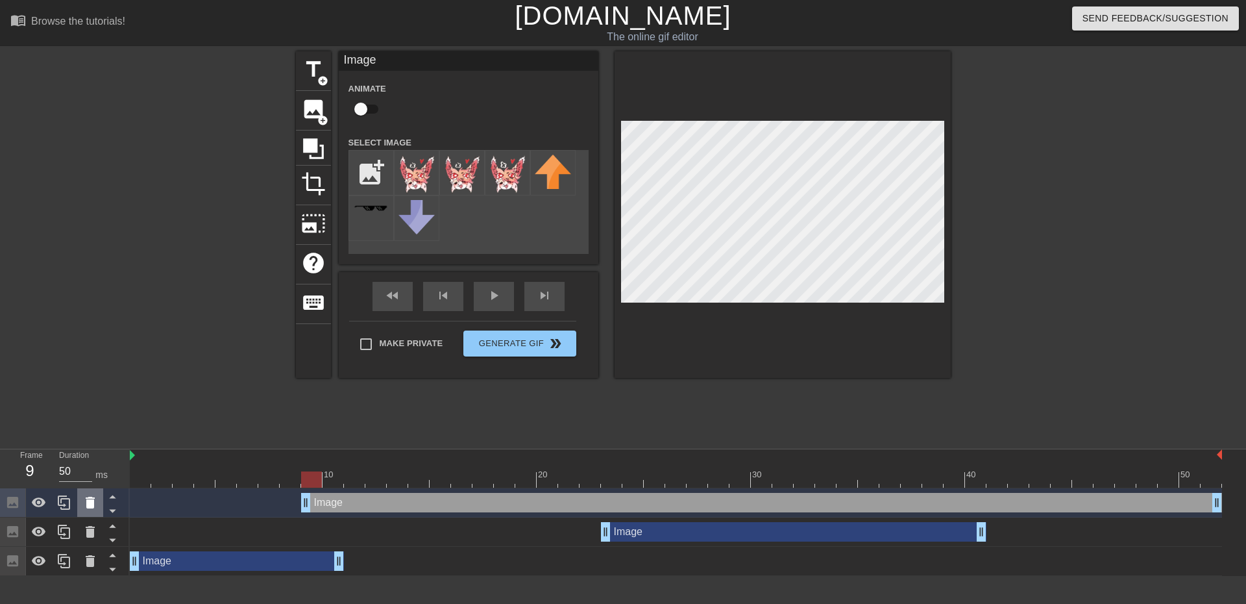
click at [92, 498] on icon at bounding box center [90, 502] width 9 height 12
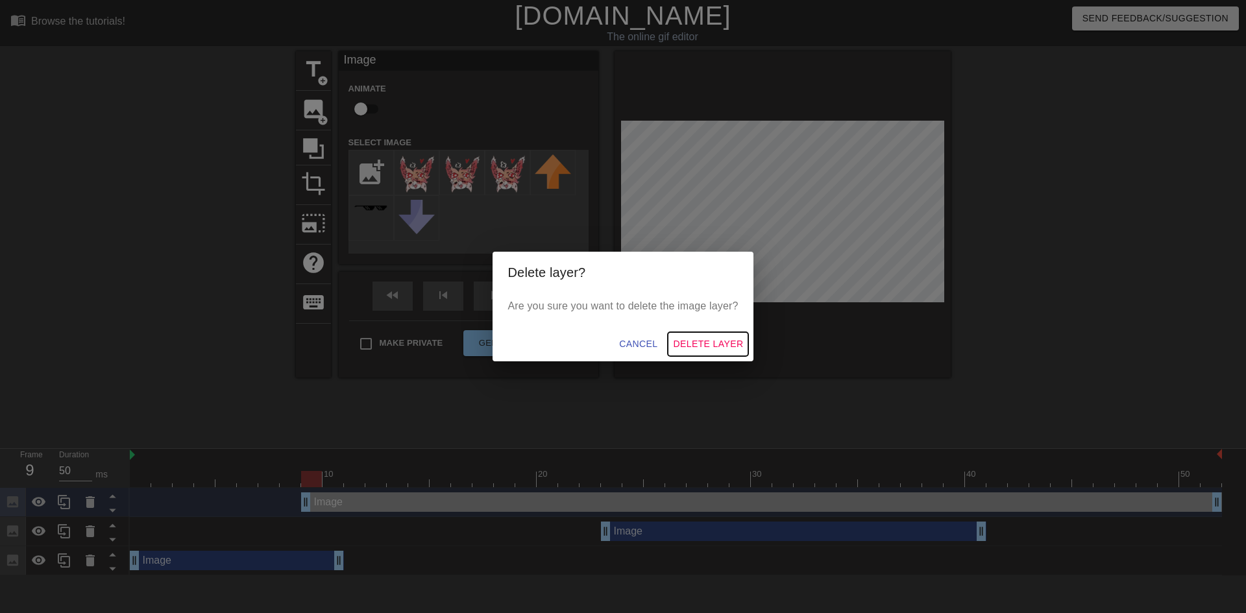
click at [683, 347] on span "Delete Layer" at bounding box center [708, 344] width 70 height 16
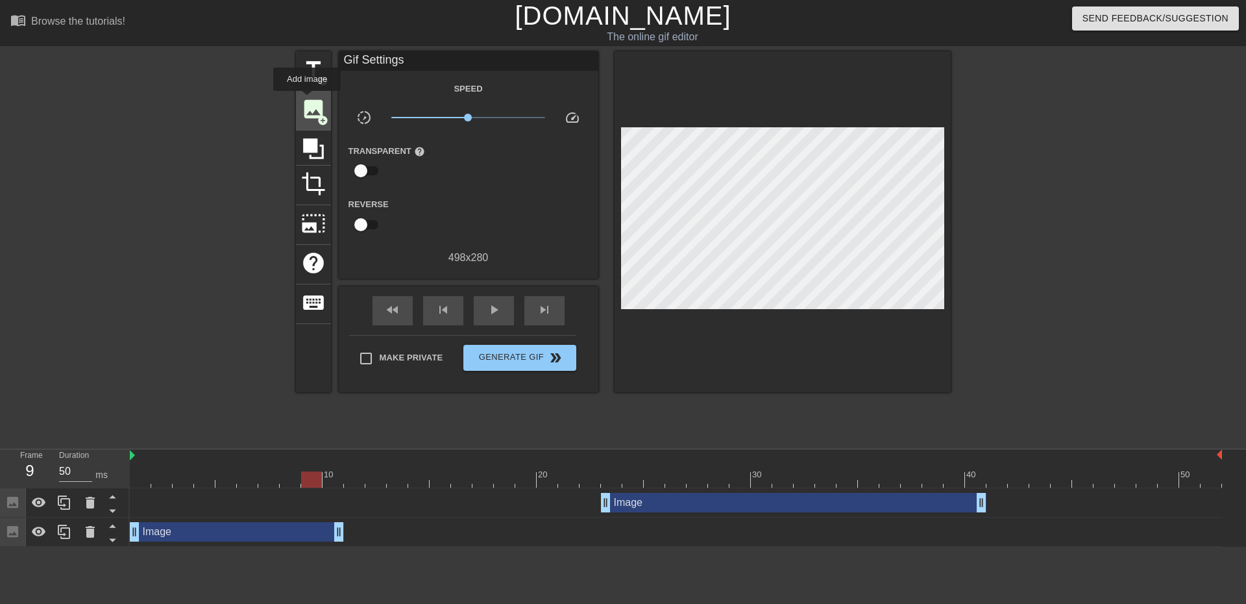
click at [307, 100] on span "image" at bounding box center [313, 109] width 25 height 25
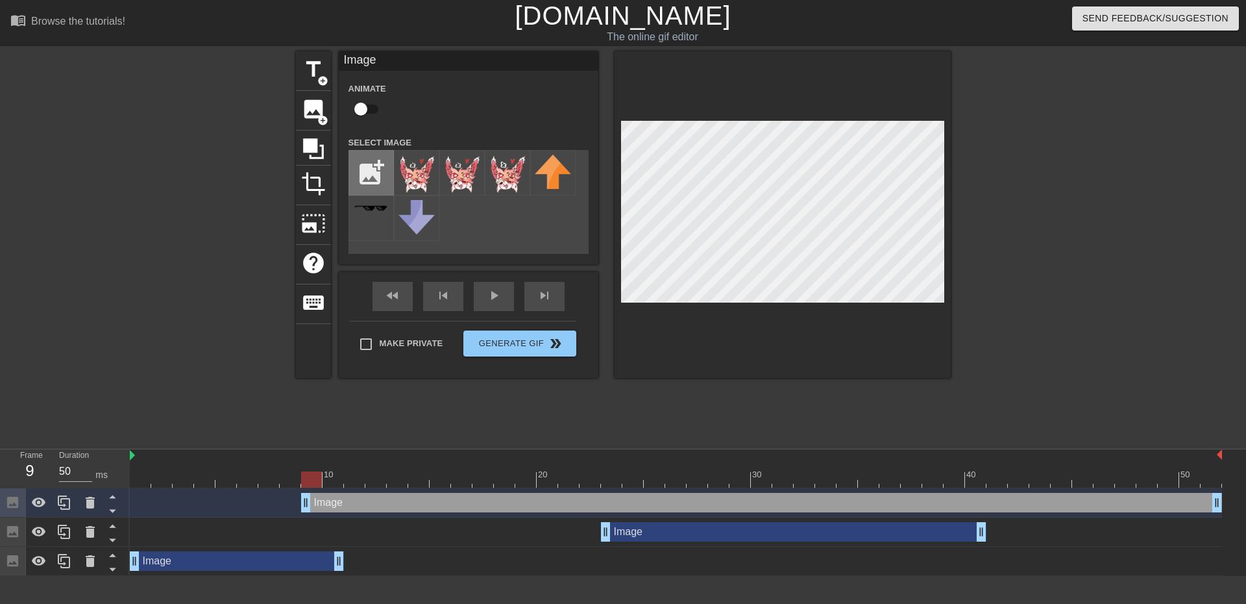
click at [373, 159] on input "file" at bounding box center [371, 173] width 44 height 44
type input "C:\fakepath\Screenshot_2025-08-10_220201-removebg-preview.png"
click at [416, 179] on img at bounding box center [416, 176] width 36 height 45
click at [659, 533] on div "Image drag_handle drag_handle" at bounding box center [793, 531] width 385 height 19
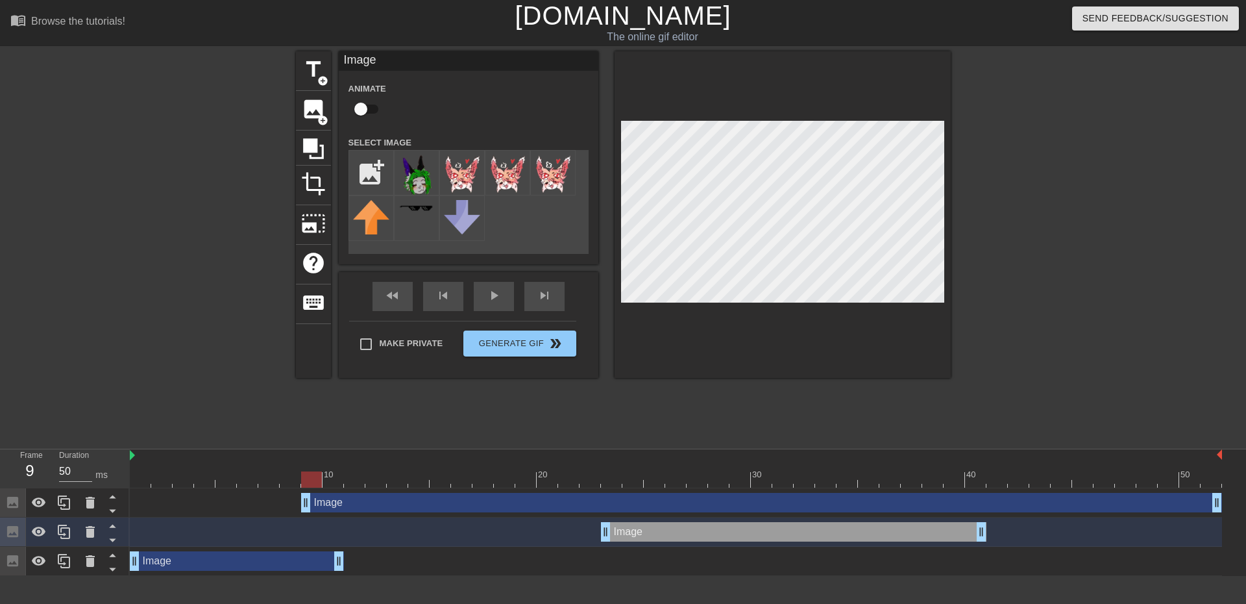
click at [638, 510] on div "Image drag_handle drag_handle" at bounding box center [761, 502] width 921 height 19
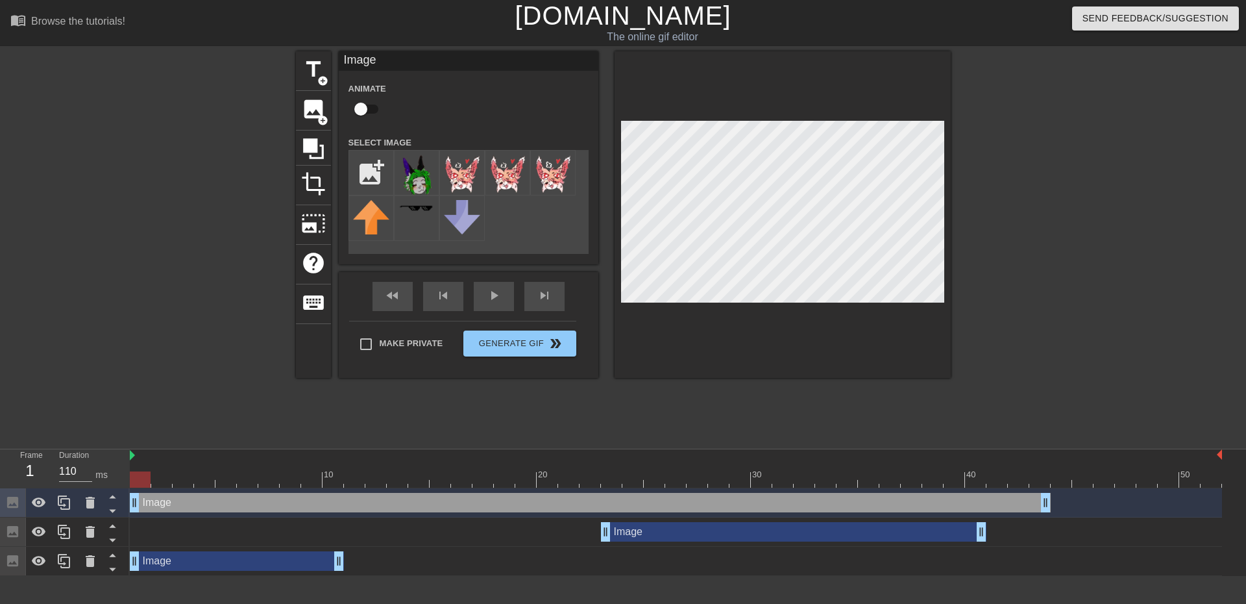
drag, startPoint x: 519, startPoint y: 511, endPoint x: 329, endPoint y: 516, distance: 189.6
click at [329, 516] on div "Image drag_handle drag_handle" at bounding box center [676, 502] width 1092 height 29
click at [495, 296] on div "play_arrow" at bounding box center [494, 296] width 40 height 29
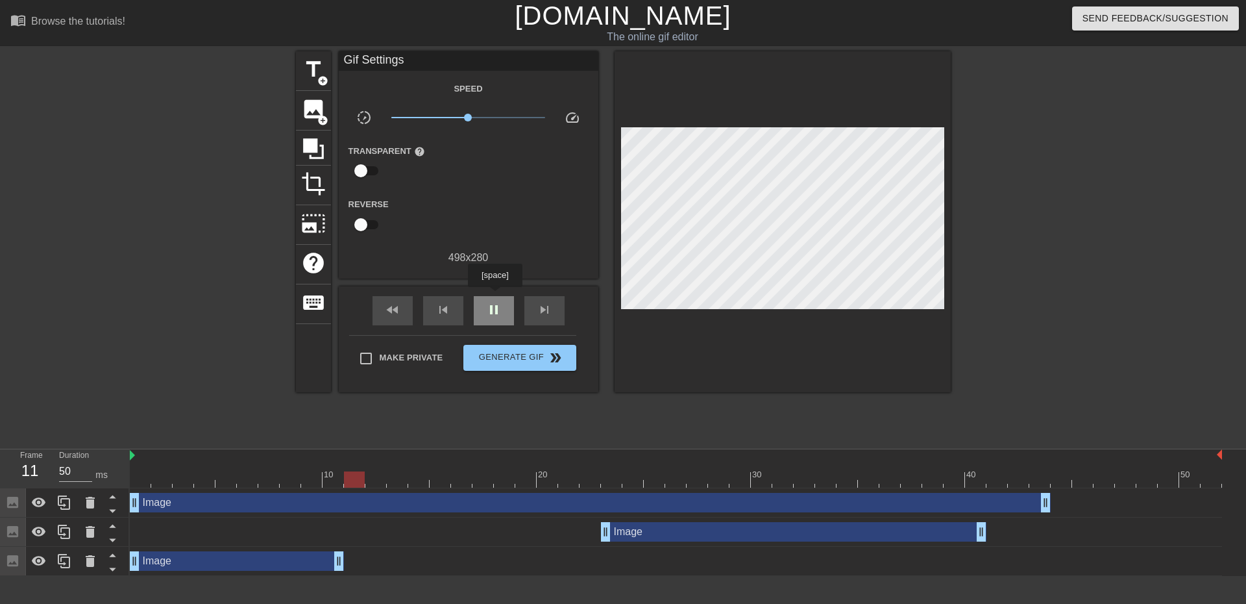
click at [495, 296] on div "pause" at bounding box center [494, 310] width 40 height 29
click at [470, 504] on div "Image drag_handle drag_handle" at bounding box center [590, 502] width 921 height 19
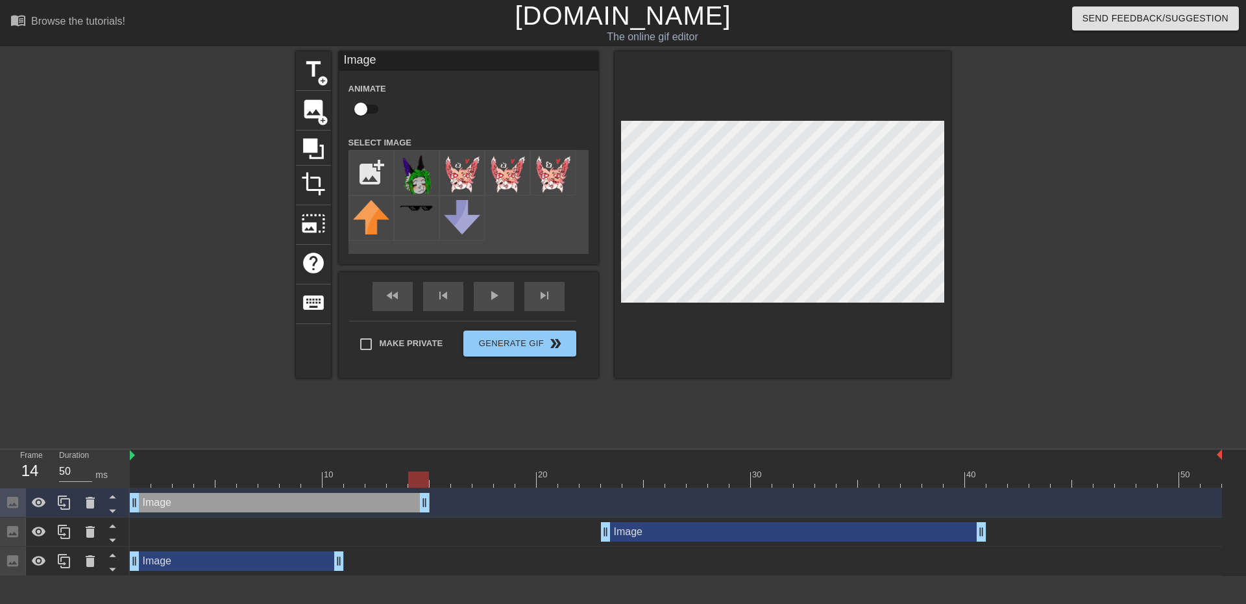
drag, startPoint x: 1049, startPoint y: 504, endPoint x: 423, endPoint y: 507, distance: 626.3
click at [496, 289] on div "fast_rewind skip_previous play_arrow skip_next" at bounding box center [469, 296] width 212 height 49
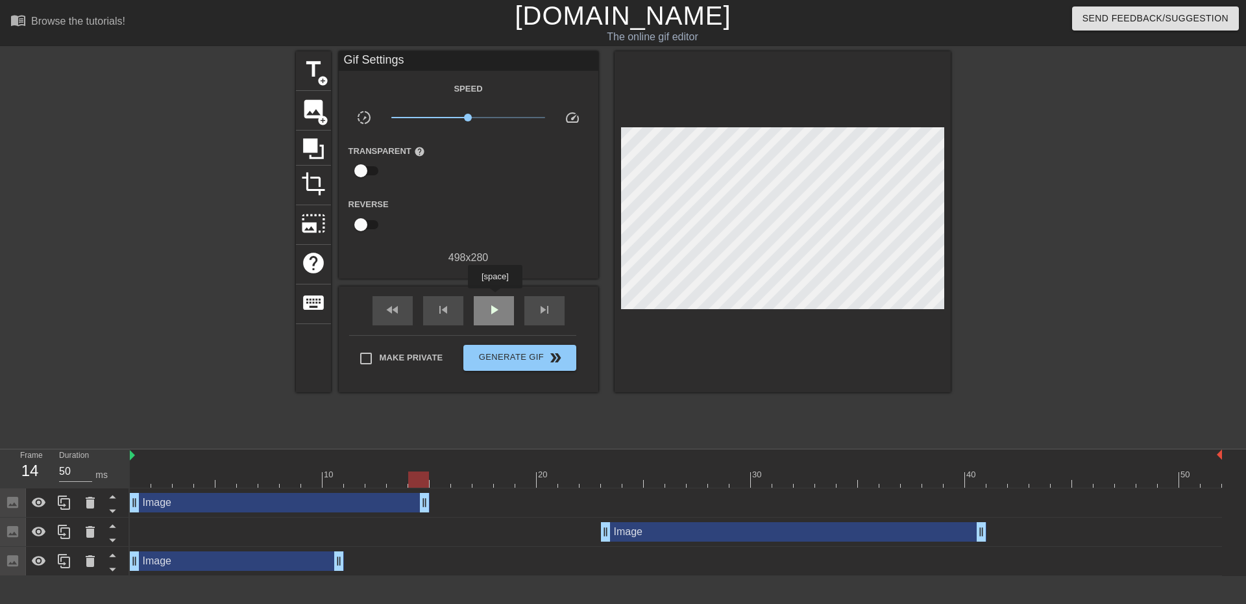
click at [495, 297] on div "play_arrow" at bounding box center [494, 310] width 40 height 29
click at [495, 297] on div "pause" at bounding box center [494, 310] width 40 height 29
drag, startPoint x: 635, startPoint y: 474, endPoint x: 175, endPoint y: 460, distance: 461.0
click at [175, 460] on div "10 20 30 40 50" at bounding box center [676, 468] width 1092 height 38
click at [493, 306] on span "play_arrow" at bounding box center [494, 310] width 16 height 16
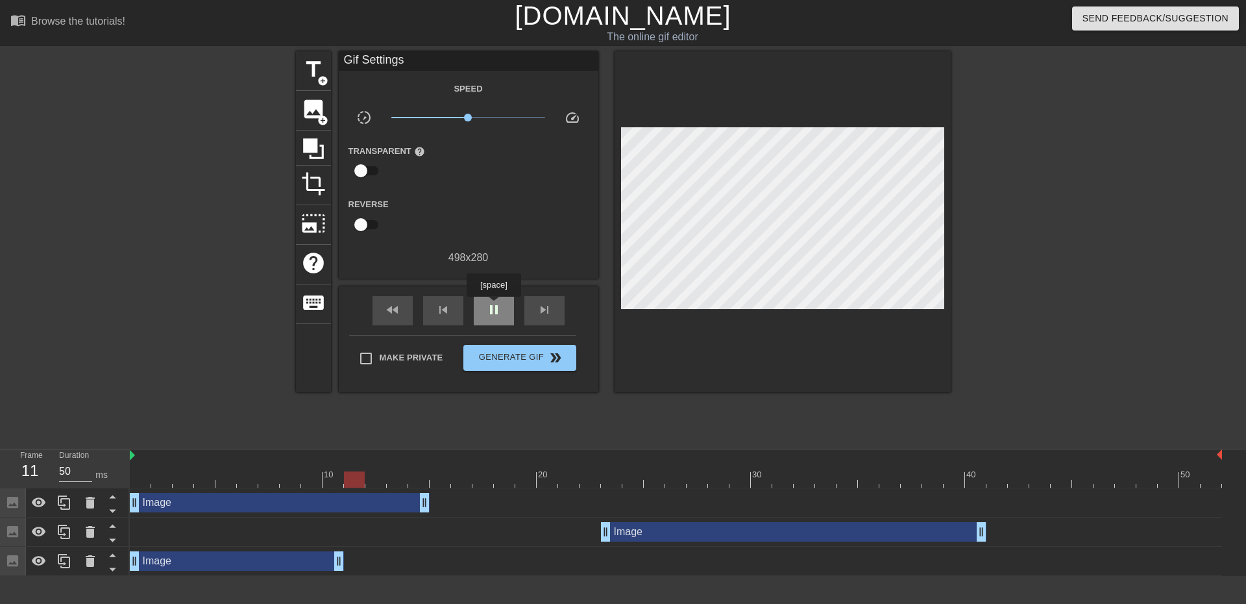
click at [493, 306] on span "pause" at bounding box center [494, 310] width 16 height 16
drag, startPoint x: 423, startPoint y: 506, endPoint x: 353, endPoint y: 507, distance: 70.1
drag, startPoint x: 345, startPoint y: 479, endPoint x: 312, endPoint y: 479, distance: 33.1
click at [344, 479] on div at bounding box center [354, 479] width 21 height 16
click at [493, 304] on span "play_arrow" at bounding box center [494, 310] width 16 height 16
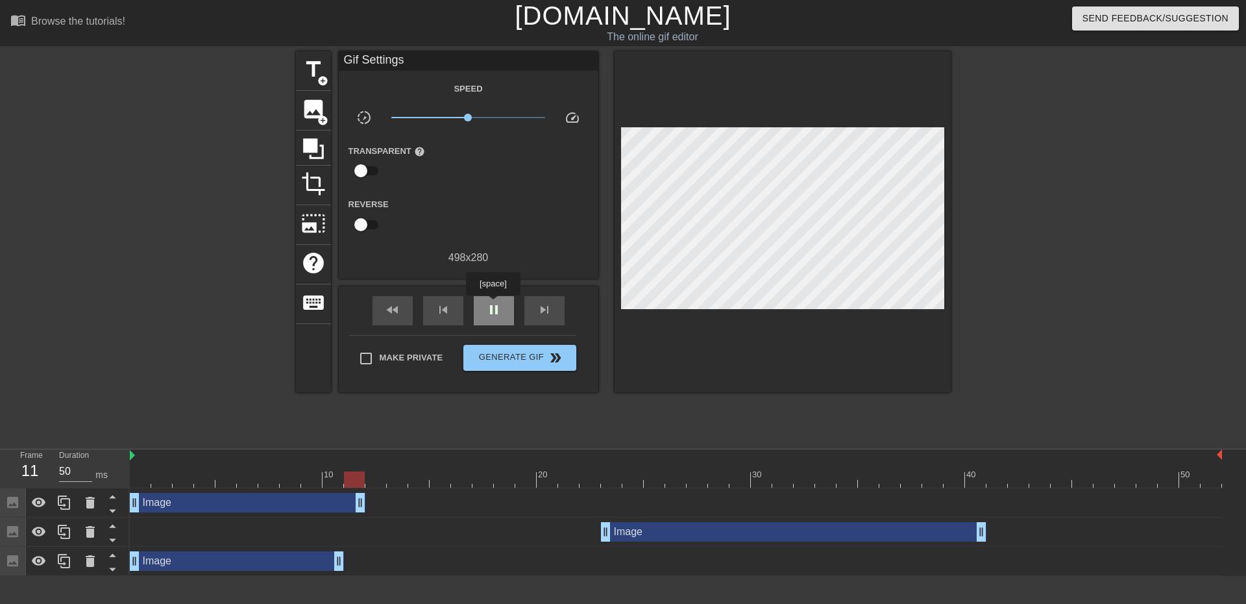
click at [493, 304] on span "pause" at bounding box center [494, 310] width 16 height 16
drag, startPoint x: 358, startPoint y: 498, endPoint x: 347, endPoint y: 499, distance: 11.7
click at [347, 499] on div "Image drag_handle drag_handle" at bounding box center [676, 502] width 1092 height 19
click at [495, 304] on span "play_arrow" at bounding box center [494, 310] width 16 height 16
click at [495, 304] on span "pause" at bounding box center [494, 310] width 16 height 16
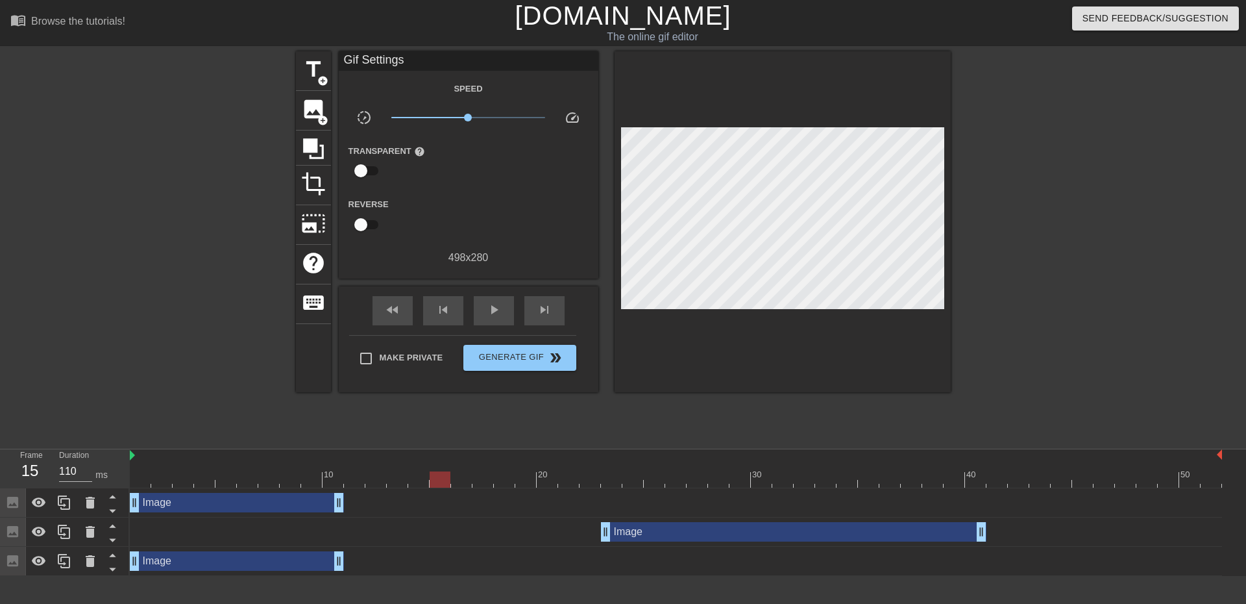
drag, startPoint x: 574, startPoint y: 480, endPoint x: 75, endPoint y: 447, distance: 500.2
click at [75, 447] on div "menu_book Browse the tutorials! Gifntext.com The online gif editor Send Feedbac…" at bounding box center [623, 288] width 1246 height 576
click at [502, 318] on div "play_arrow" at bounding box center [494, 310] width 40 height 29
click at [502, 318] on div "pause" at bounding box center [494, 310] width 40 height 29
drag, startPoint x: 633, startPoint y: 477, endPoint x: 615, endPoint y: 478, distance: 18.2
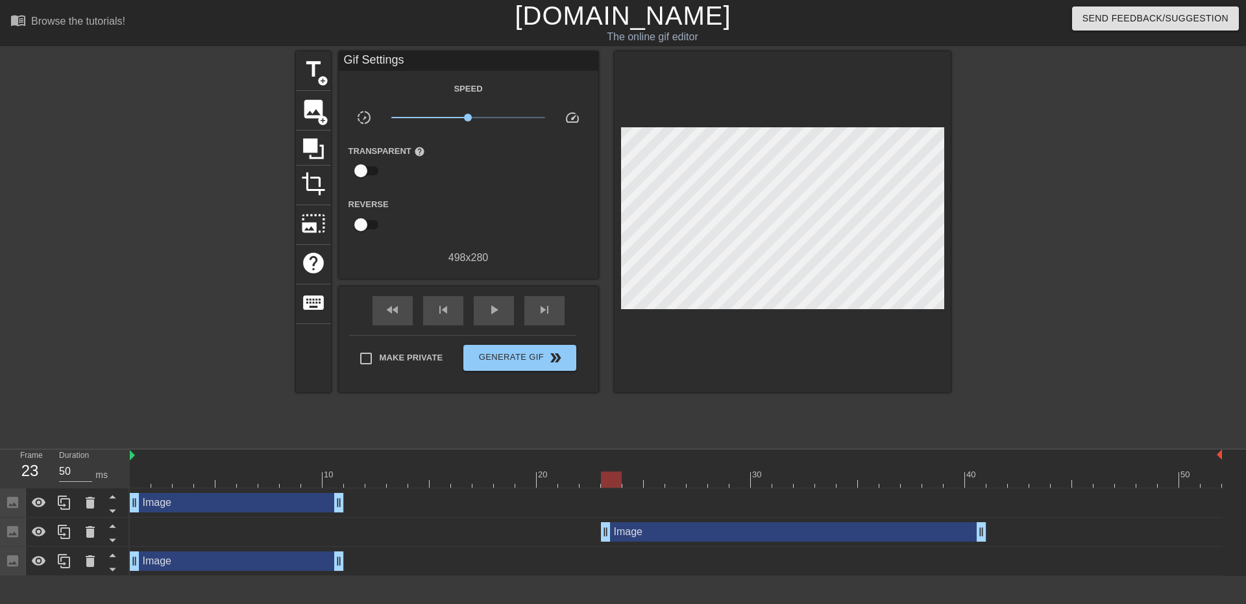
click at [615, 478] on div at bounding box center [611, 479] width 21 height 16
click at [313, 107] on span "image" at bounding box center [313, 109] width 25 height 25
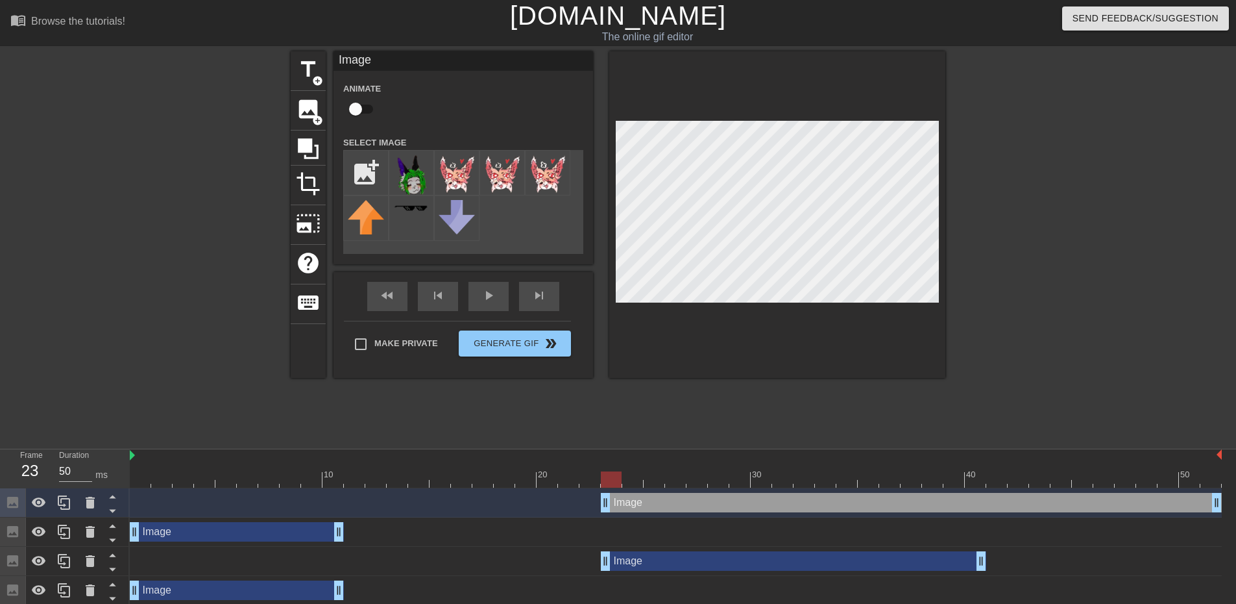
click at [628, 506] on div "Image drag_handle drag_handle" at bounding box center [911, 502] width 621 height 19
click at [87, 507] on icon at bounding box center [90, 502] width 9 height 12
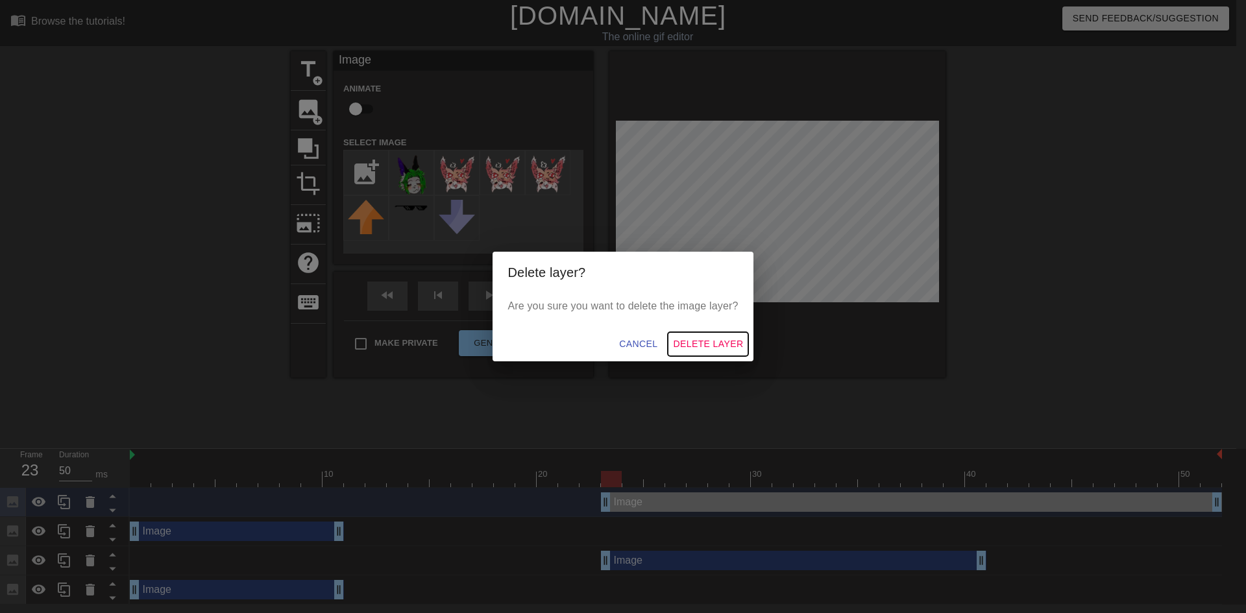
click at [672, 341] on button "Delete Layer" at bounding box center [708, 344] width 80 height 24
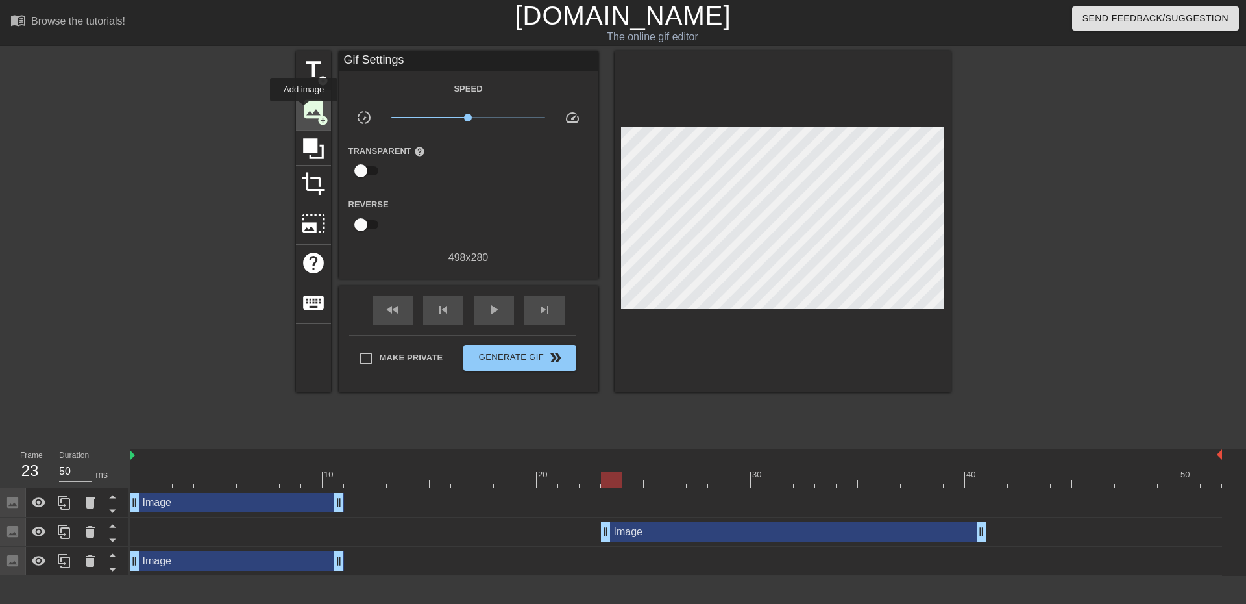
click at [304, 110] on span "image" at bounding box center [313, 109] width 25 height 25
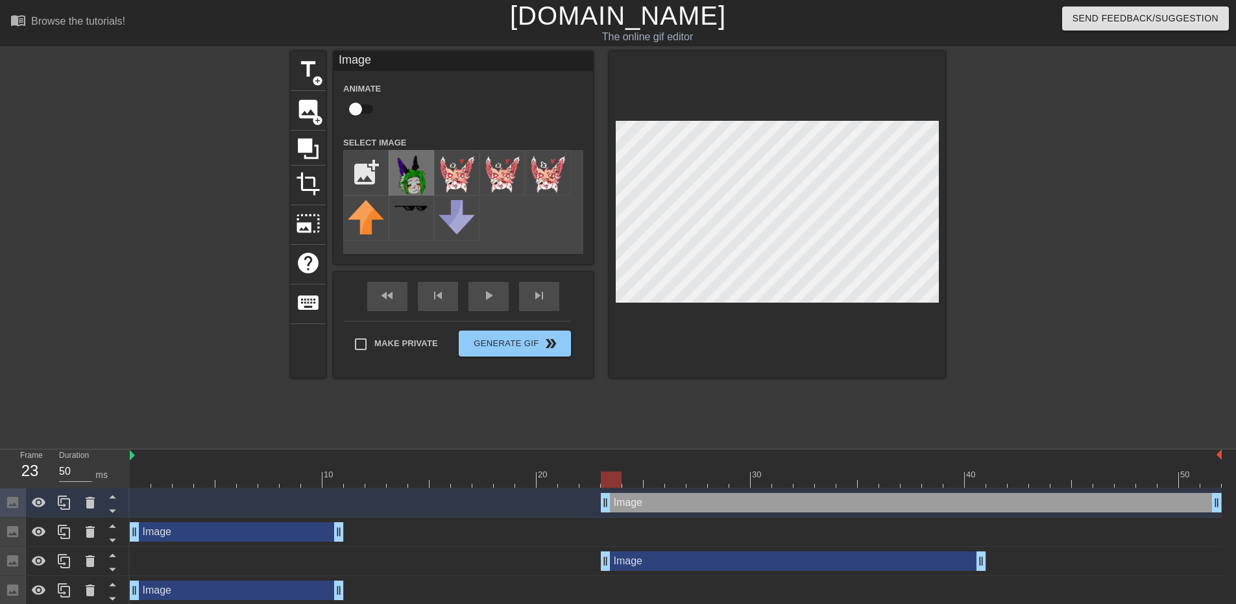
click at [417, 169] on img at bounding box center [411, 176] width 36 height 45
click at [480, 293] on div "fast_rewind skip_previous play_arrow skip_next" at bounding box center [464, 296] width 212 height 49
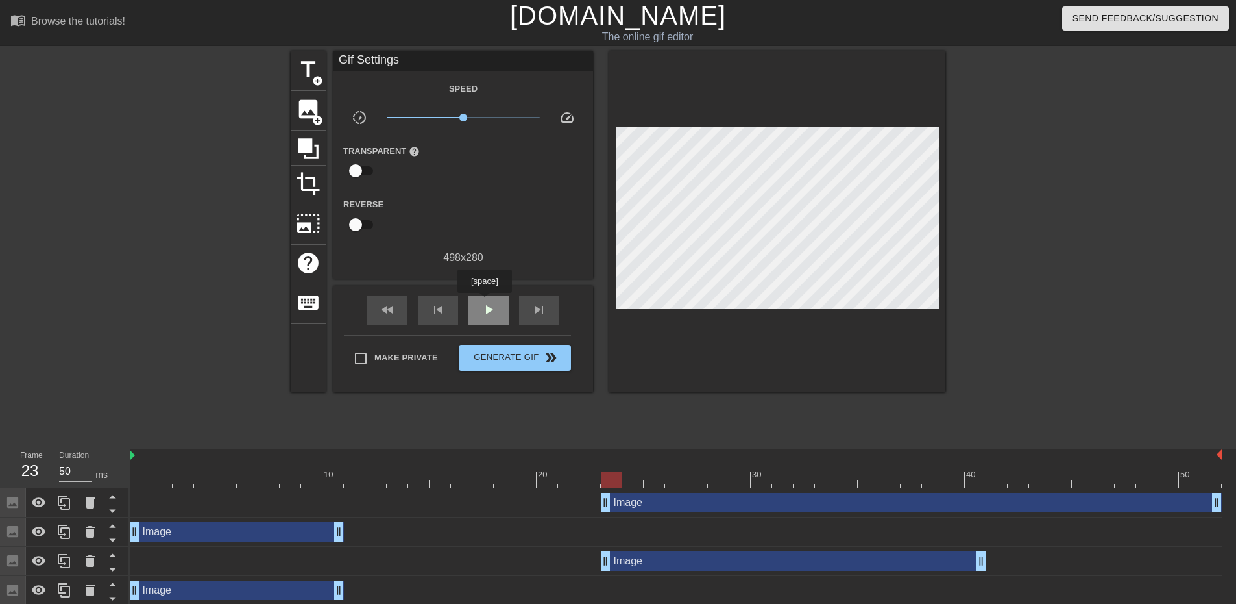
click at [484, 302] on span "play_arrow" at bounding box center [489, 310] width 16 height 16
click at [484, 302] on span "pause" at bounding box center [489, 310] width 16 height 16
click at [484, 302] on span "play_arrow" at bounding box center [489, 310] width 16 height 16
click at [484, 302] on span "pause" at bounding box center [489, 310] width 16 height 16
drag, startPoint x: 1217, startPoint y: 501, endPoint x: 988, endPoint y: 502, distance: 229.1
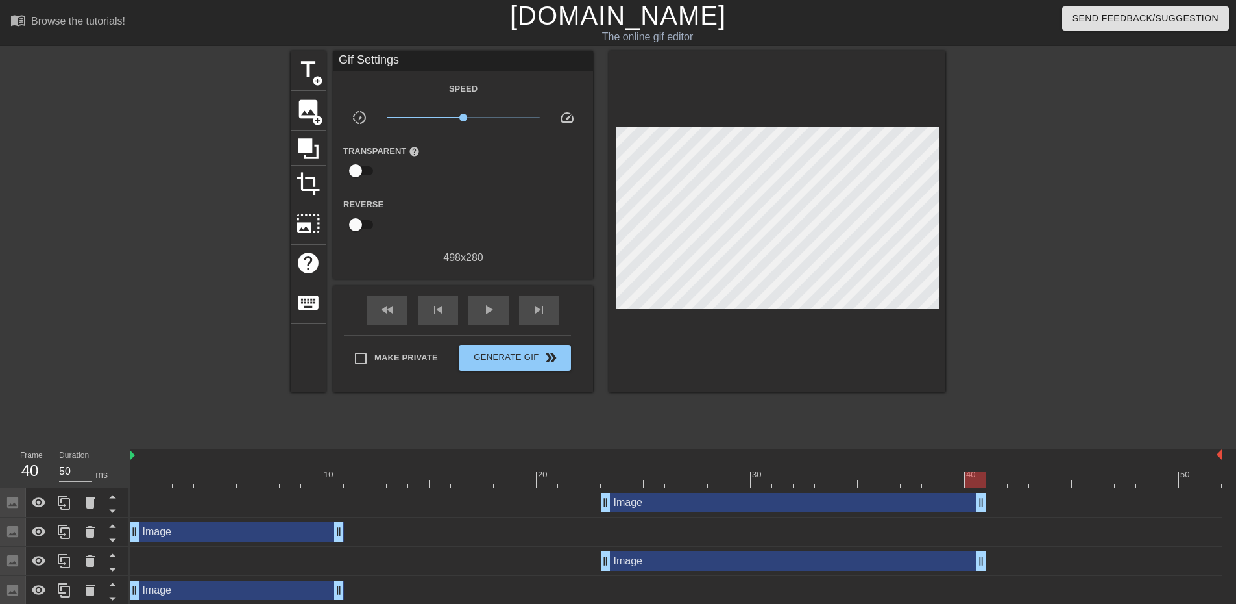
click at [988, 502] on div "Image drag_handle drag_handle" at bounding box center [676, 502] width 1092 height 19
click at [486, 315] on span "play_arrow" at bounding box center [489, 310] width 16 height 16
click at [486, 315] on span "pause" at bounding box center [489, 310] width 16 height 16
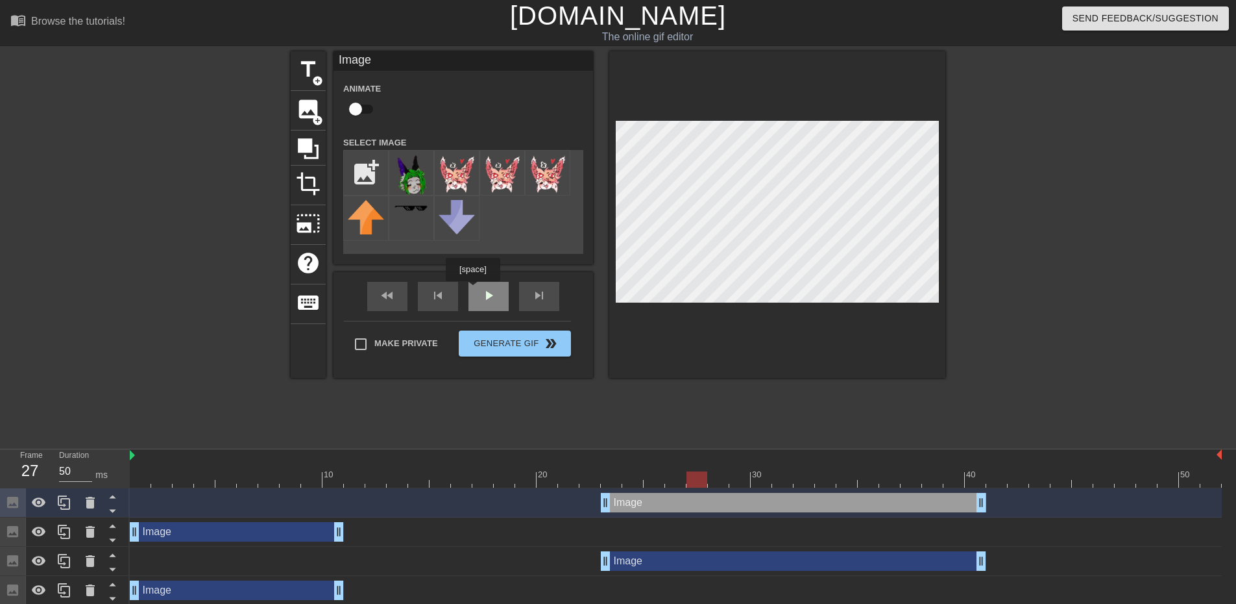
click at [478, 290] on div "fast_rewind skip_previous play_arrow skip_next" at bounding box center [464, 296] width 212 height 49
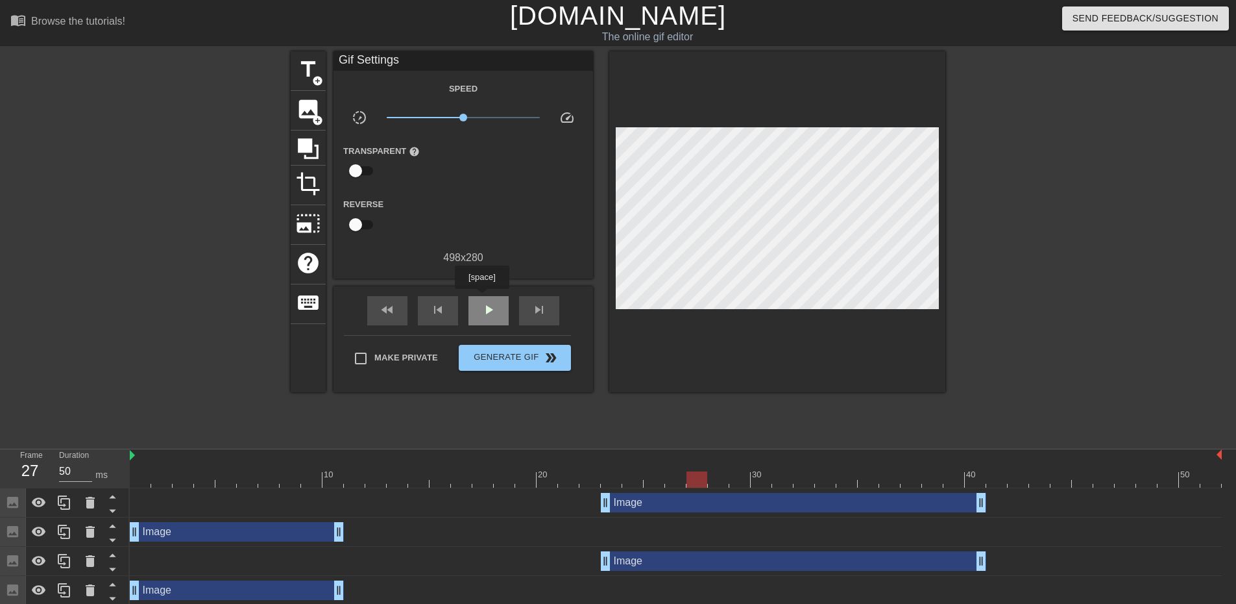
click at [482, 298] on div "play_arrow" at bounding box center [489, 310] width 40 height 29
type input "50"
click at [550, 353] on span "double_arrow" at bounding box center [551, 358] width 16 height 16
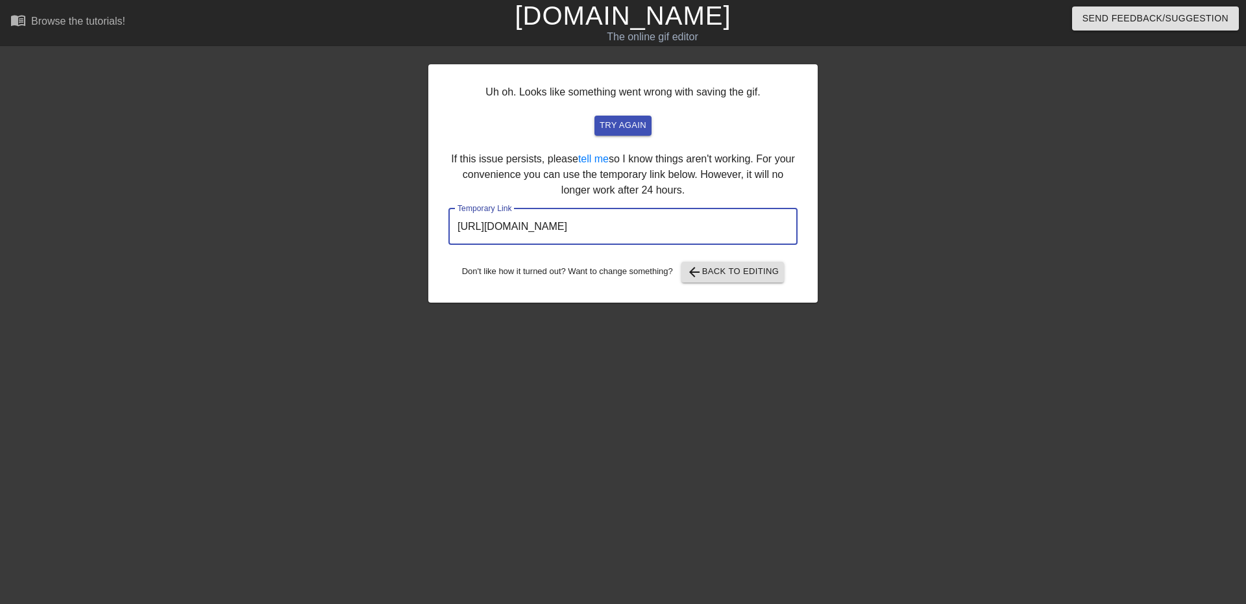
drag, startPoint x: 736, startPoint y: 224, endPoint x: 417, endPoint y: 232, distance: 318.7
click at [417, 232] on div "Uh oh. Looks like something went wrong with saving the gif. try again If this i…" at bounding box center [623, 245] width 1246 height 389
